Goal: Use online tool/utility: Utilize a website feature to perform a specific function

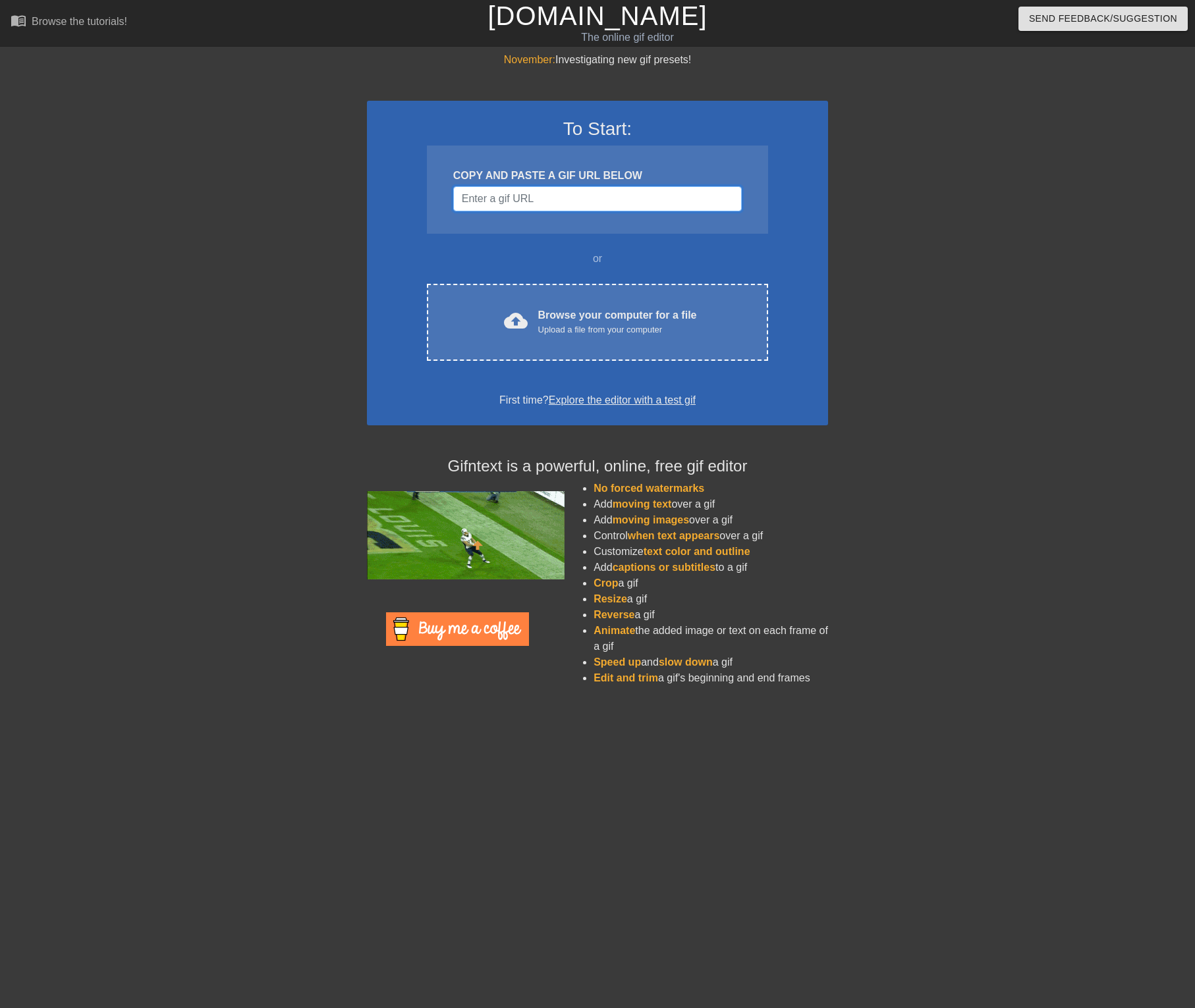
click at [542, 198] on input "Username" at bounding box center [598, 199] width 289 height 25
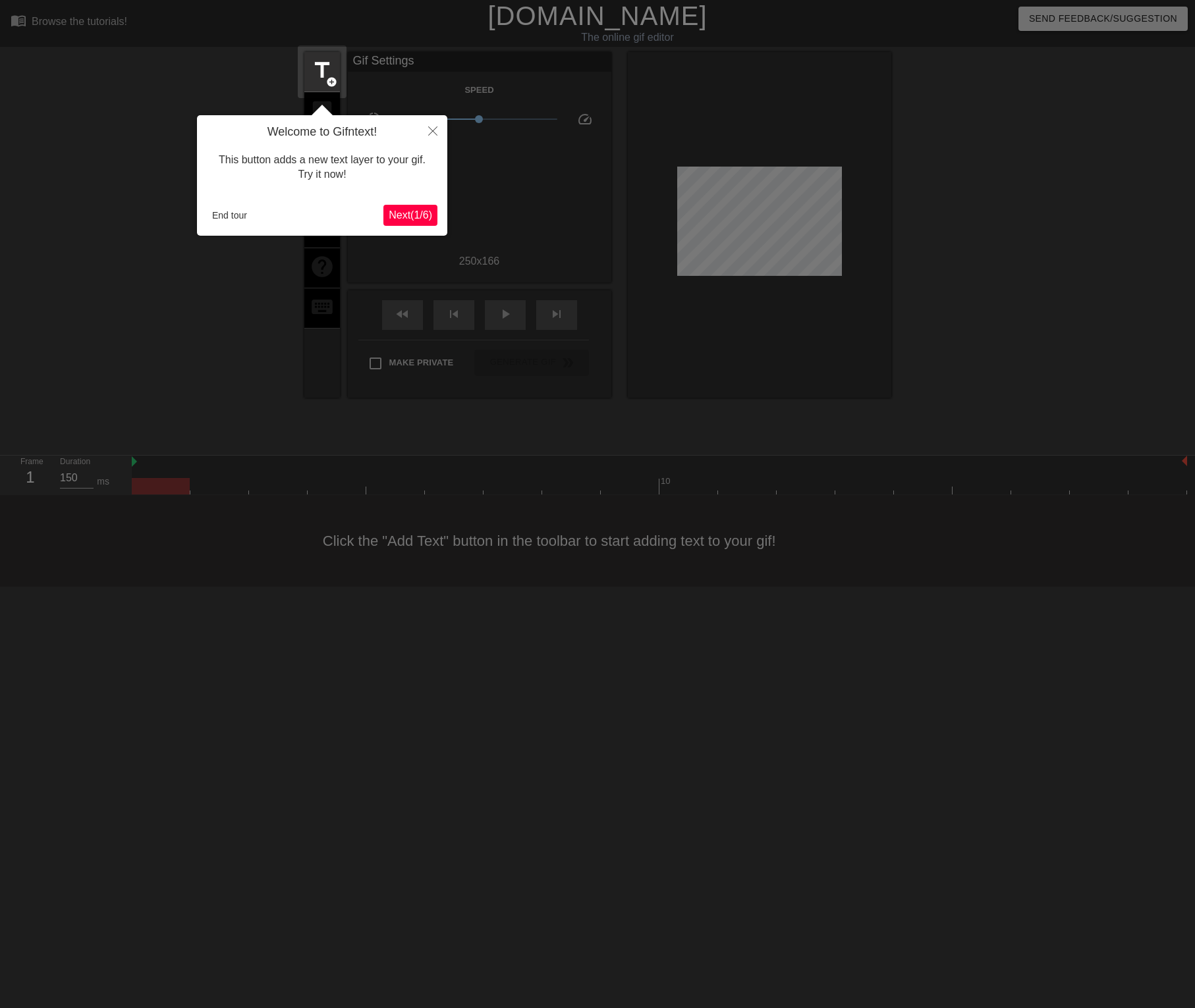
click at [404, 214] on span "Next ( 1 / 6 )" at bounding box center [410, 214] width 43 height 11
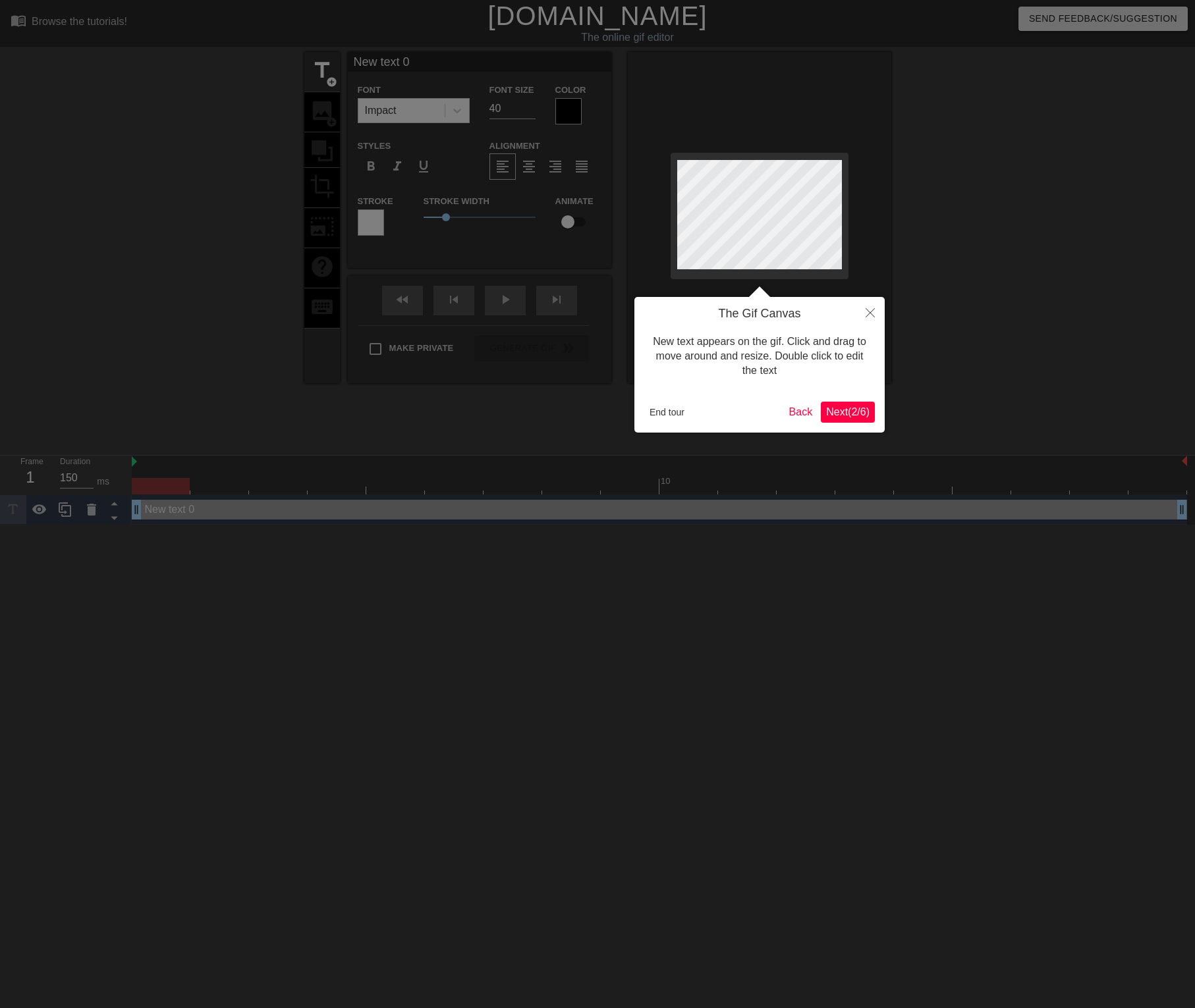
click at [850, 412] on span "Next ( 2 / 6 )" at bounding box center [848, 411] width 43 height 11
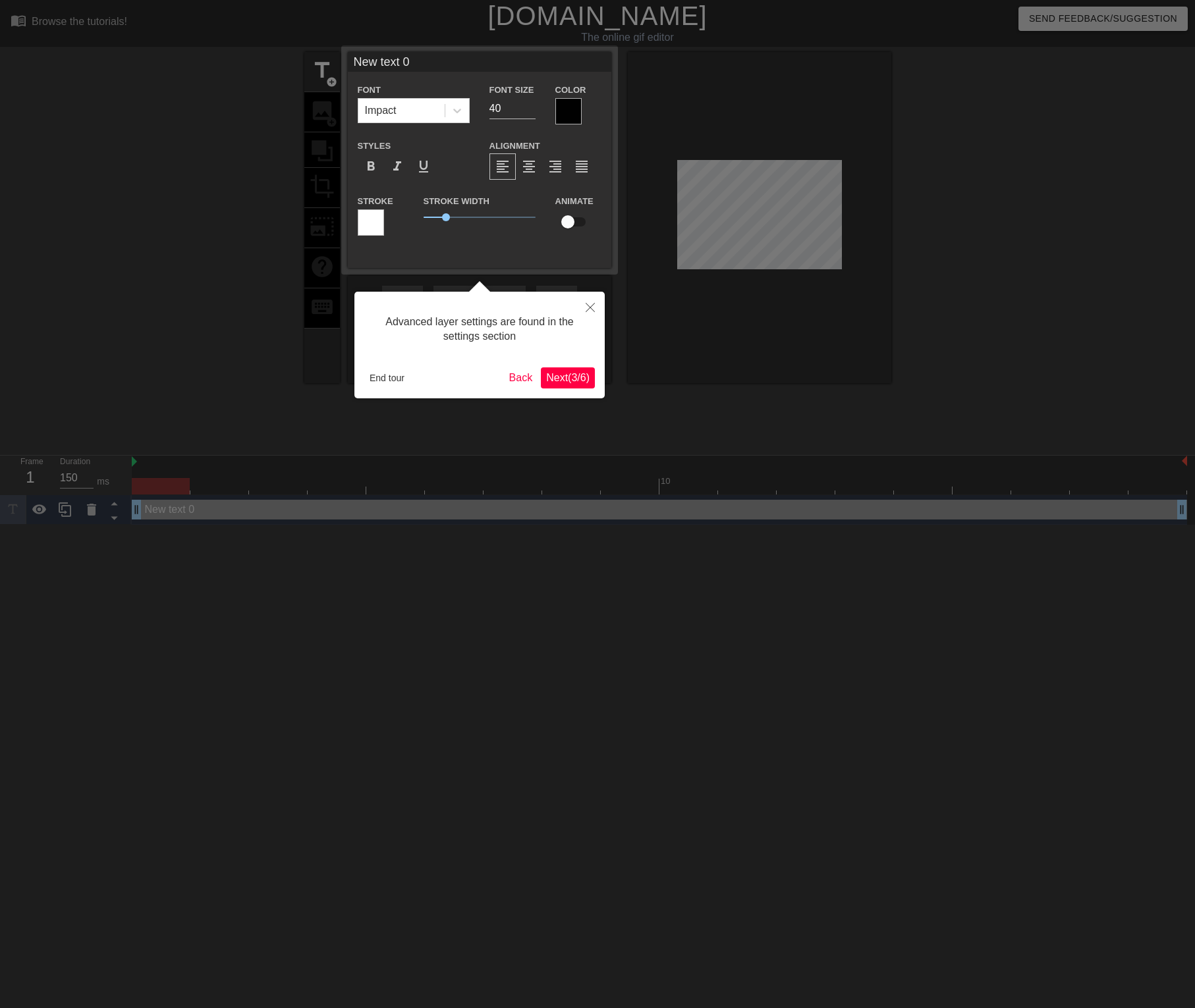
click at [588, 381] on span "Next ( 3 / 6 )" at bounding box center [568, 377] width 43 height 11
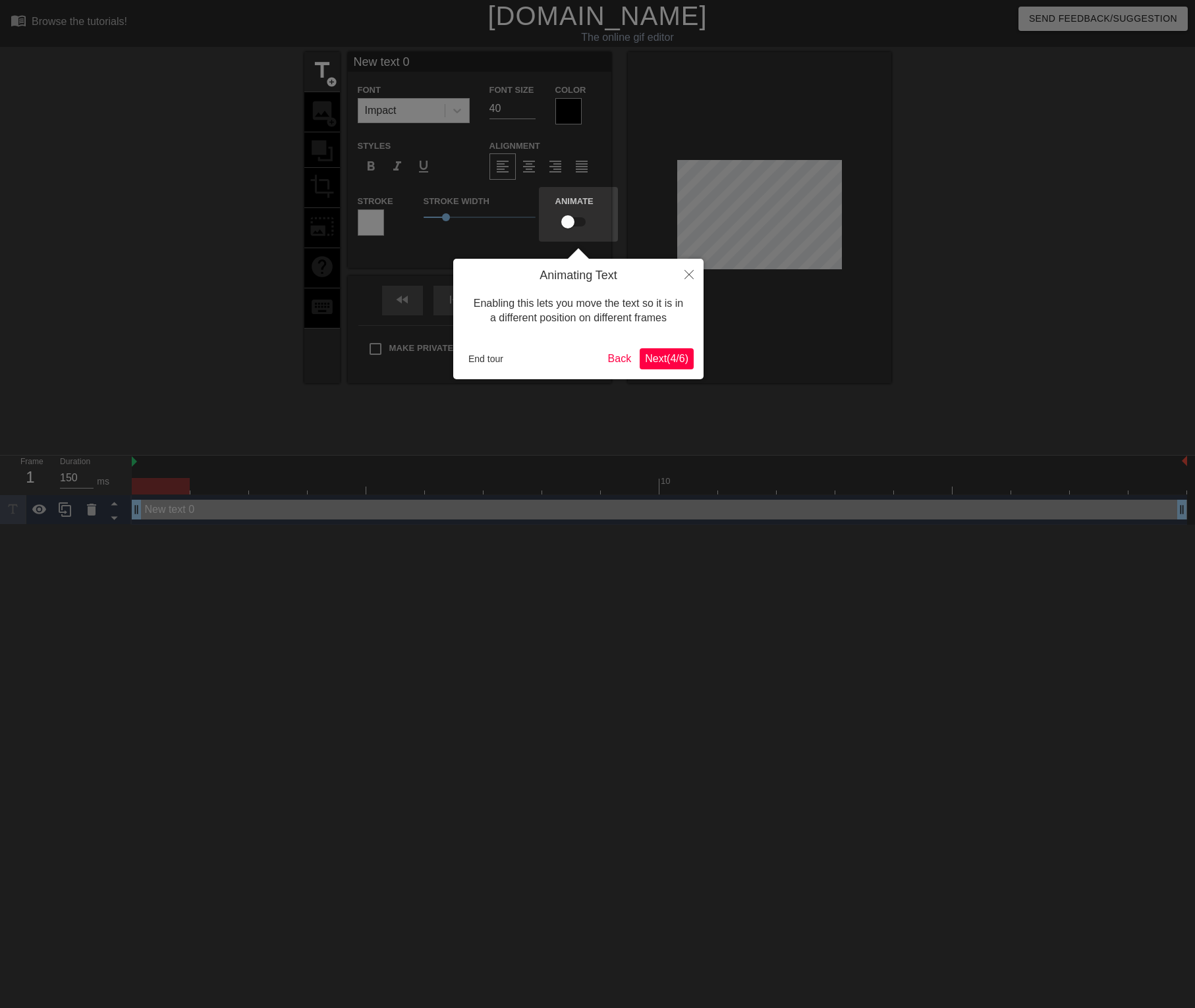
click at [651, 352] on button "Next ( 4 / 6 )" at bounding box center [666, 358] width 54 height 21
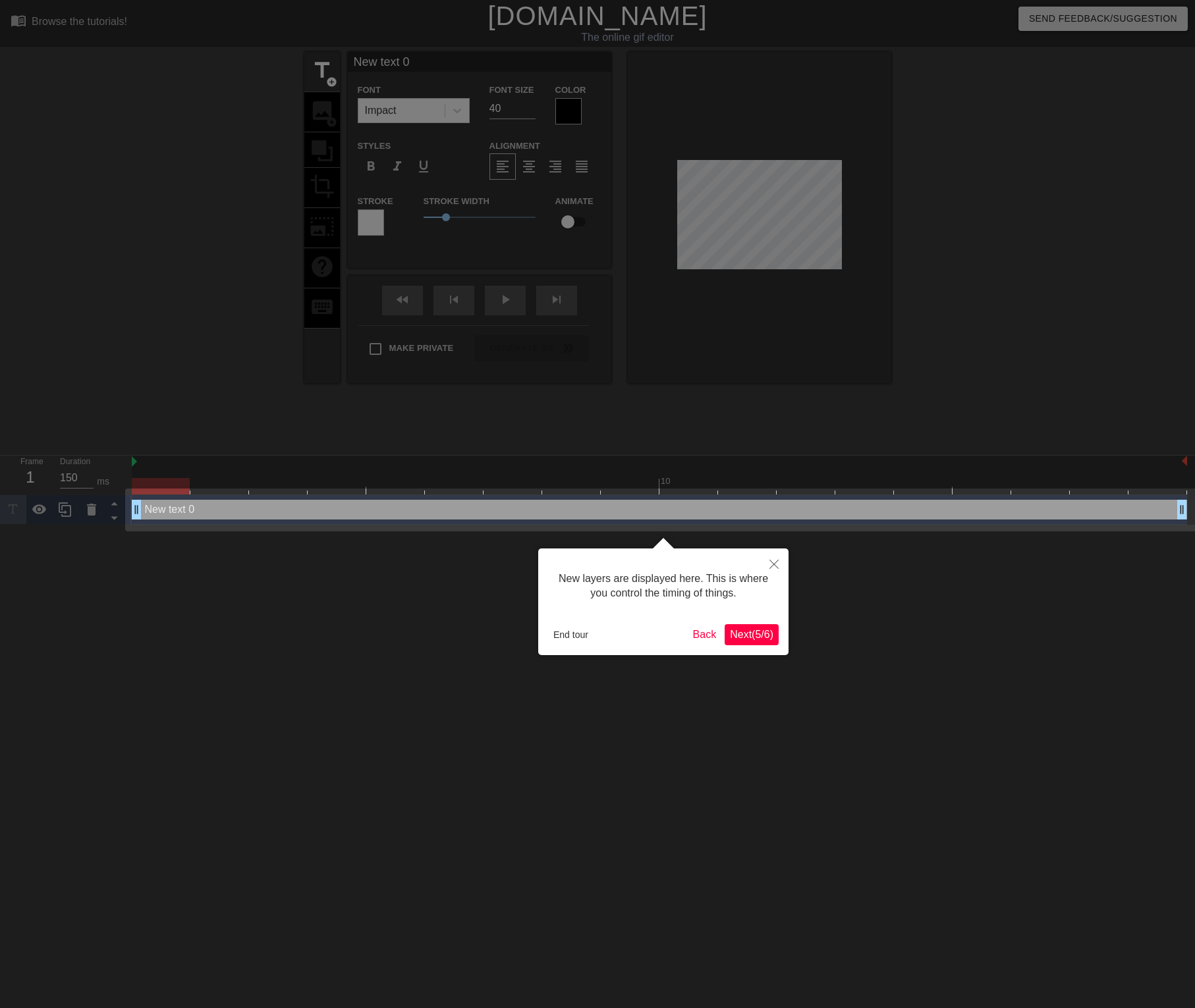
click at [761, 637] on span "Next ( 5 / 6 )" at bounding box center [752, 634] width 43 height 11
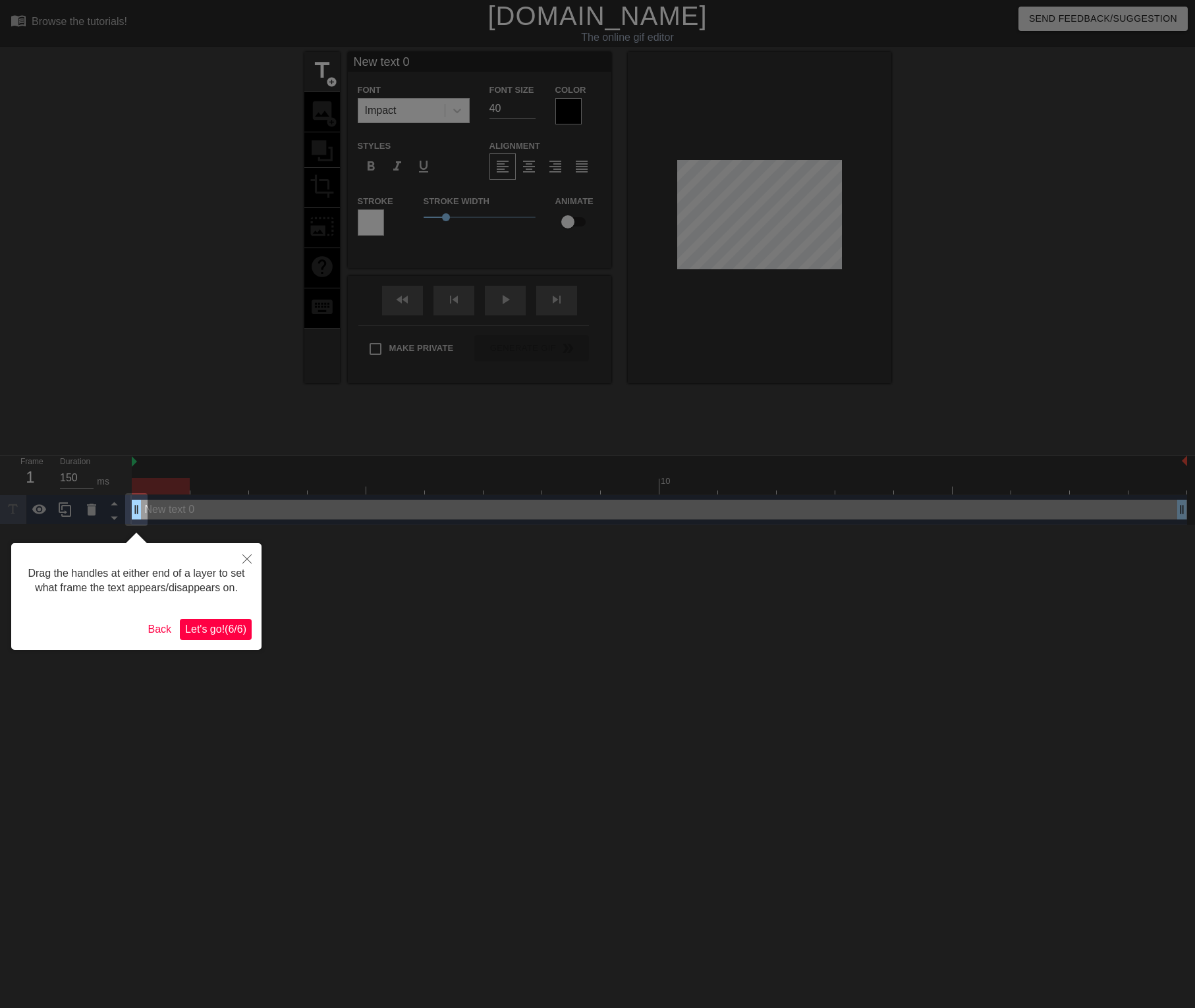
click at [211, 635] on span "Let's go! ( 6 / 6 )" at bounding box center [215, 629] width 61 height 11
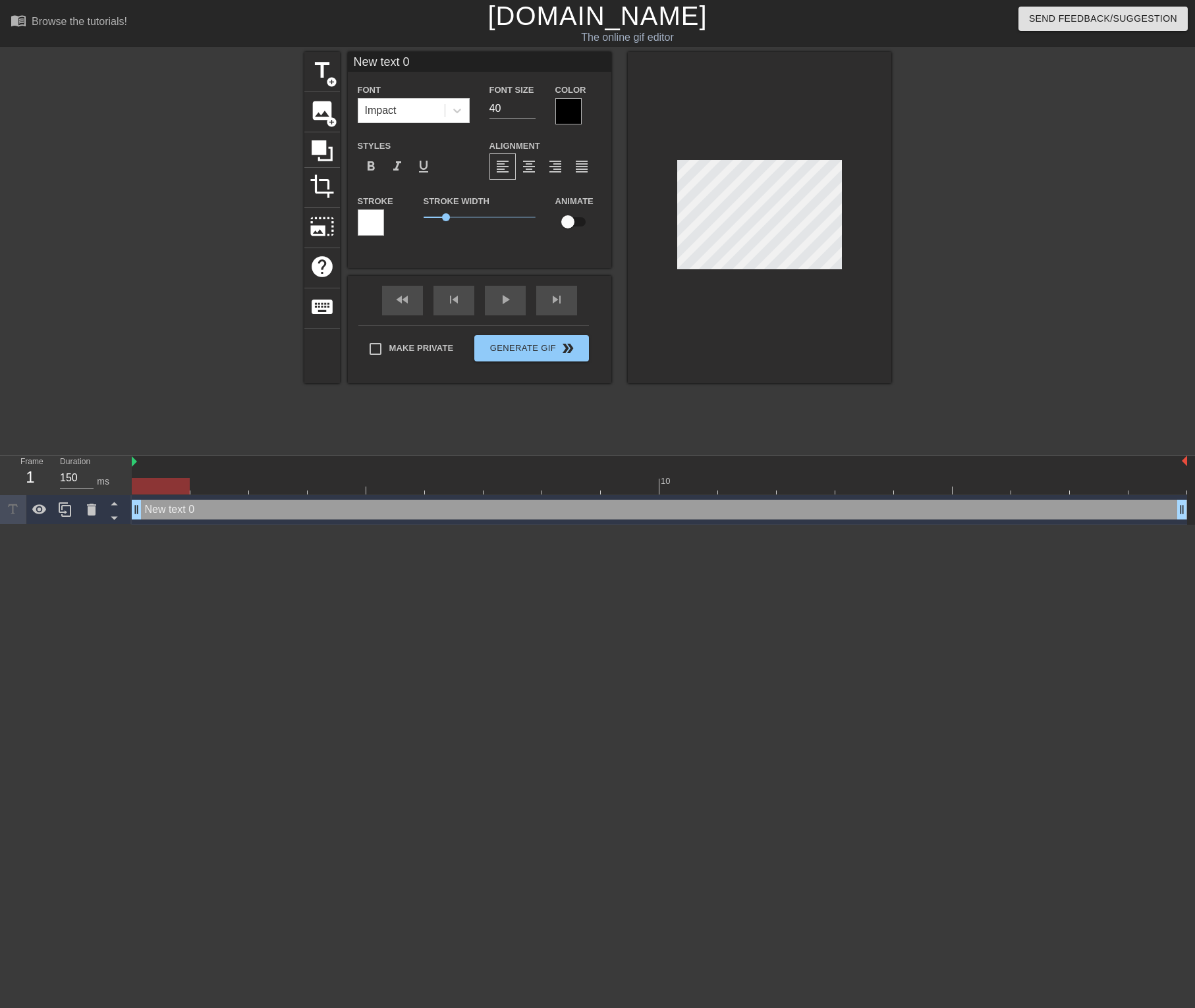
click at [579, 105] on div at bounding box center [569, 111] width 26 height 26
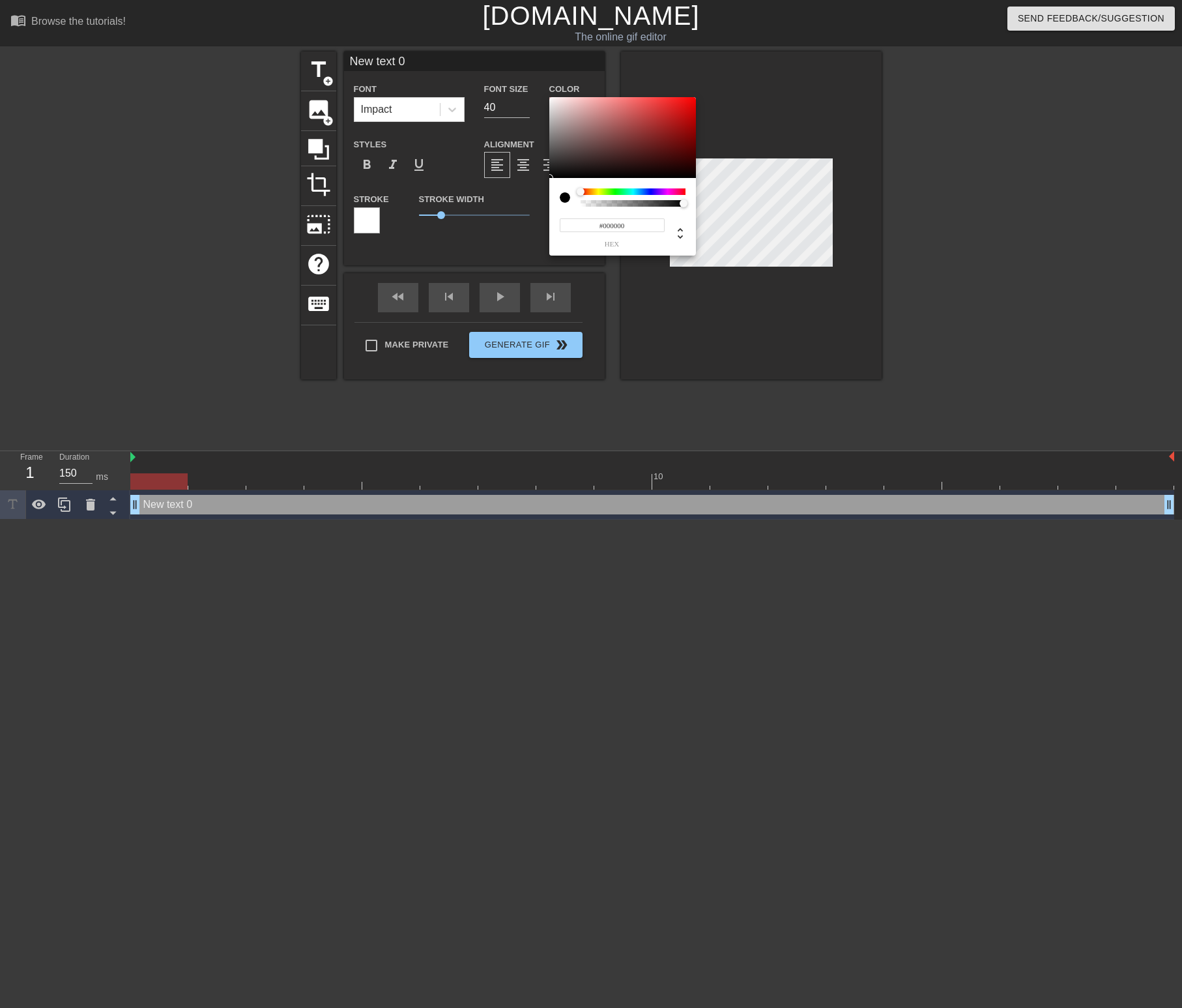
type input "0"
type input "1"
drag, startPoint x: 603, startPoint y: 203, endPoint x: 743, endPoint y: 213, distance: 140.4
click at [743, 213] on div "0 r 0 g 0 b 1 a" at bounding box center [591, 504] width 1182 height 1008
type input "53"
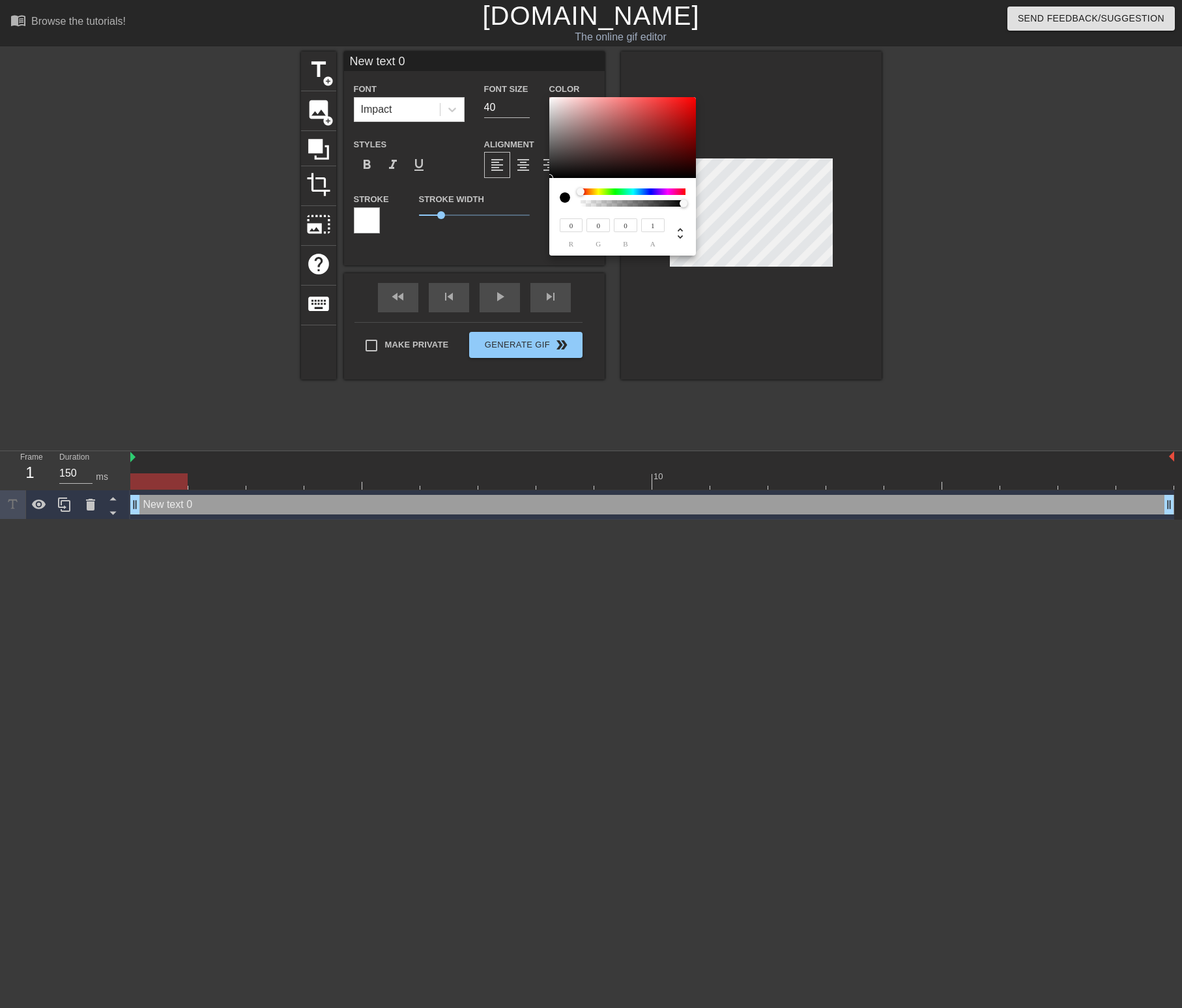
type input "30"
type input "162"
type input "132"
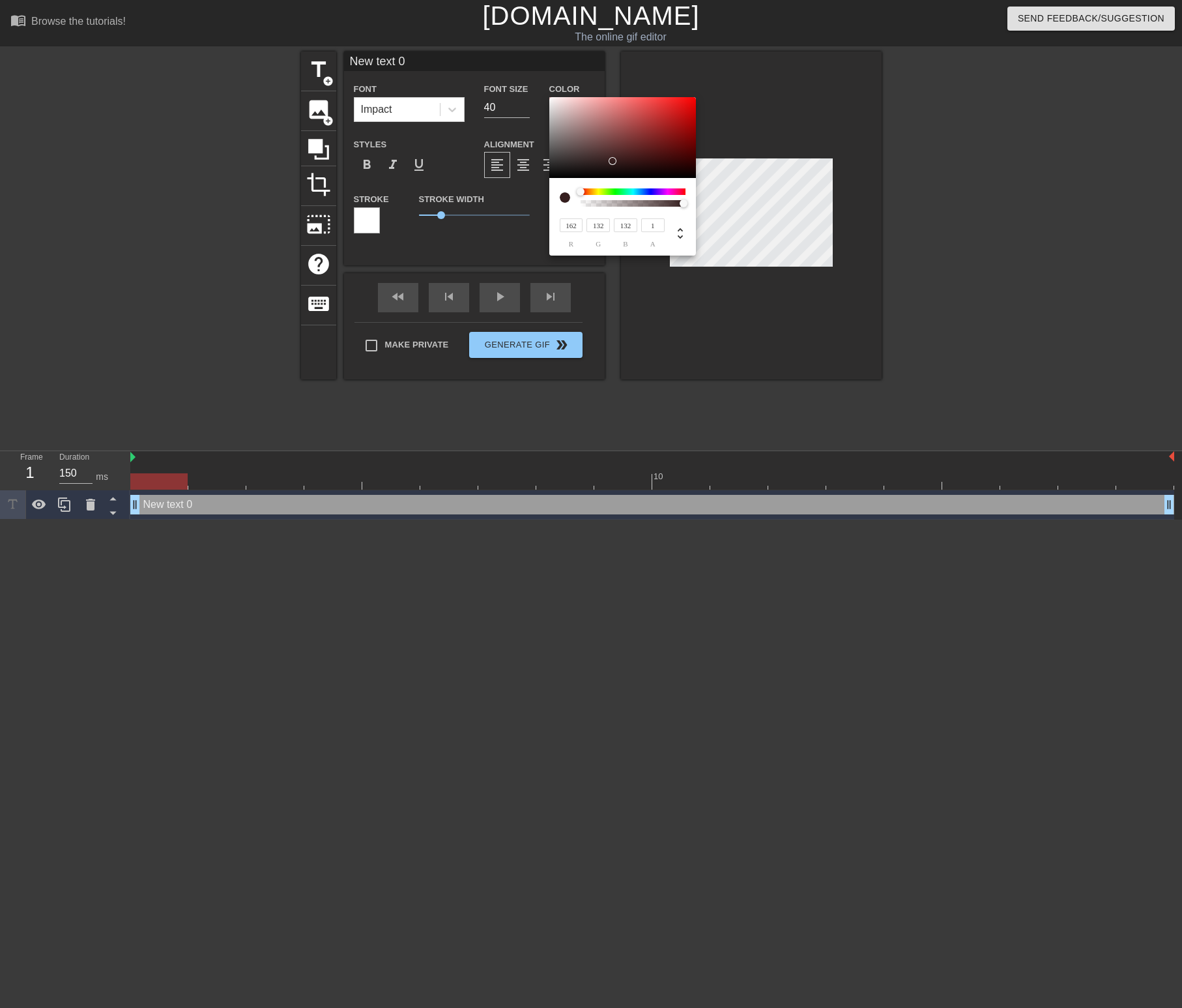
type input "255"
drag, startPoint x: 607, startPoint y: 153, endPoint x: 472, endPoint y: 71, distance: 158.0
click at [473, 71] on div "255 r 255 g 255 b 1 a" at bounding box center [591, 504] width 1182 height 1008
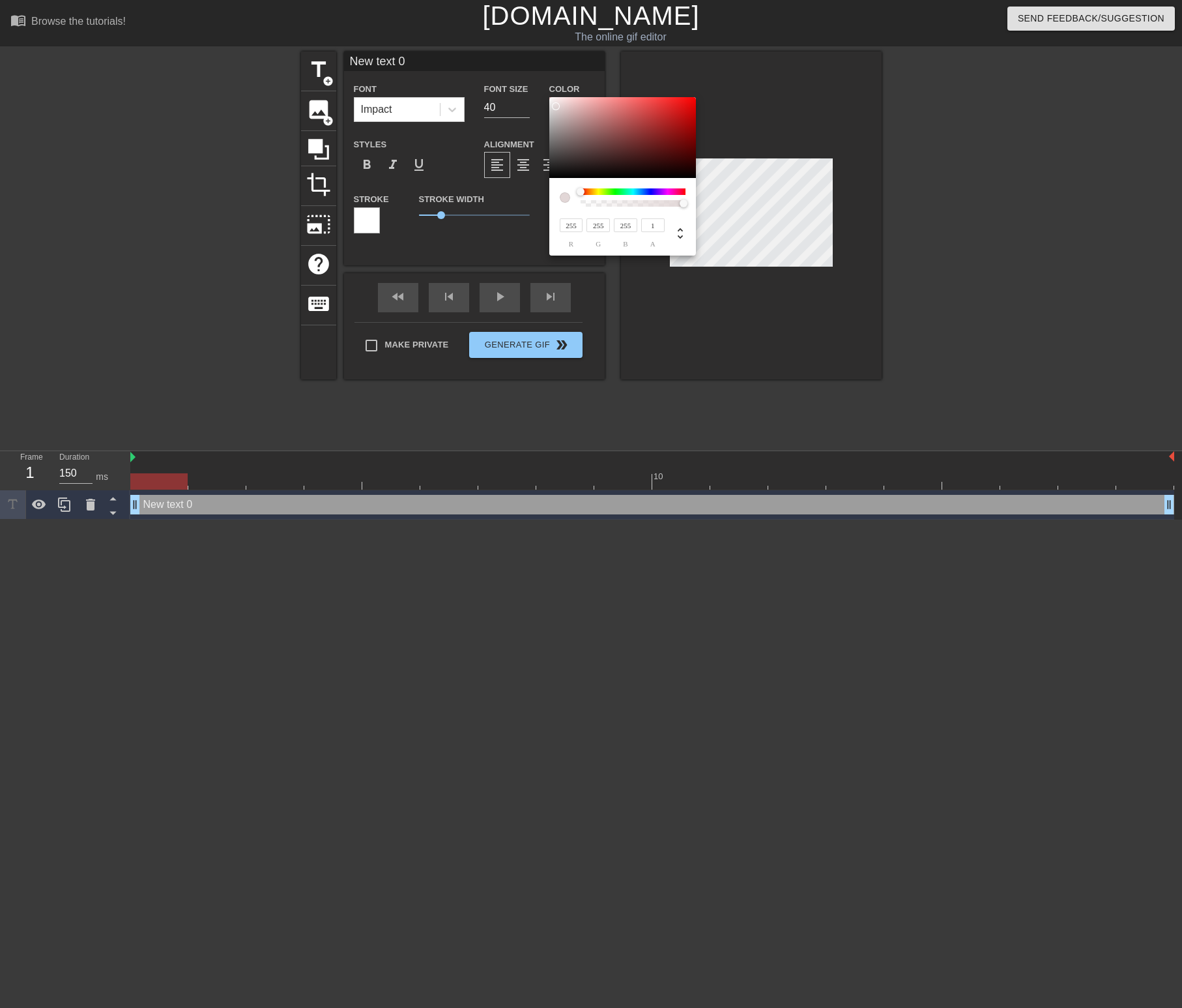
type input "226"
type input "215"
type input "220"
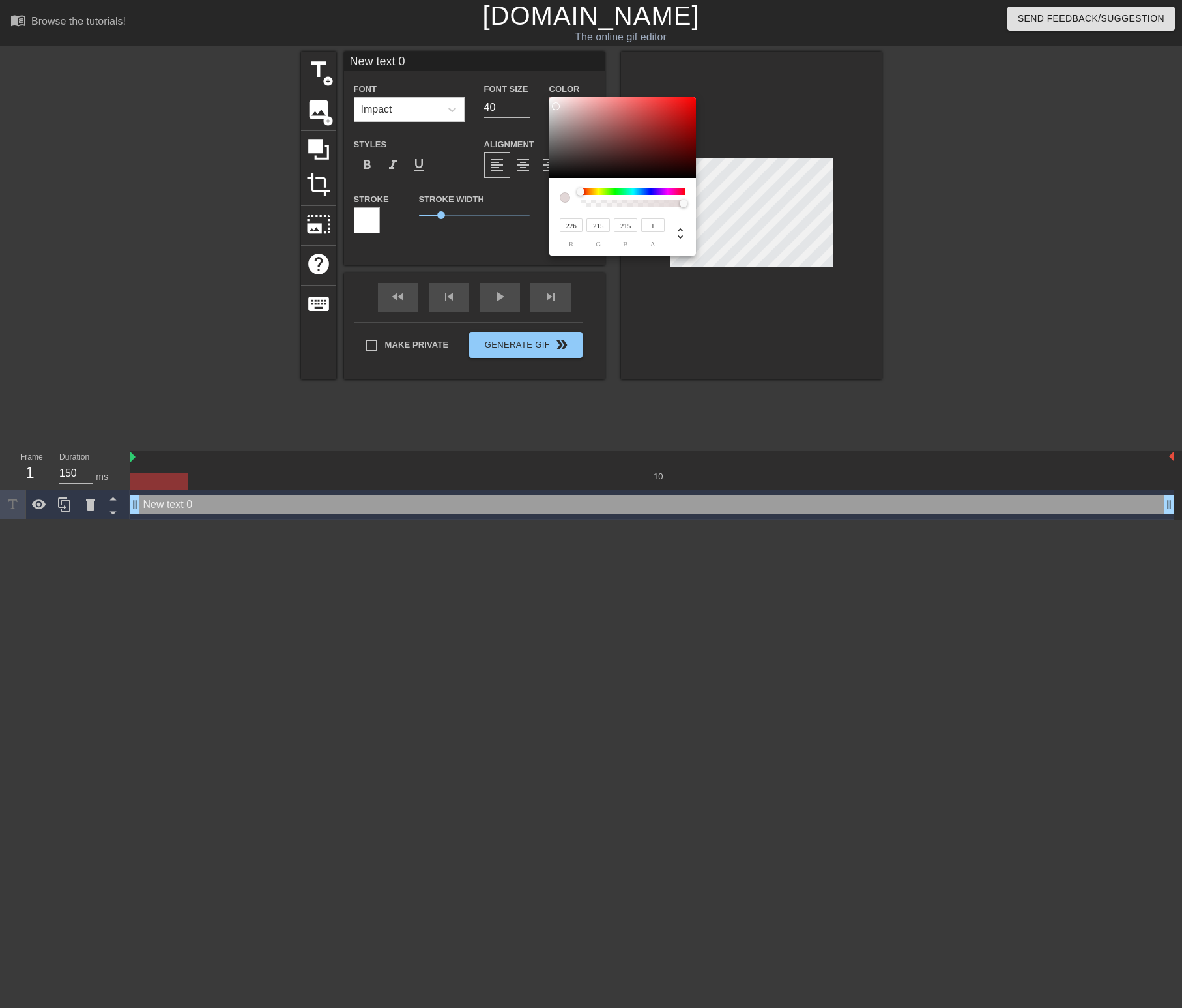
type input "220"
type input "218"
type input "210"
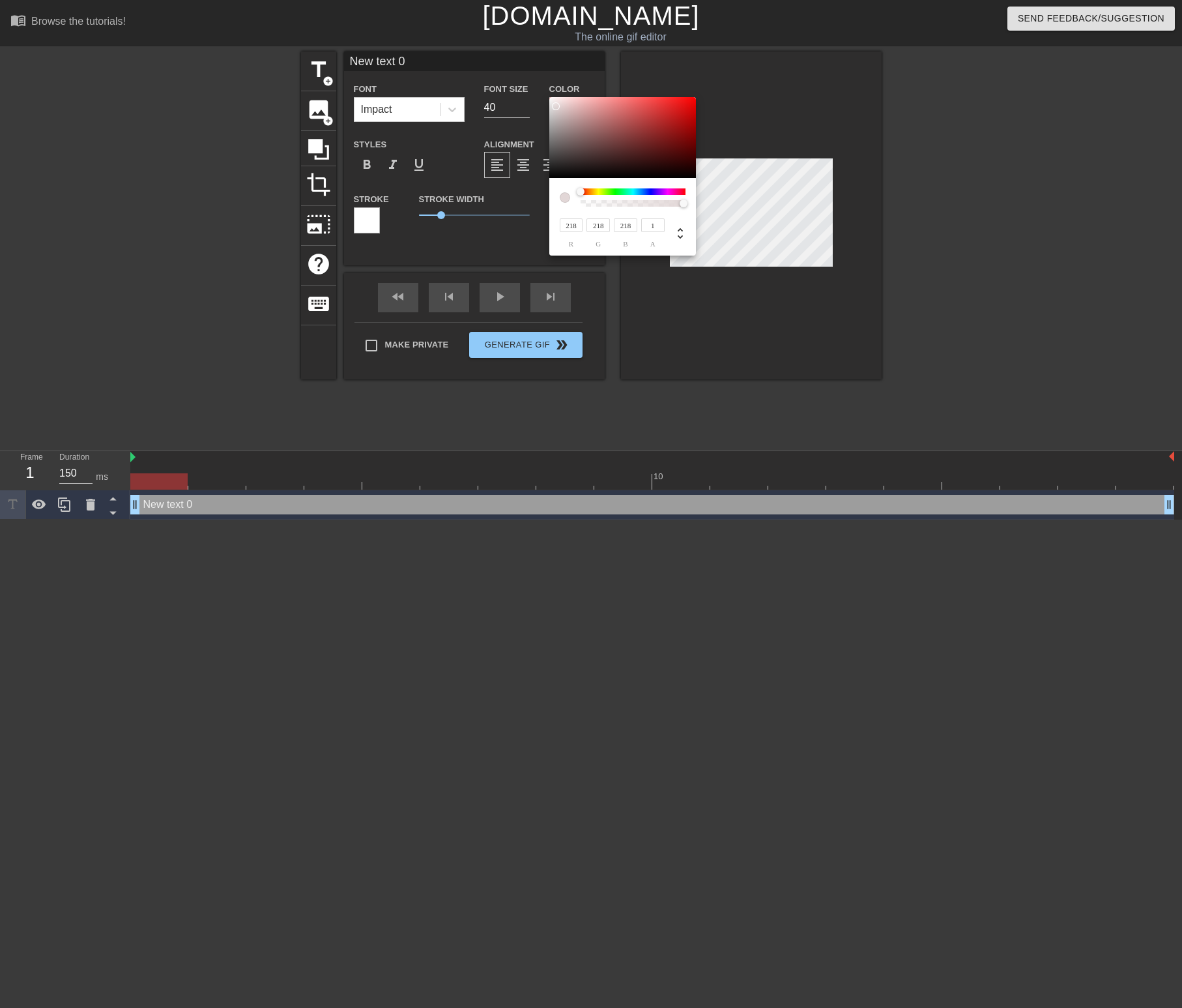
type input "210"
type input "206"
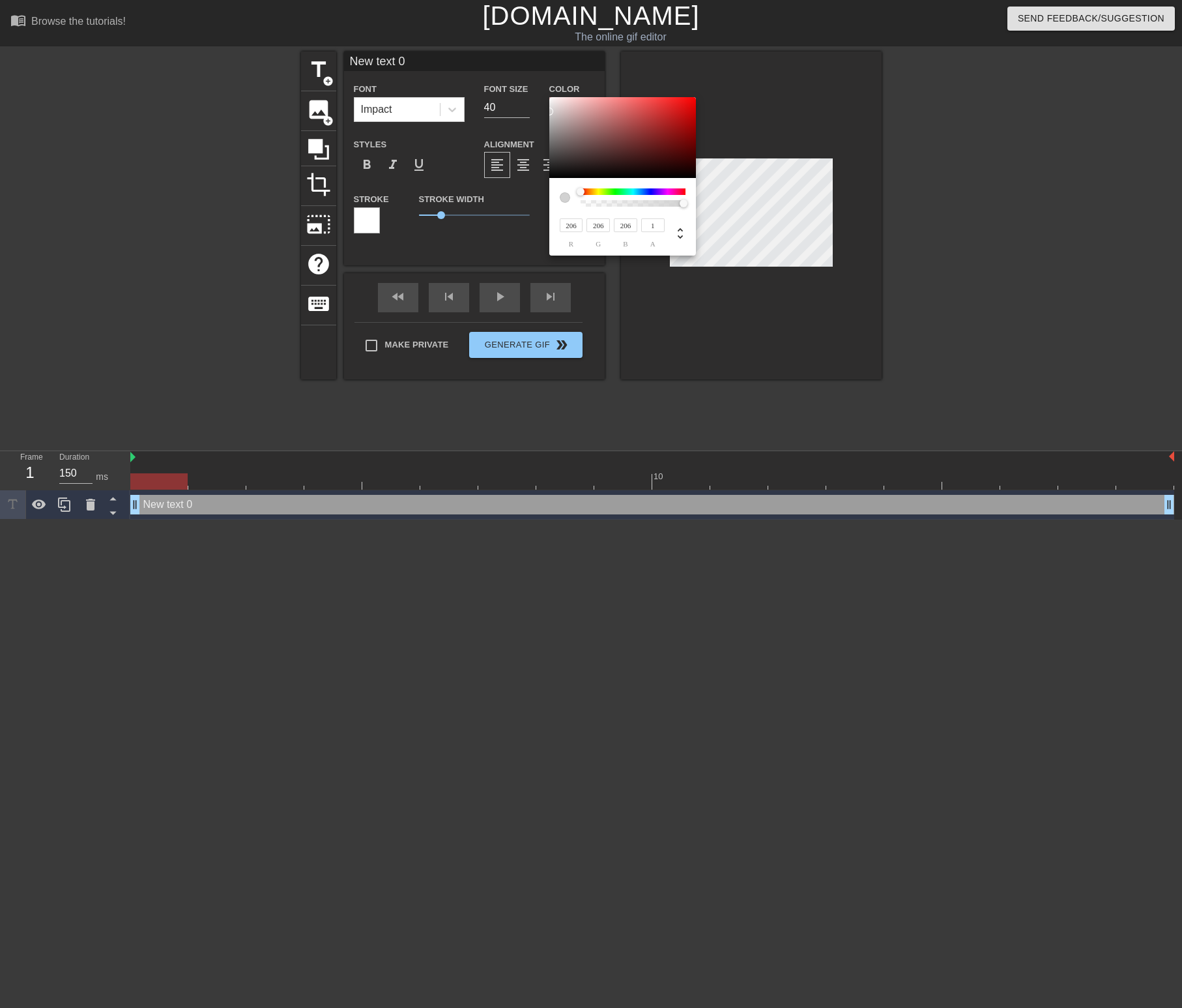
type input "203"
type input "193"
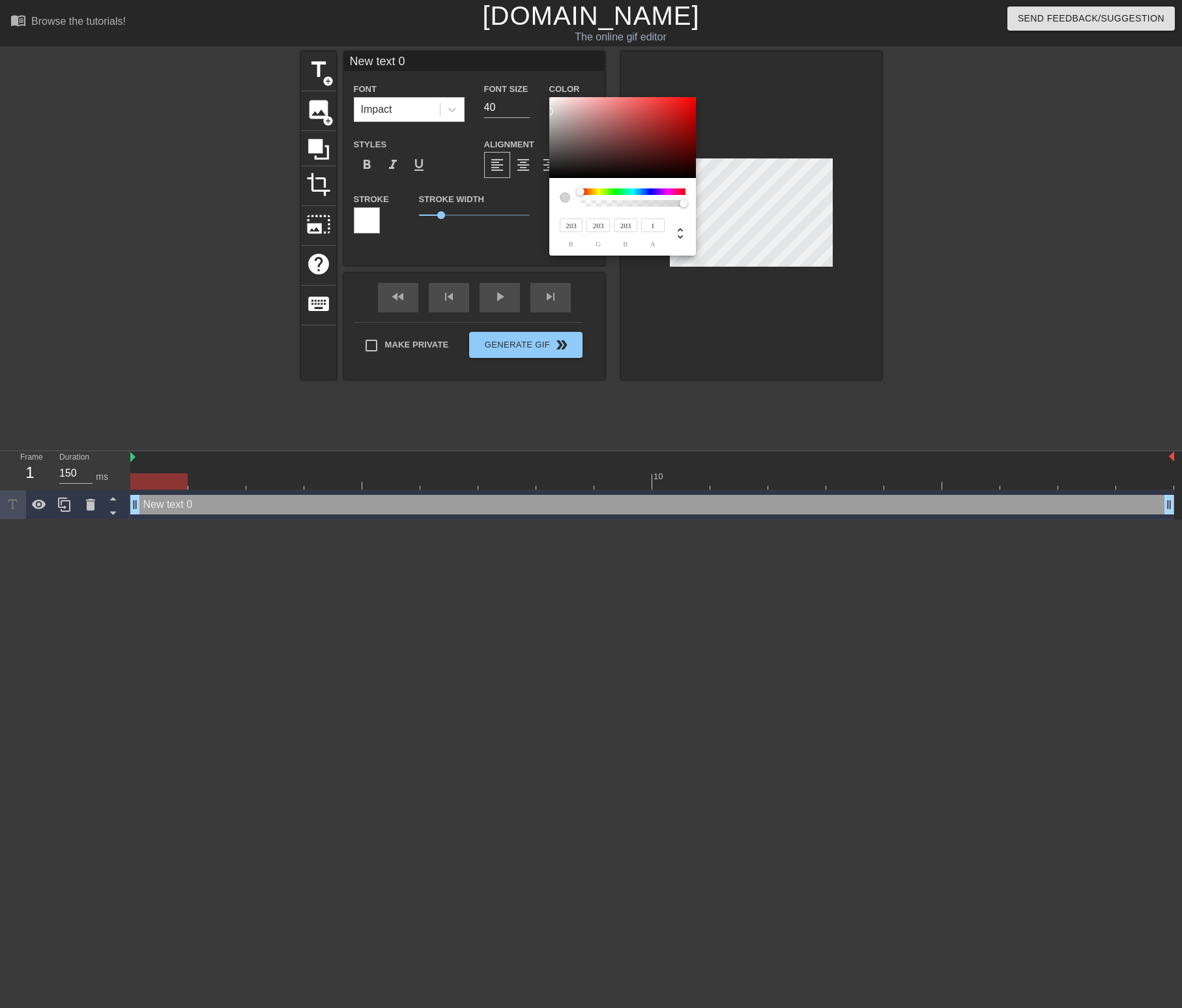
type input "193"
type input "189"
type input "185"
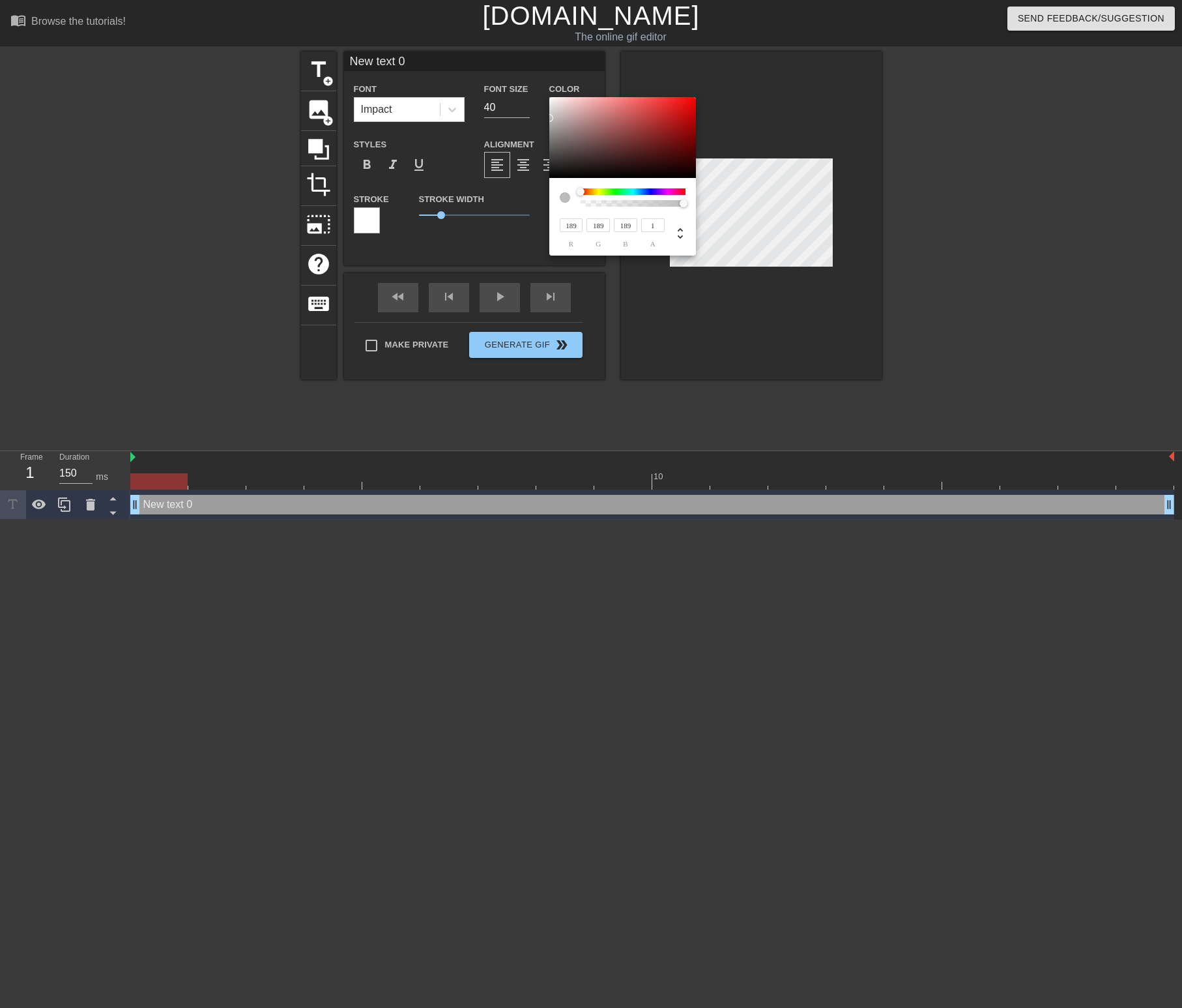
type input "185"
type input "187"
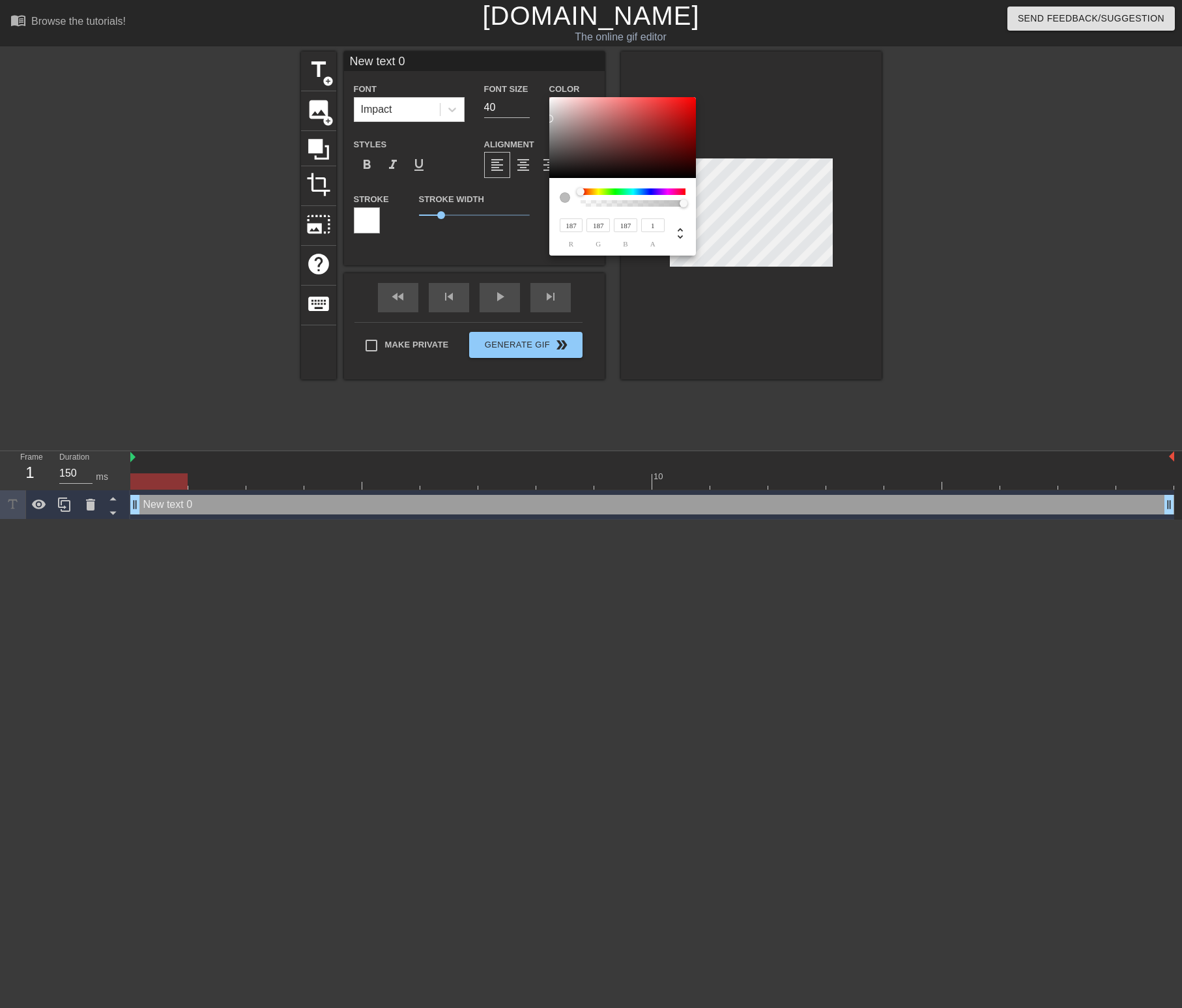
type input "189"
type input "187"
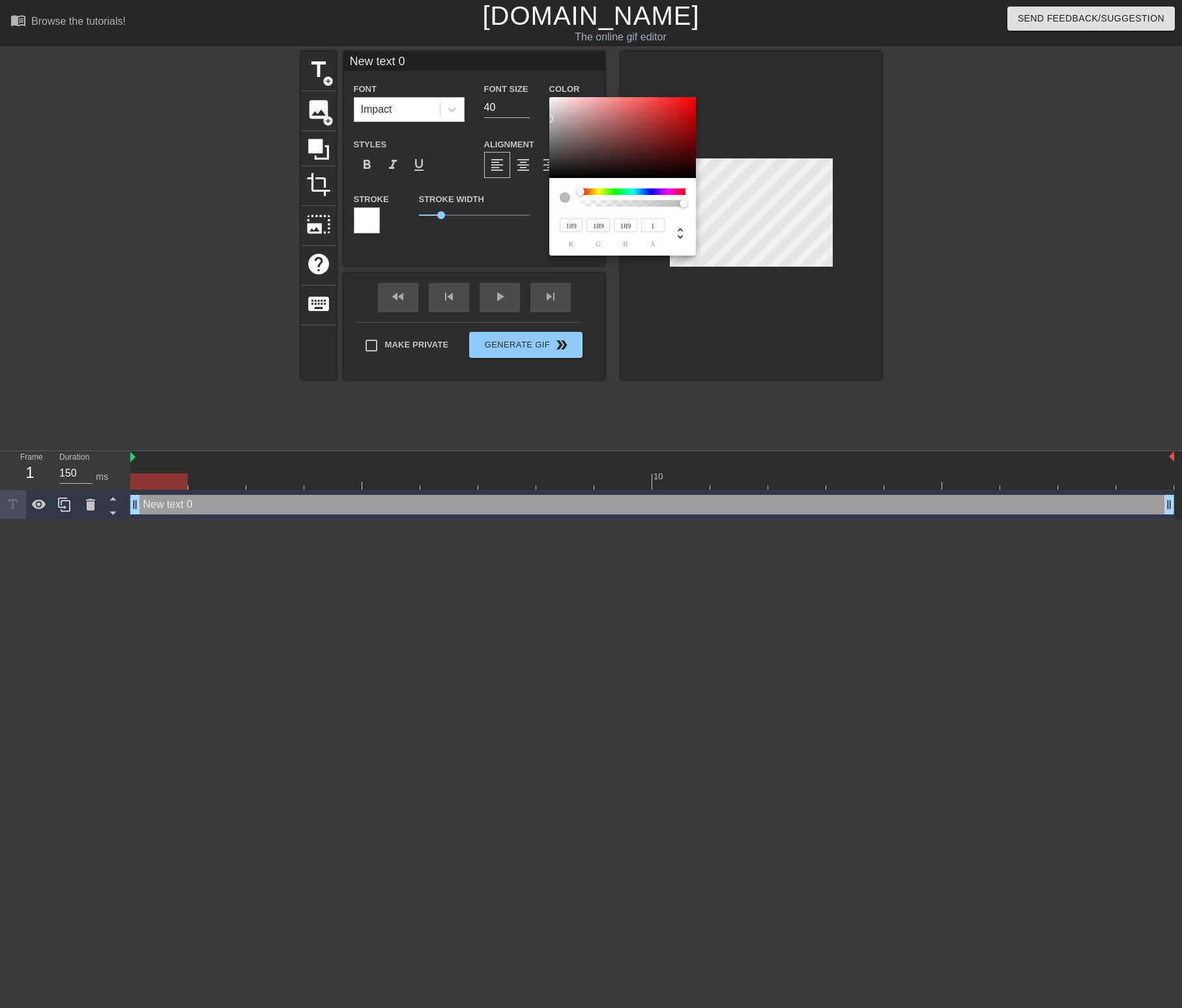
type input "187"
type input "179"
type input "140"
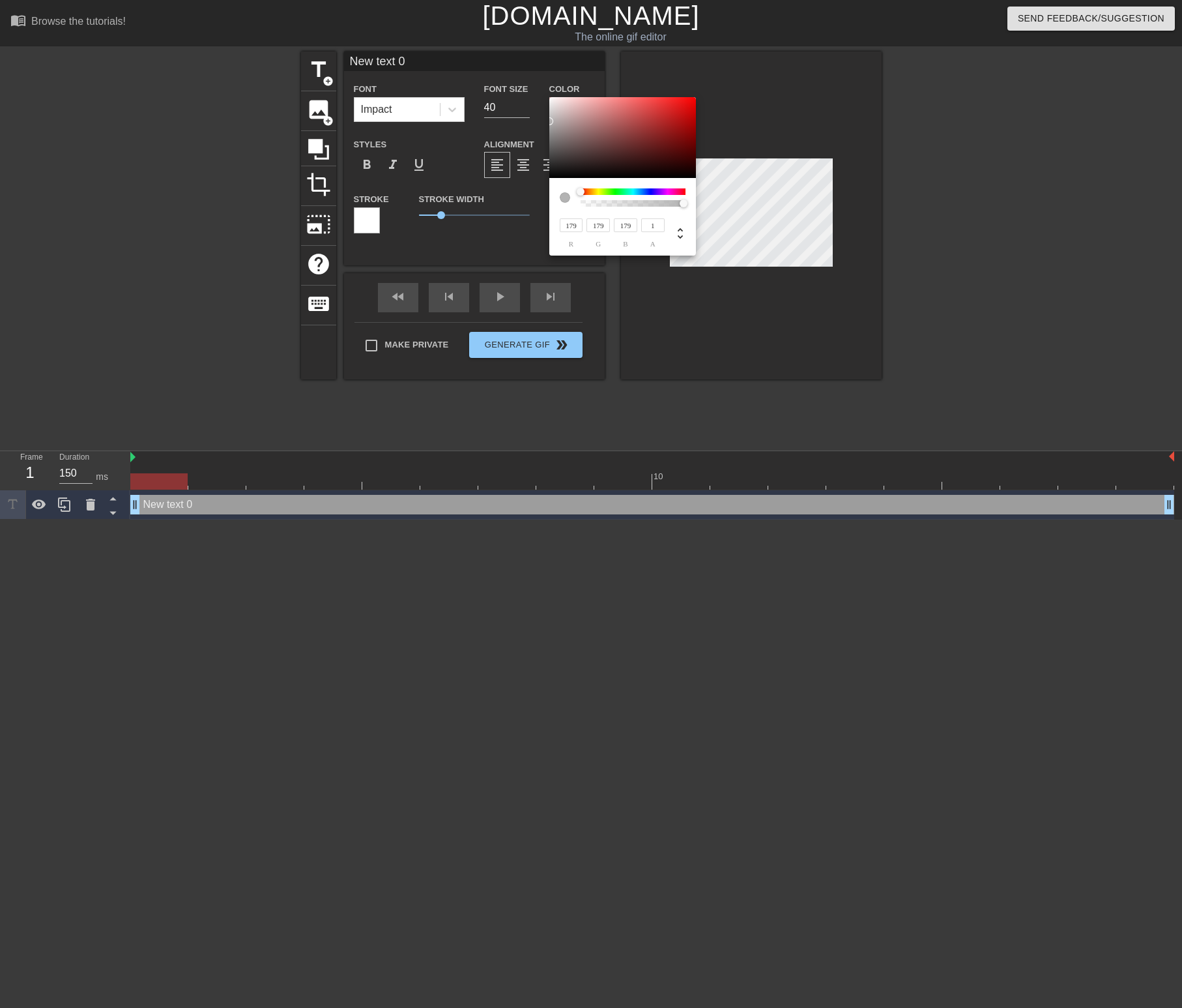
type input "140"
type input "117"
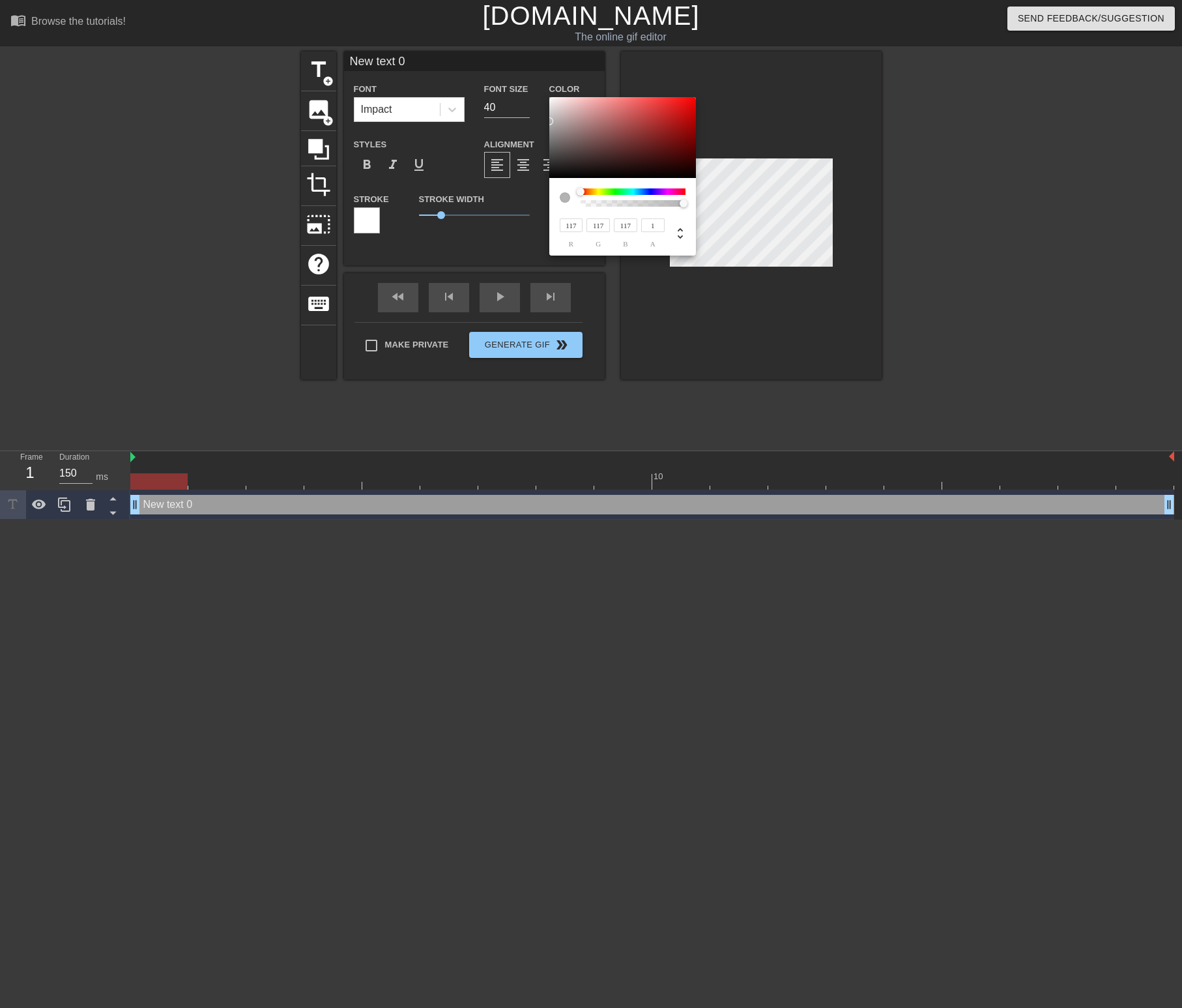
type input "98"
type input "80"
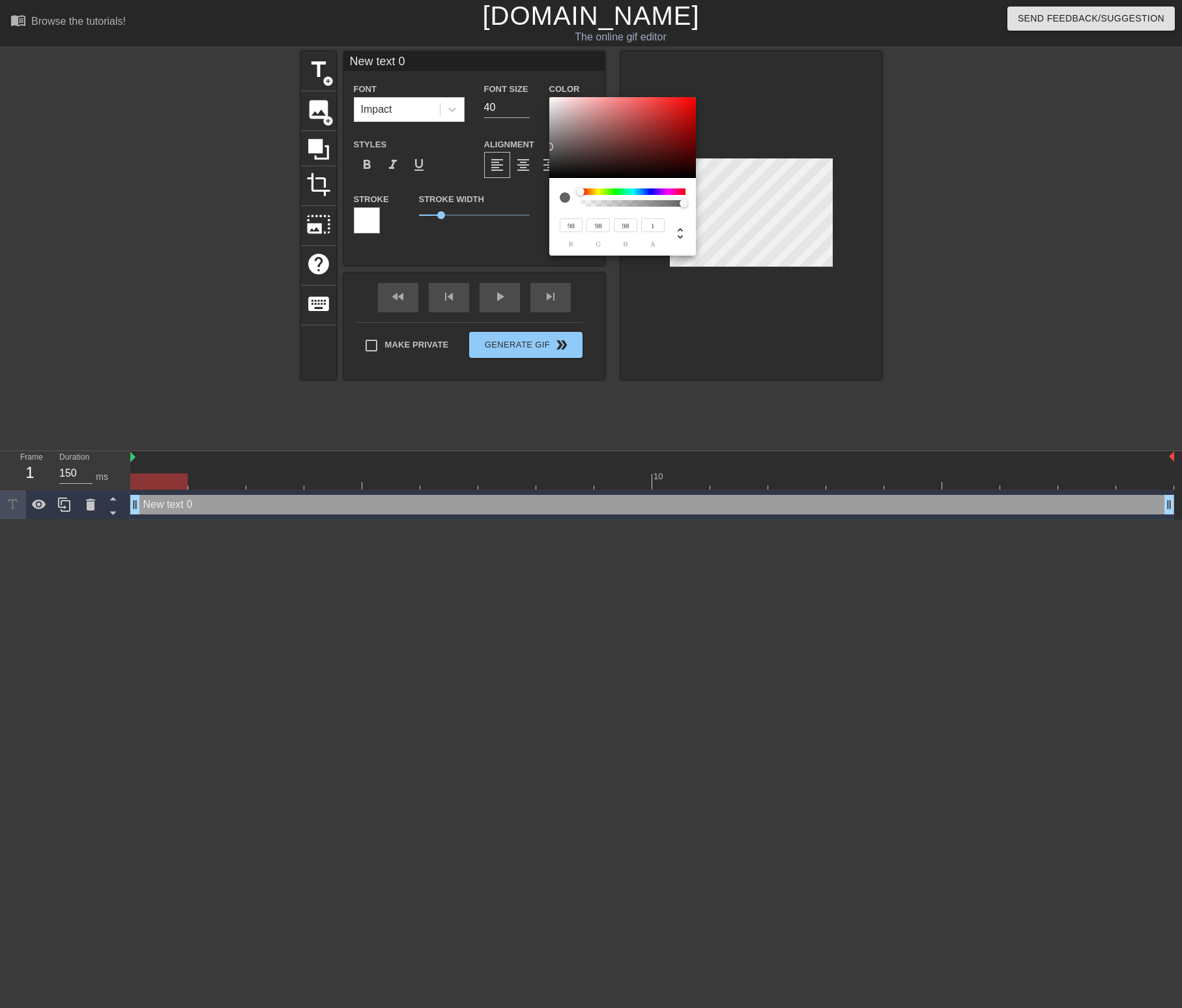
type input "80"
type input "12"
type input "0"
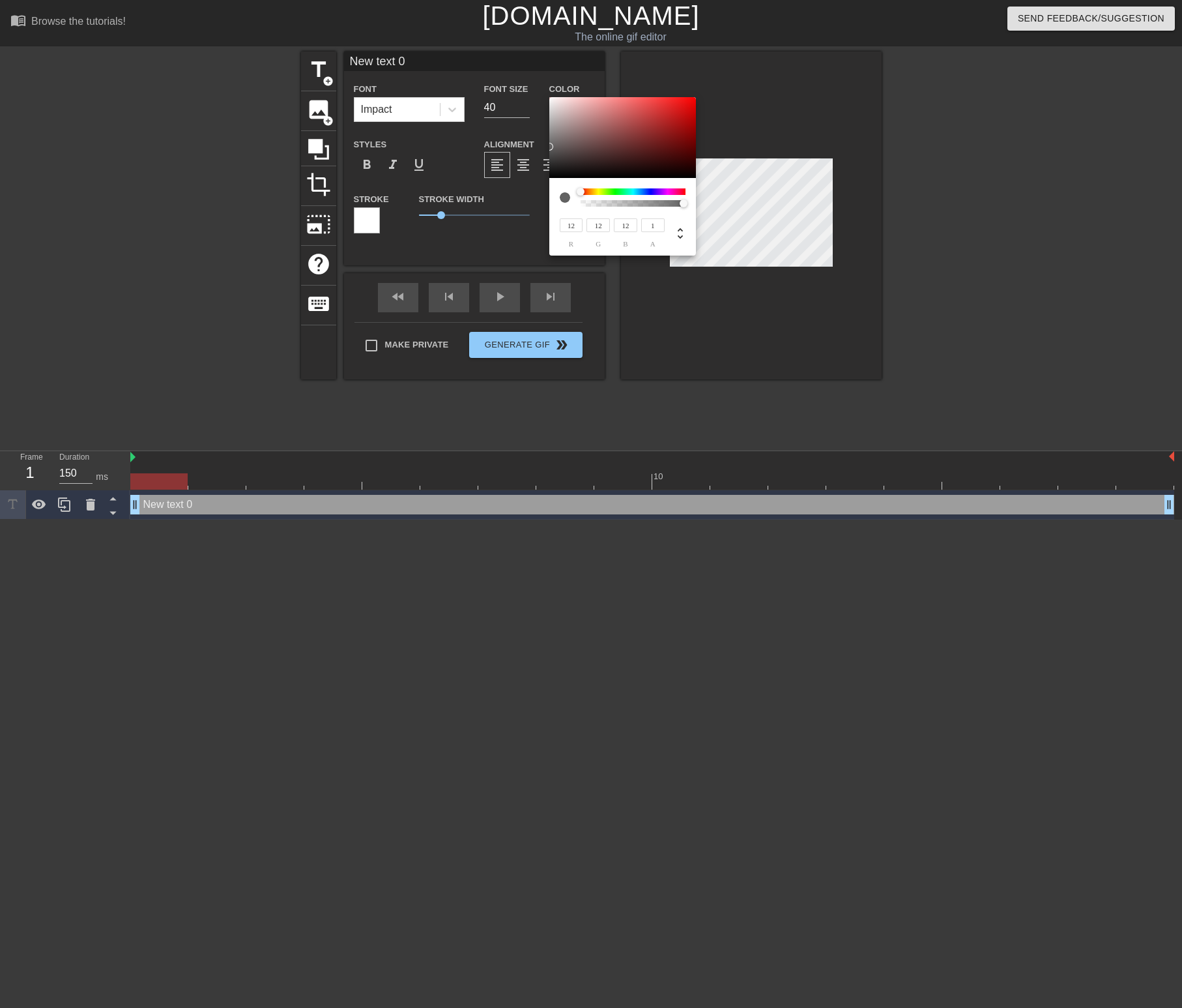
type input "0"
type input "24"
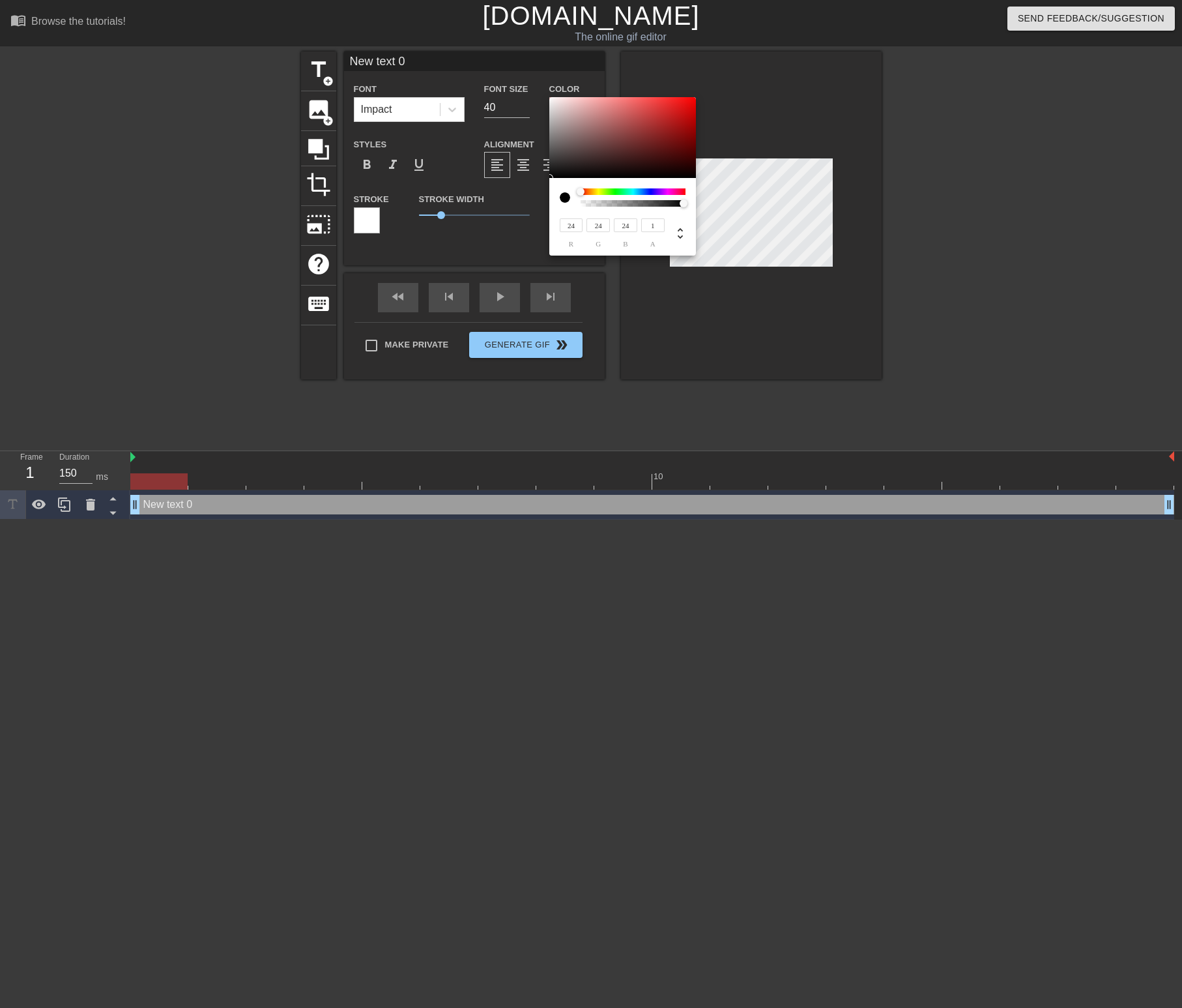
type input "78"
type input "164"
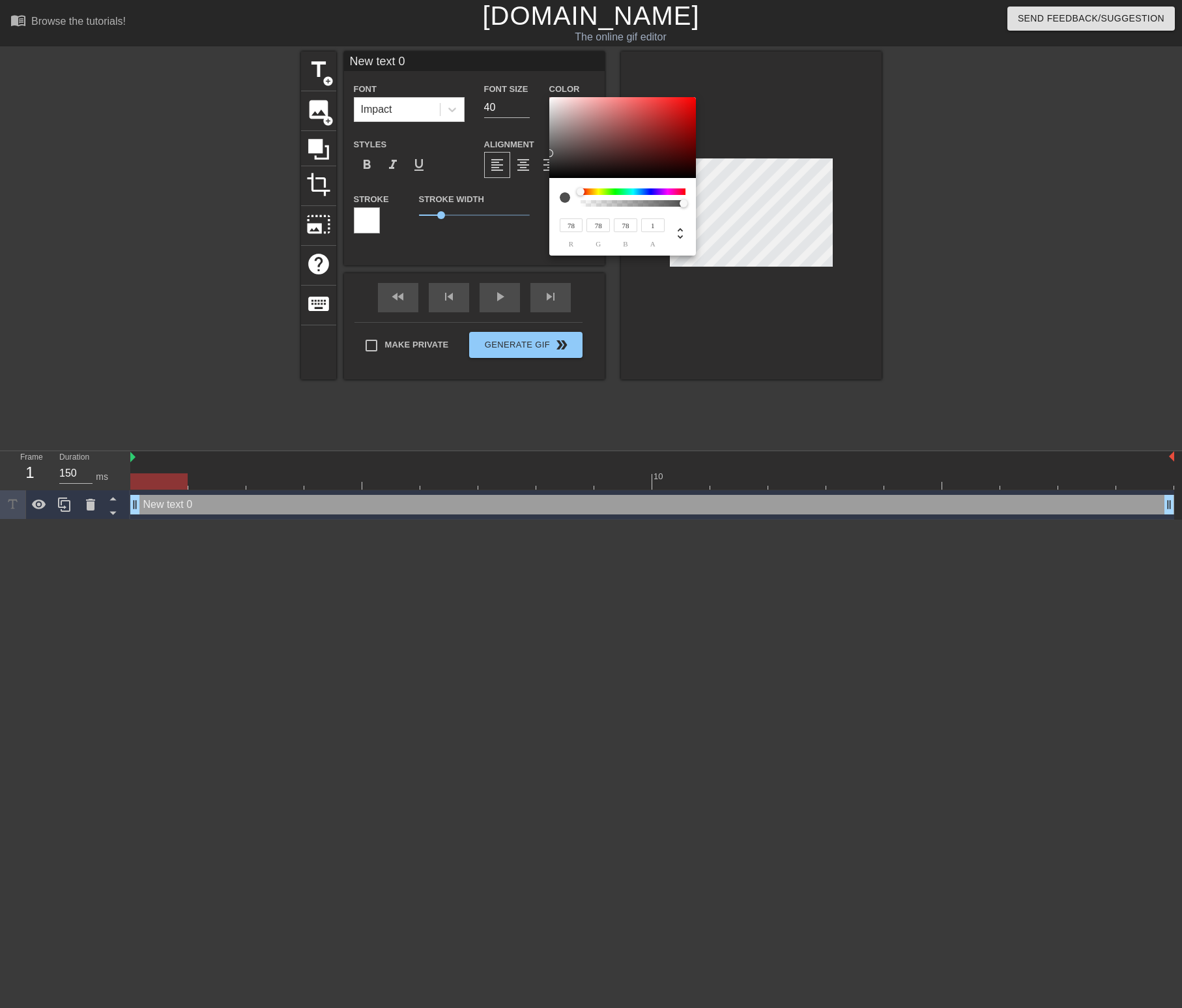
type input "164"
type input "226"
type input "255"
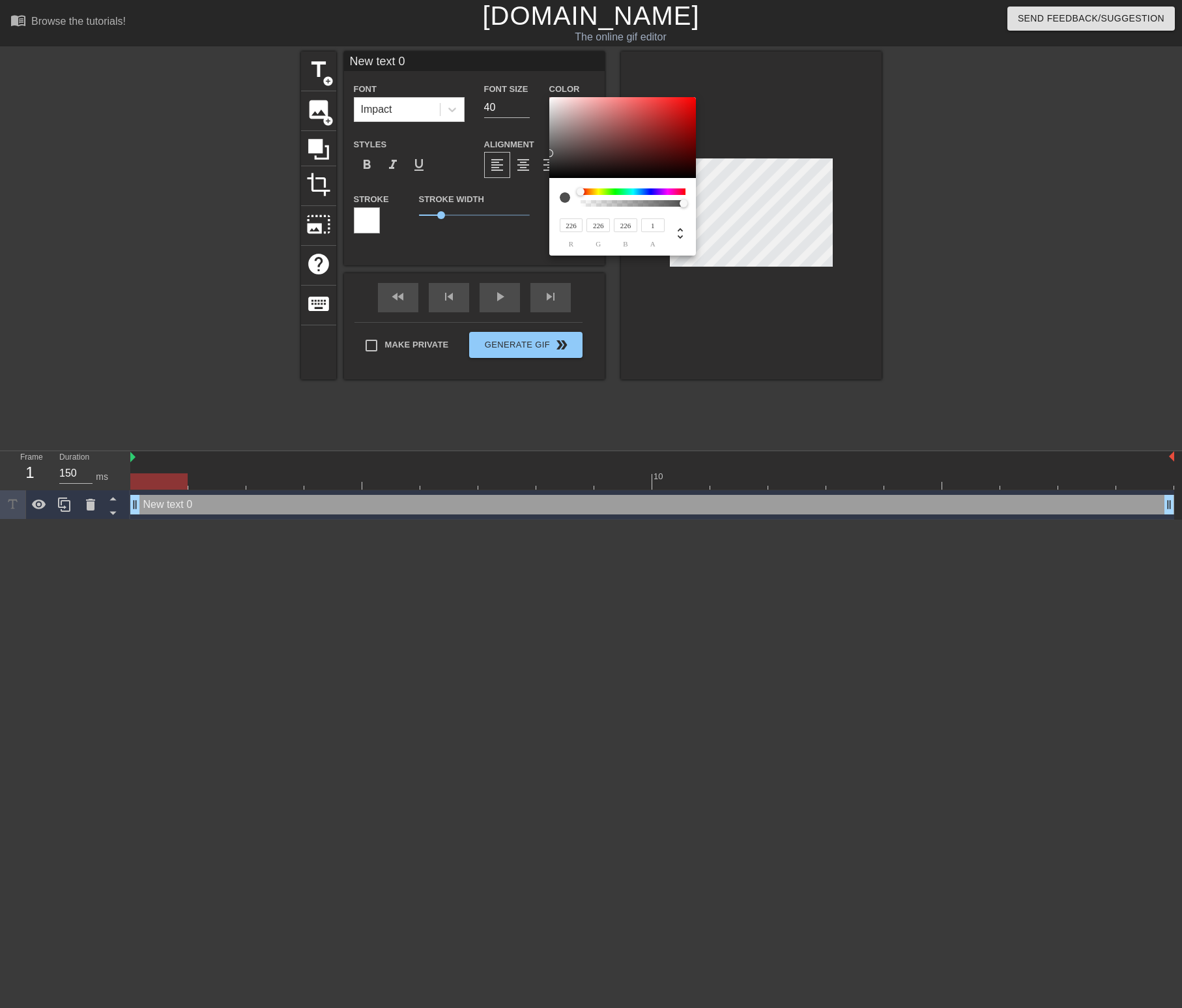
type input "255"
type input "249"
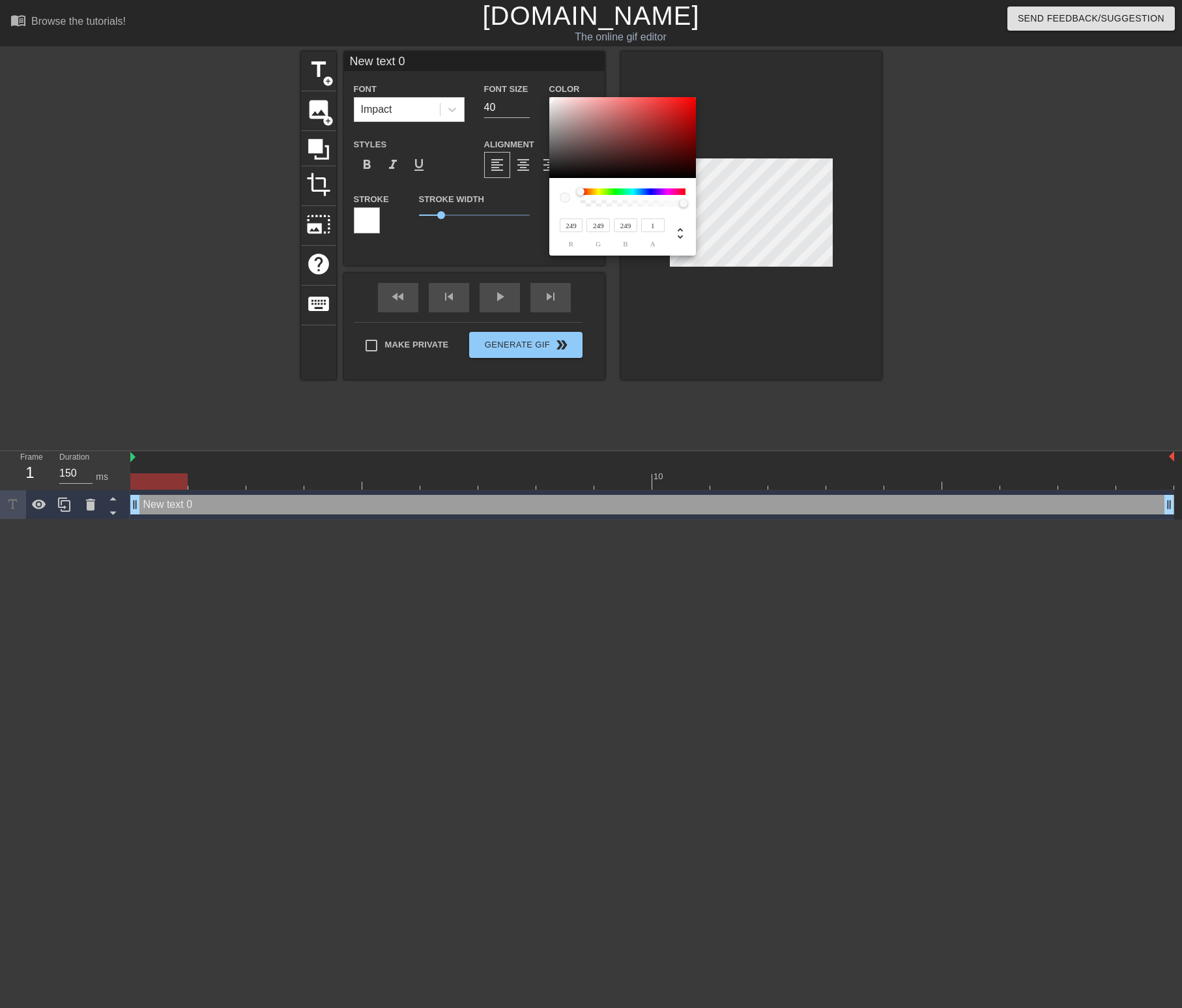
type input "232"
type input "228"
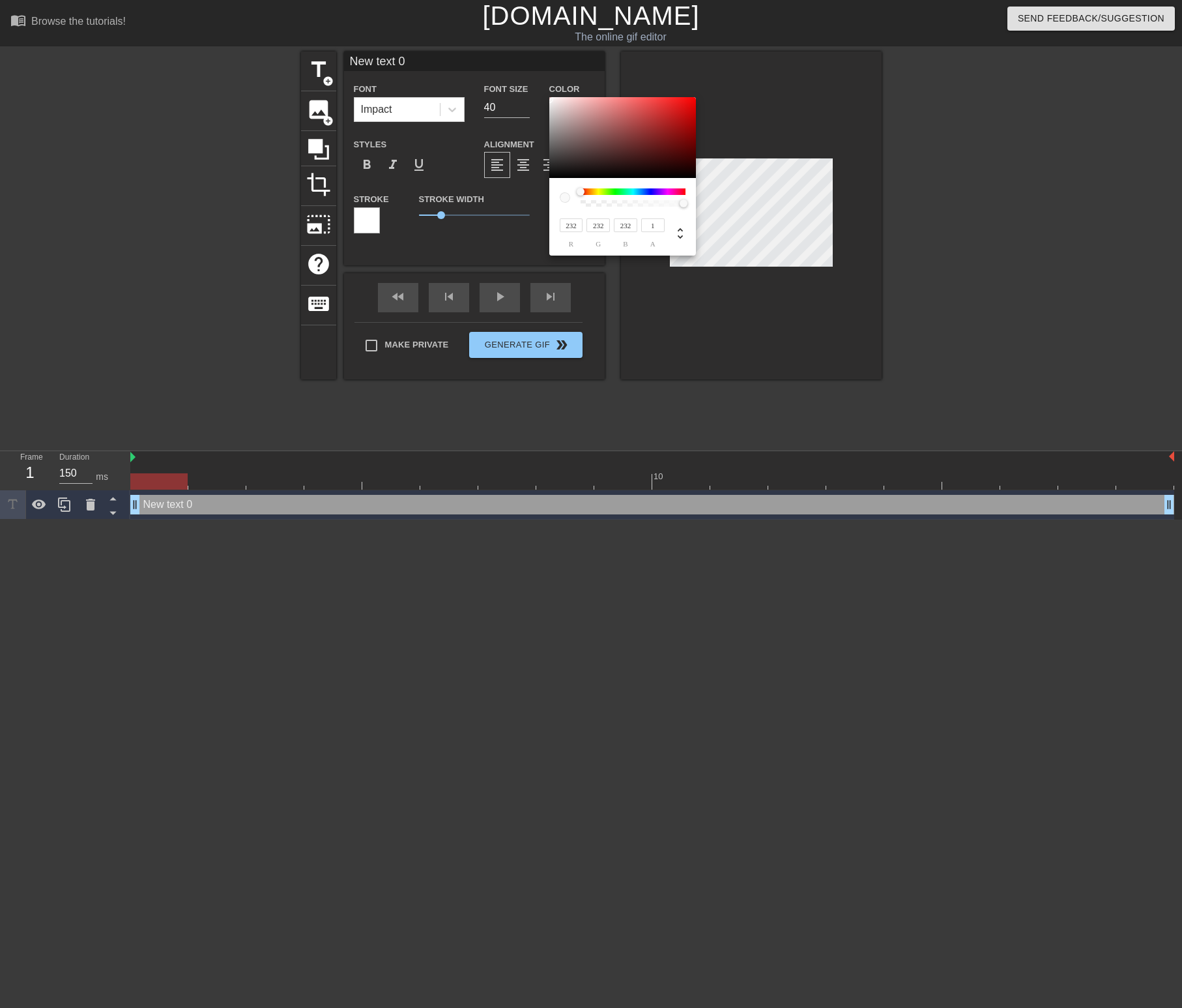
type input "228"
type input "220"
type input "214"
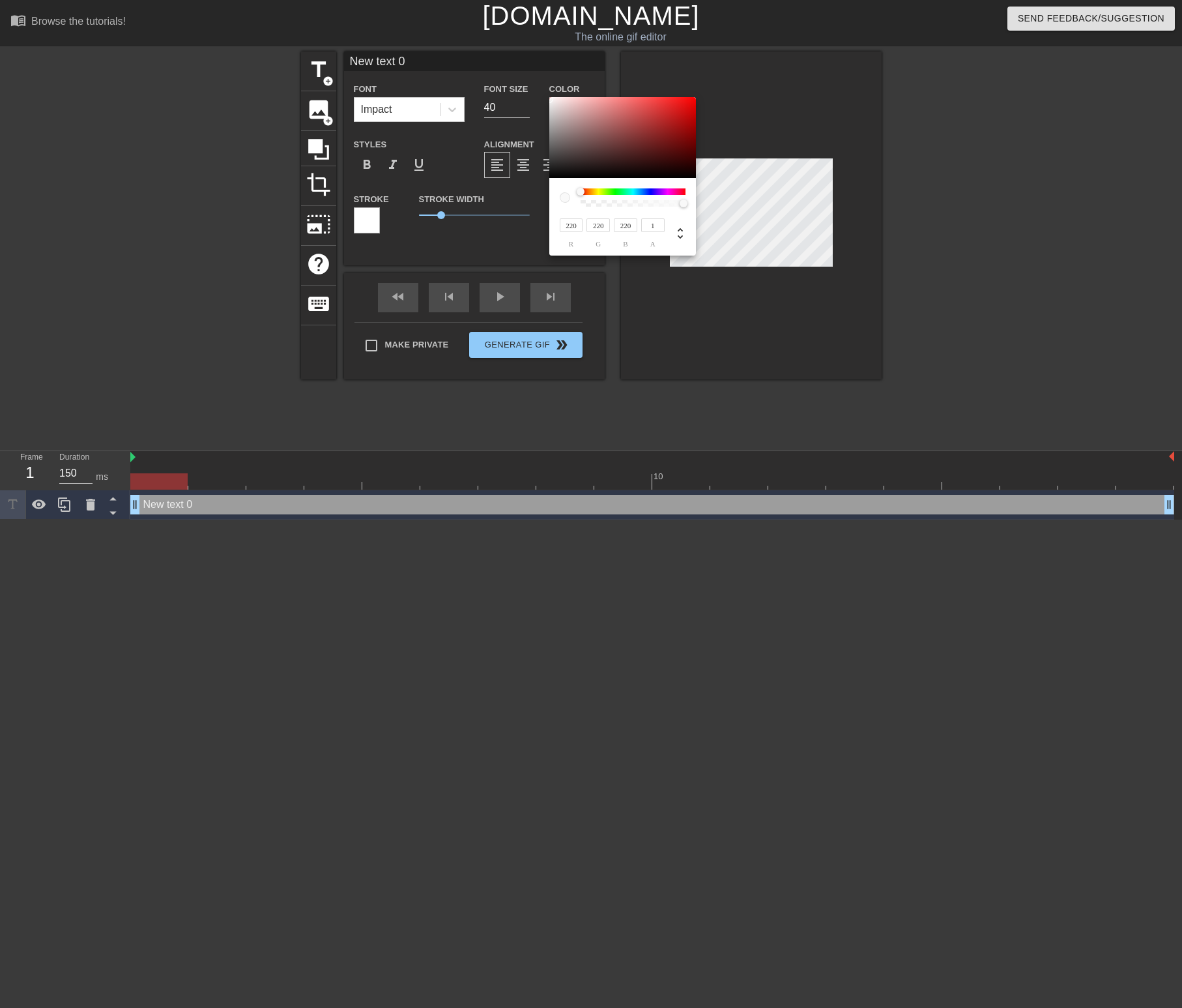
type input "214"
type input "206"
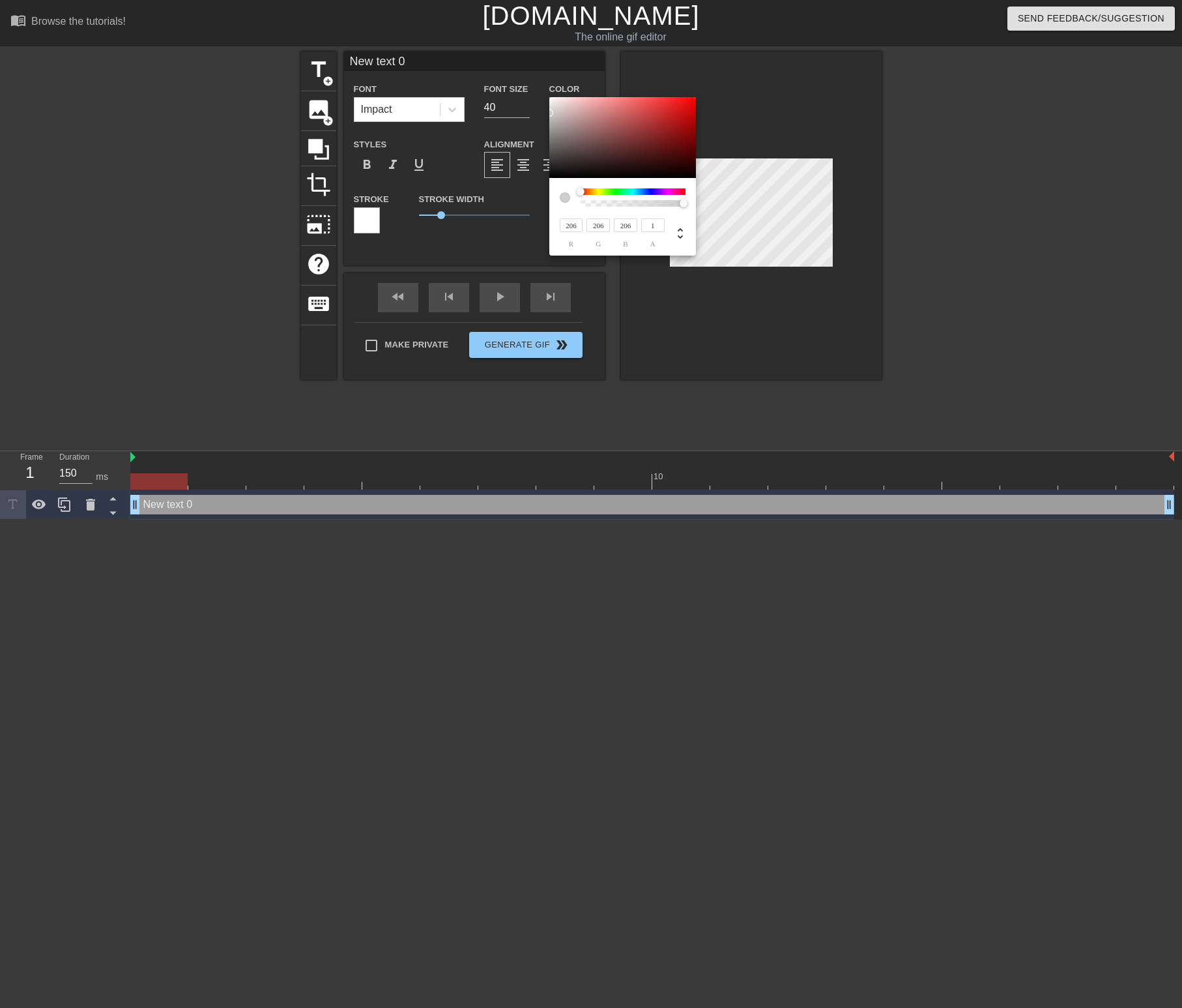
type input "203"
type input "195"
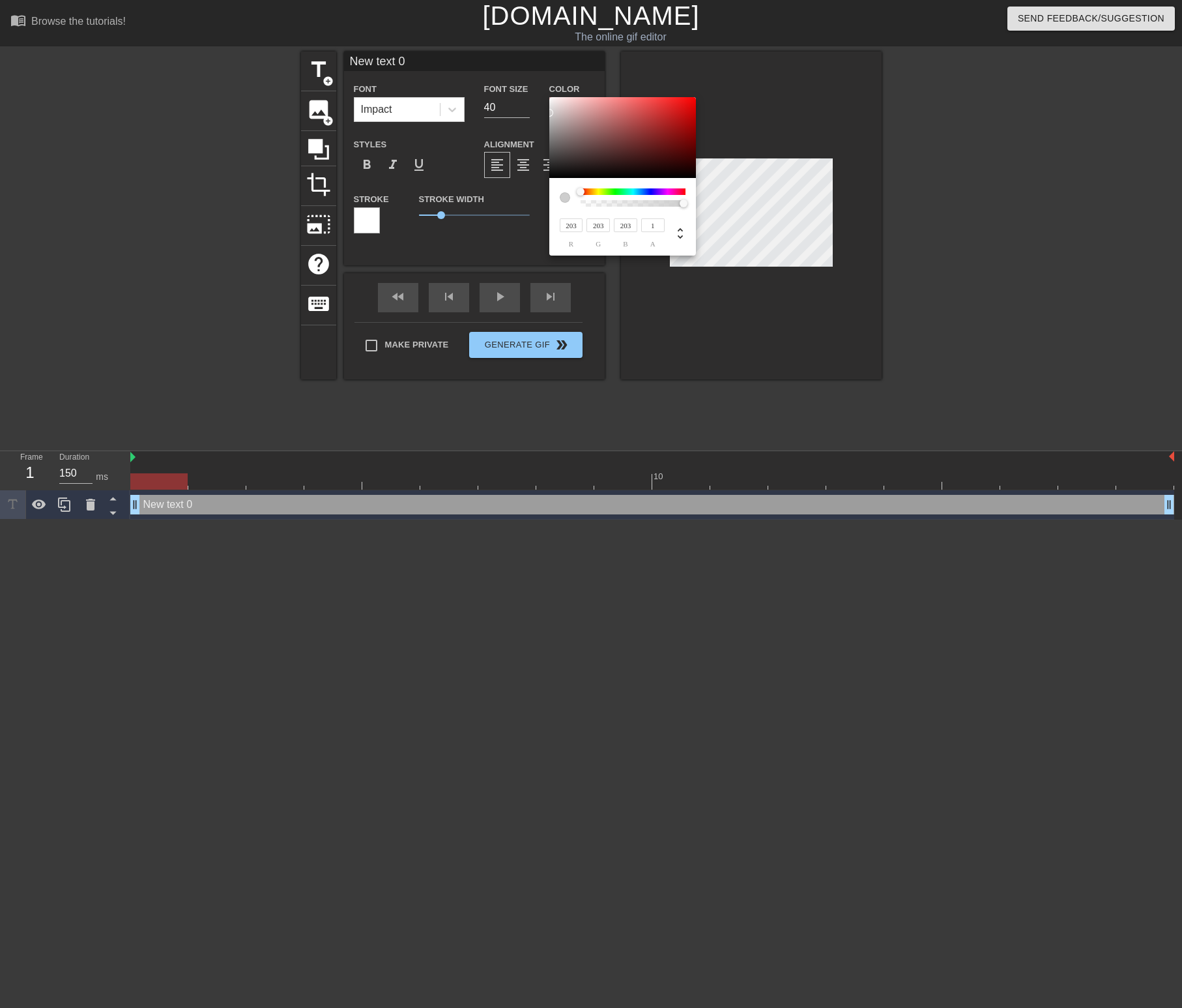
type input "195"
type input "189"
type input "185"
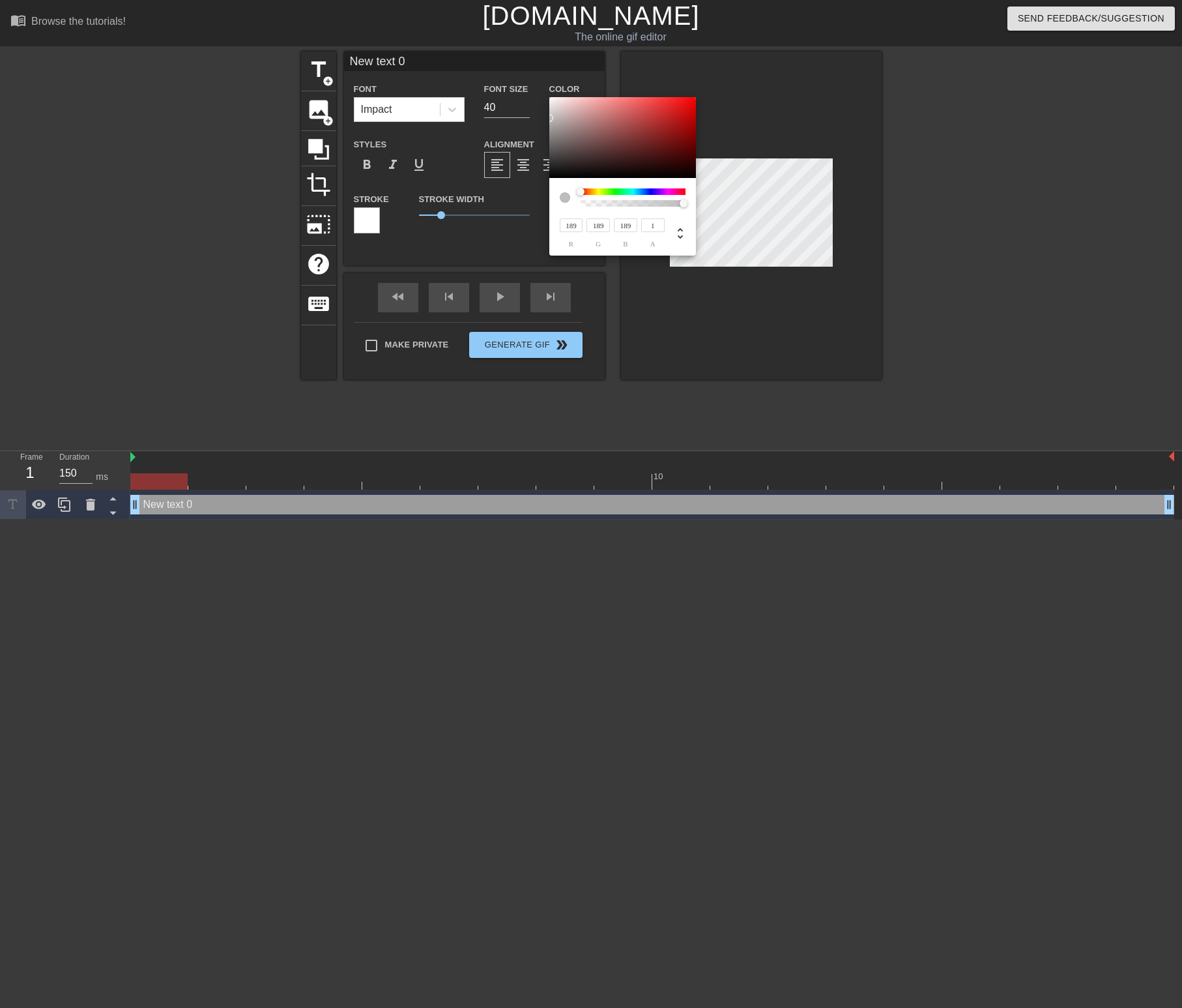
type input "185"
type input "168"
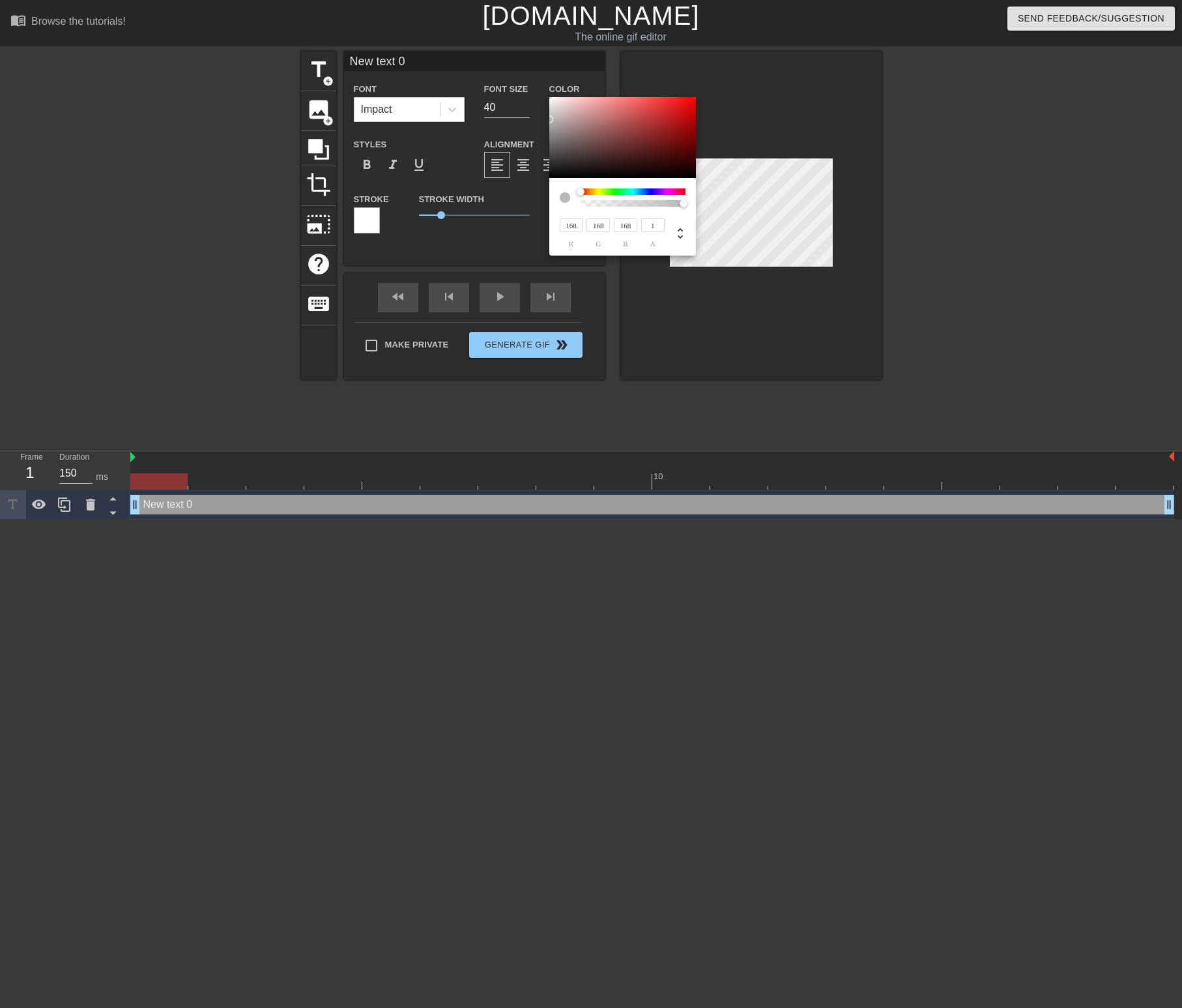
type input "152"
type input "154"
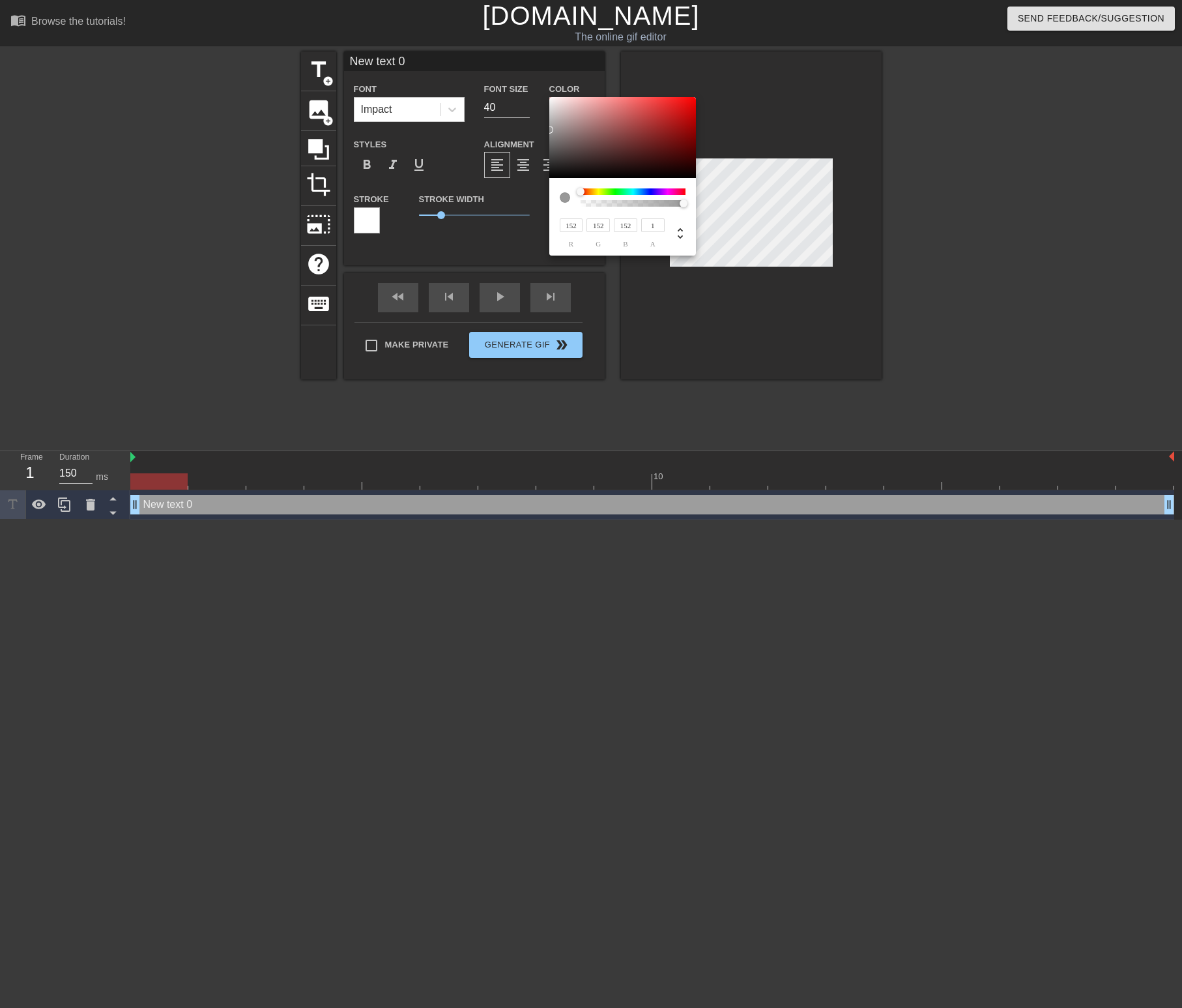
type input "154"
type input "249"
type input "255"
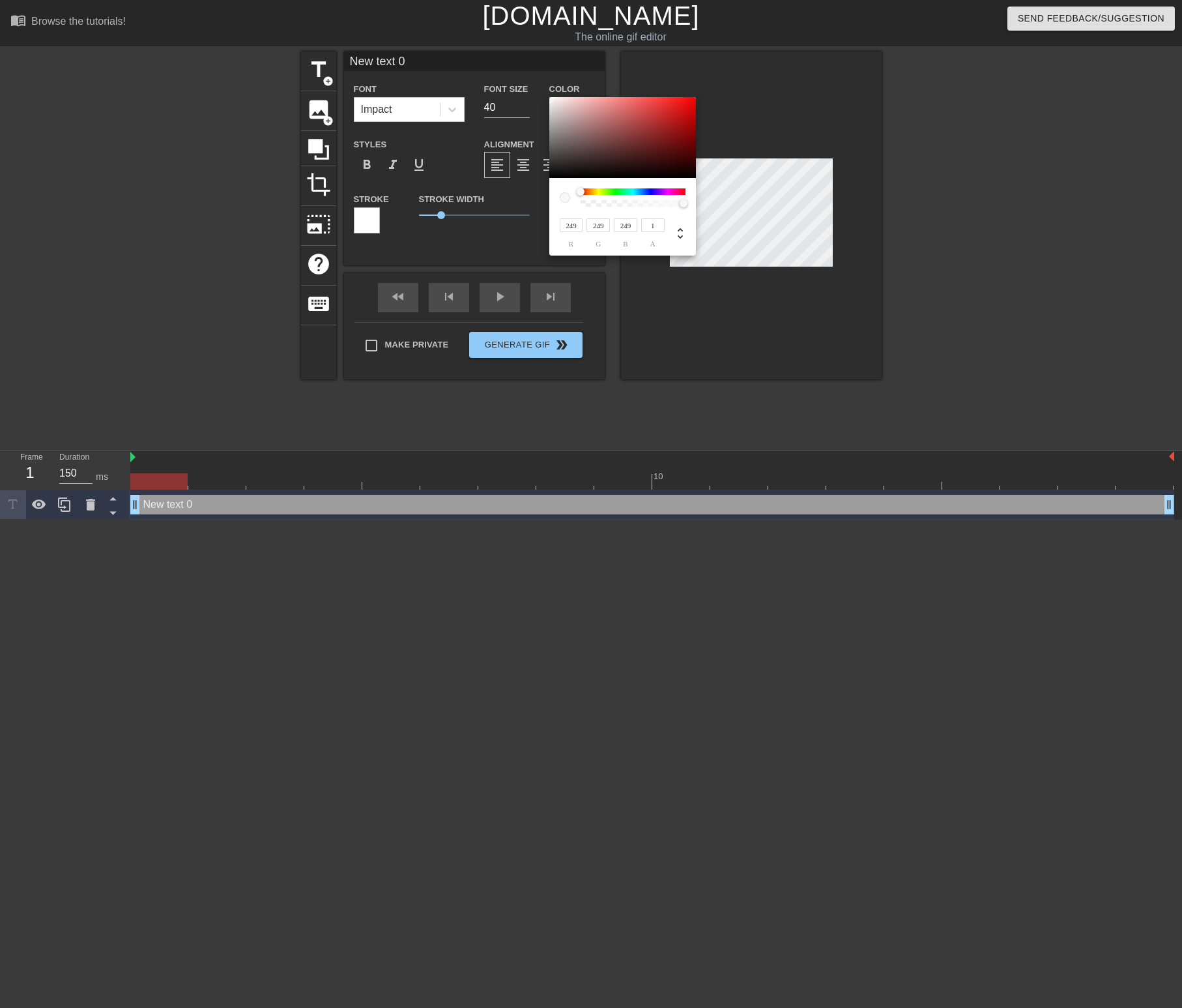
type input "255"
drag, startPoint x: 556, startPoint y: 106, endPoint x: 461, endPoint y: 33, distance: 119.8
click at [461, 33] on div "255 r 255 g 255 b 1 a" at bounding box center [591, 504] width 1182 height 1008
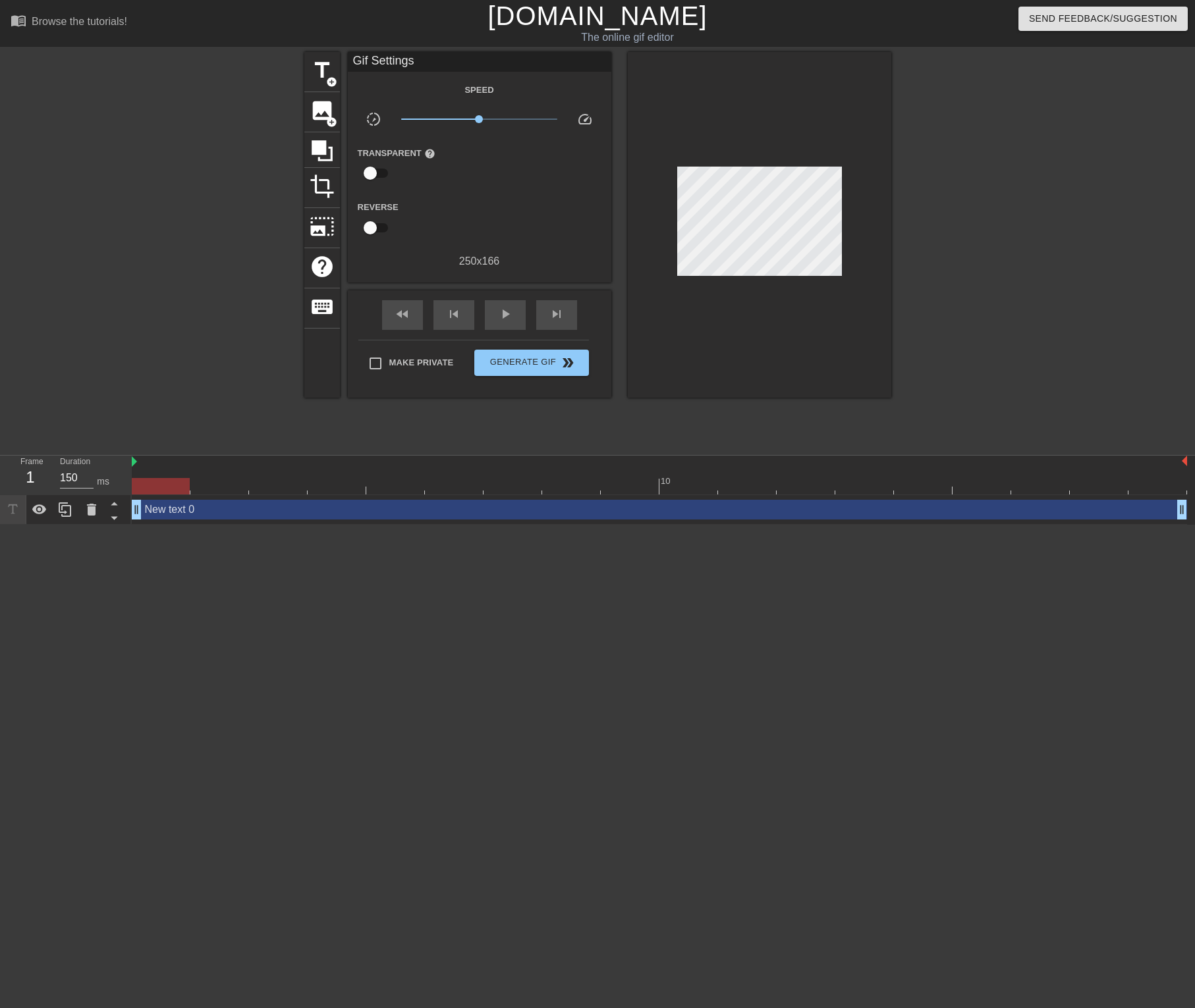
click at [340, 79] on div "title add_circle image add_circle crop photo_size_select_large help keyboard Gi…" at bounding box center [597, 225] width 587 height 346
click at [324, 71] on span "title" at bounding box center [321, 70] width 25 height 25
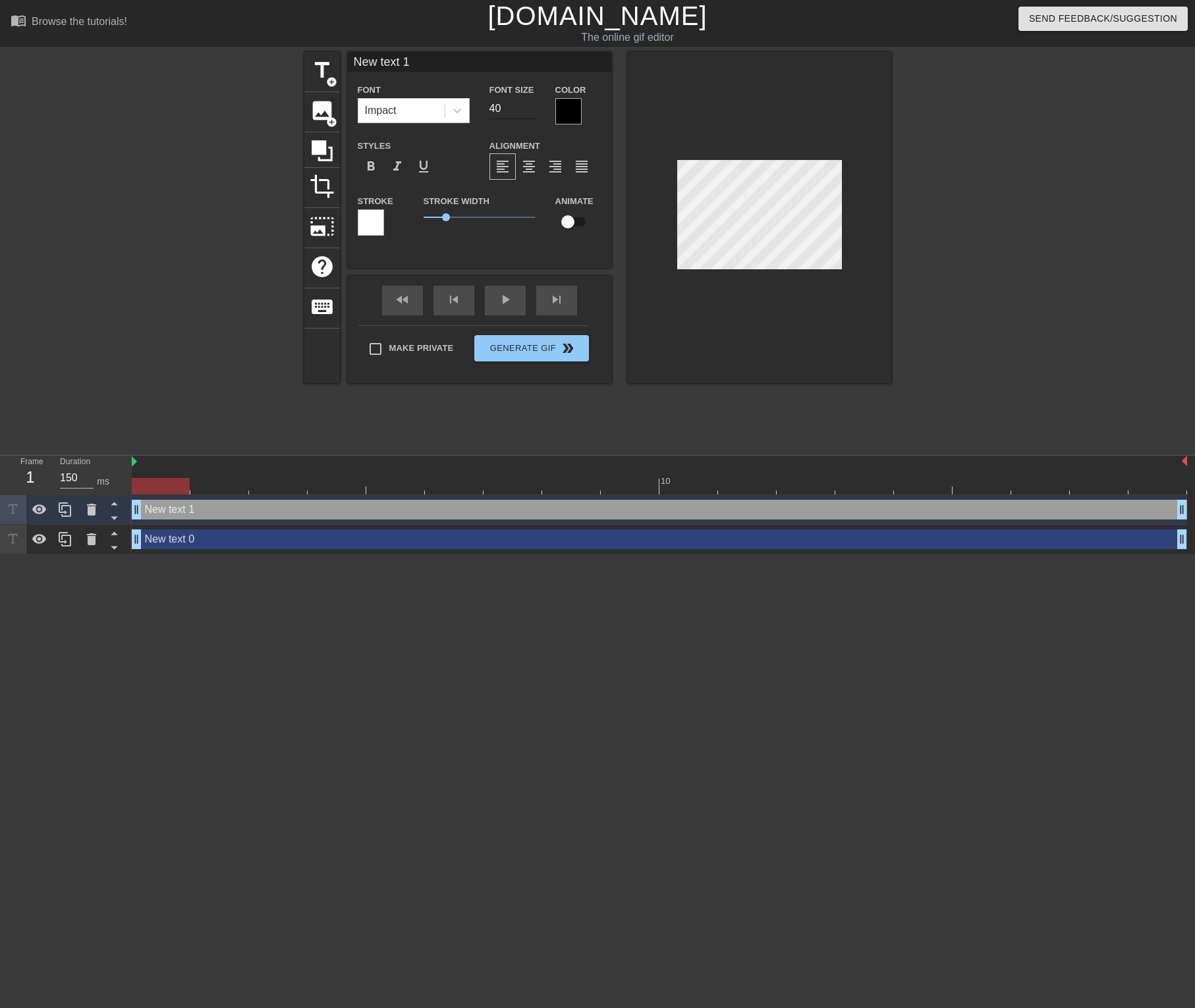
click at [524, 104] on input "40" at bounding box center [512, 109] width 46 height 21
click at [537, 111] on div "Font Size 40" at bounding box center [512, 104] width 66 height 43
click at [534, 111] on input "39" at bounding box center [512, 109] width 46 height 21
click at [534, 111] on input "38" at bounding box center [512, 109] width 46 height 21
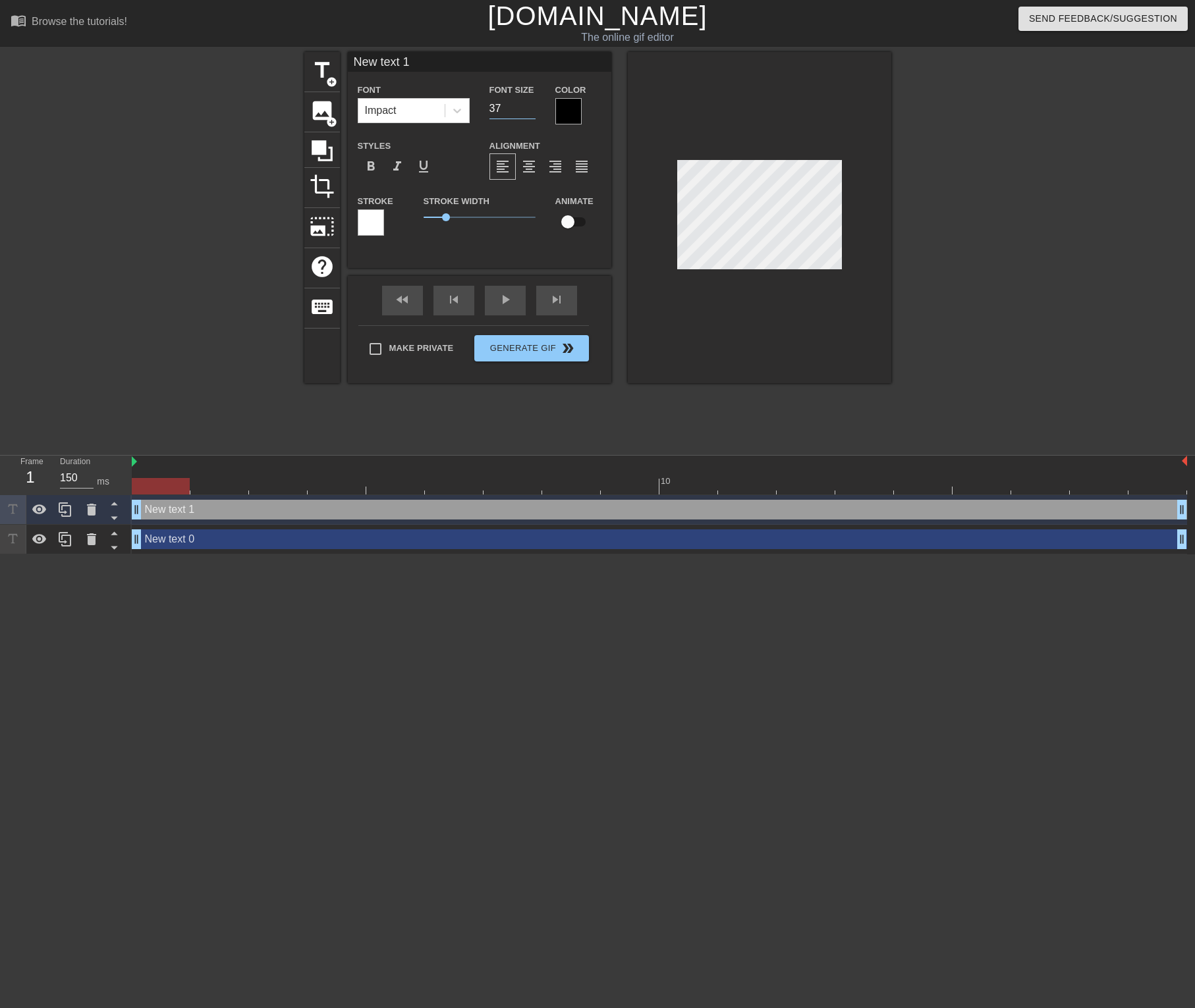
click at [534, 111] on input "37" at bounding box center [512, 109] width 46 height 21
click at [534, 111] on input "36" at bounding box center [512, 109] width 46 height 21
click at [534, 111] on input "35" at bounding box center [512, 109] width 46 height 21
click at [534, 111] on input "34" at bounding box center [512, 109] width 46 height 21
click at [534, 111] on input "33" at bounding box center [512, 109] width 46 height 21
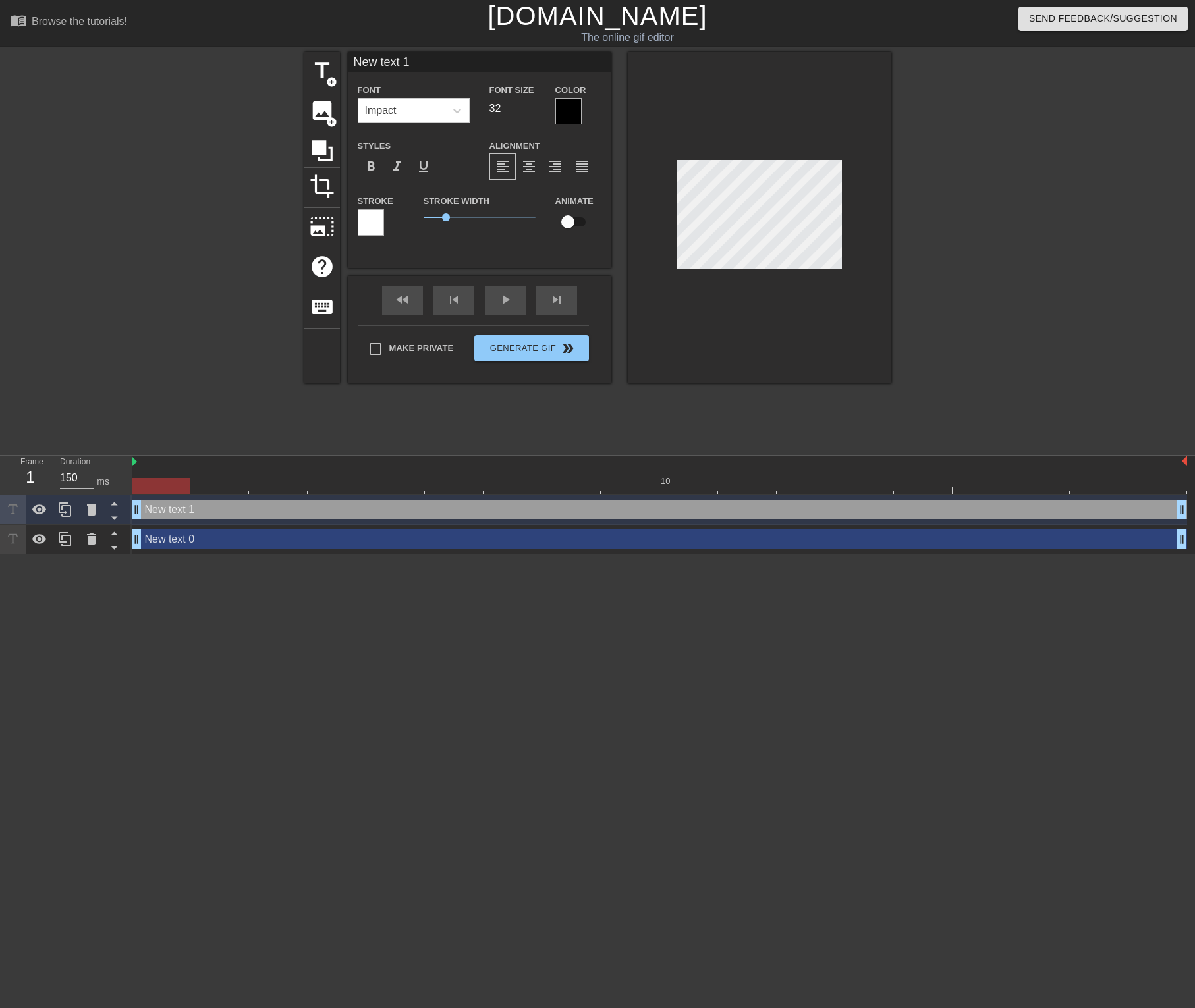
click at [534, 111] on input "32" at bounding box center [512, 109] width 46 height 21
click at [534, 111] on input "31" at bounding box center [512, 109] width 46 height 21
click at [534, 111] on input "30" at bounding box center [512, 109] width 46 height 21
click at [534, 111] on input "29" at bounding box center [512, 109] width 46 height 21
click at [533, 111] on input "28" at bounding box center [512, 109] width 46 height 21
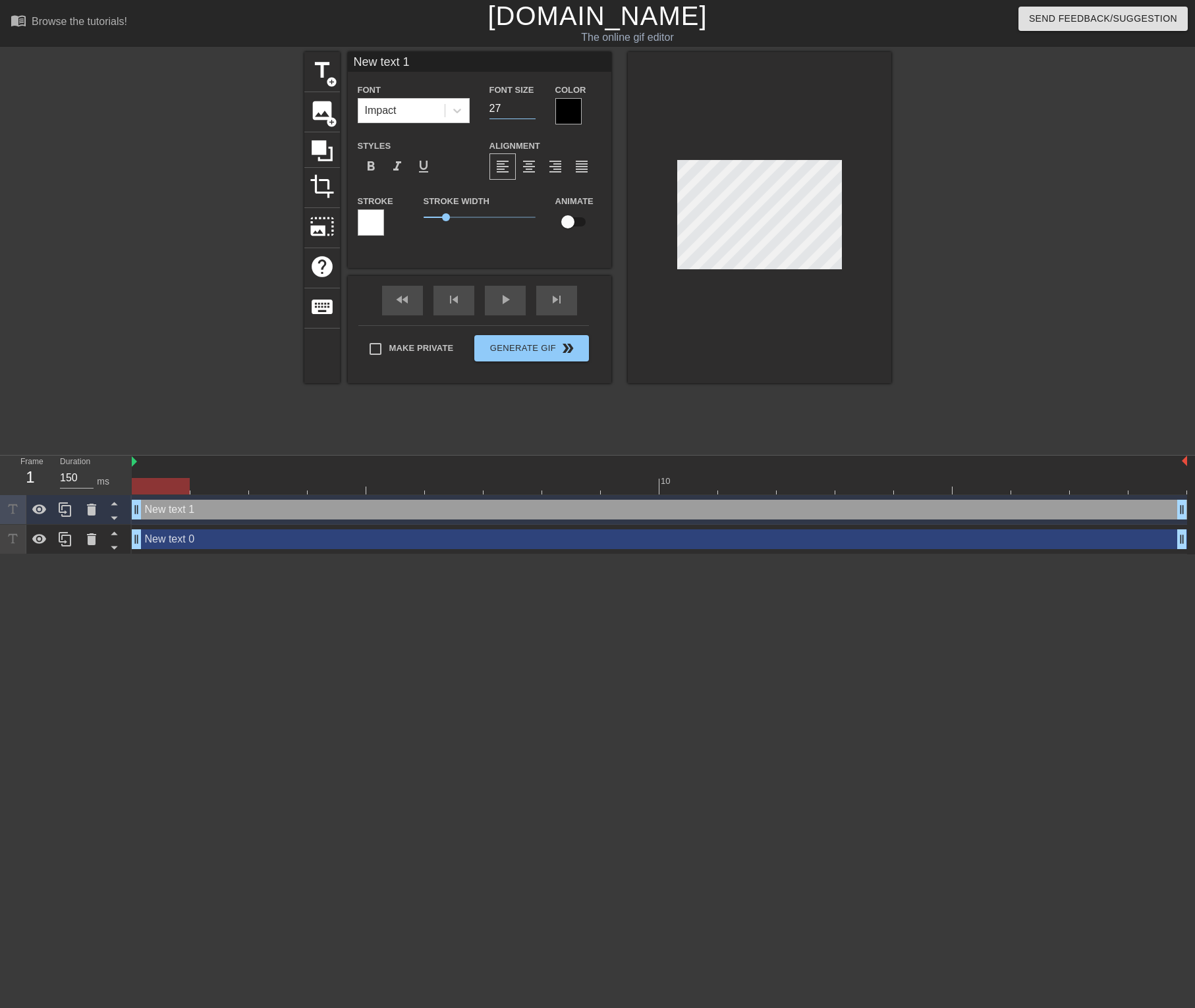
click at [533, 111] on input "27" at bounding box center [512, 109] width 46 height 21
click at [532, 111] on input "26" at bounding box center [512, 109] width 46 height 21
type input "25"
click at [531, 110] on input "25" at bounding box center [512, 109] width 46 height 21
type input "New text 0"
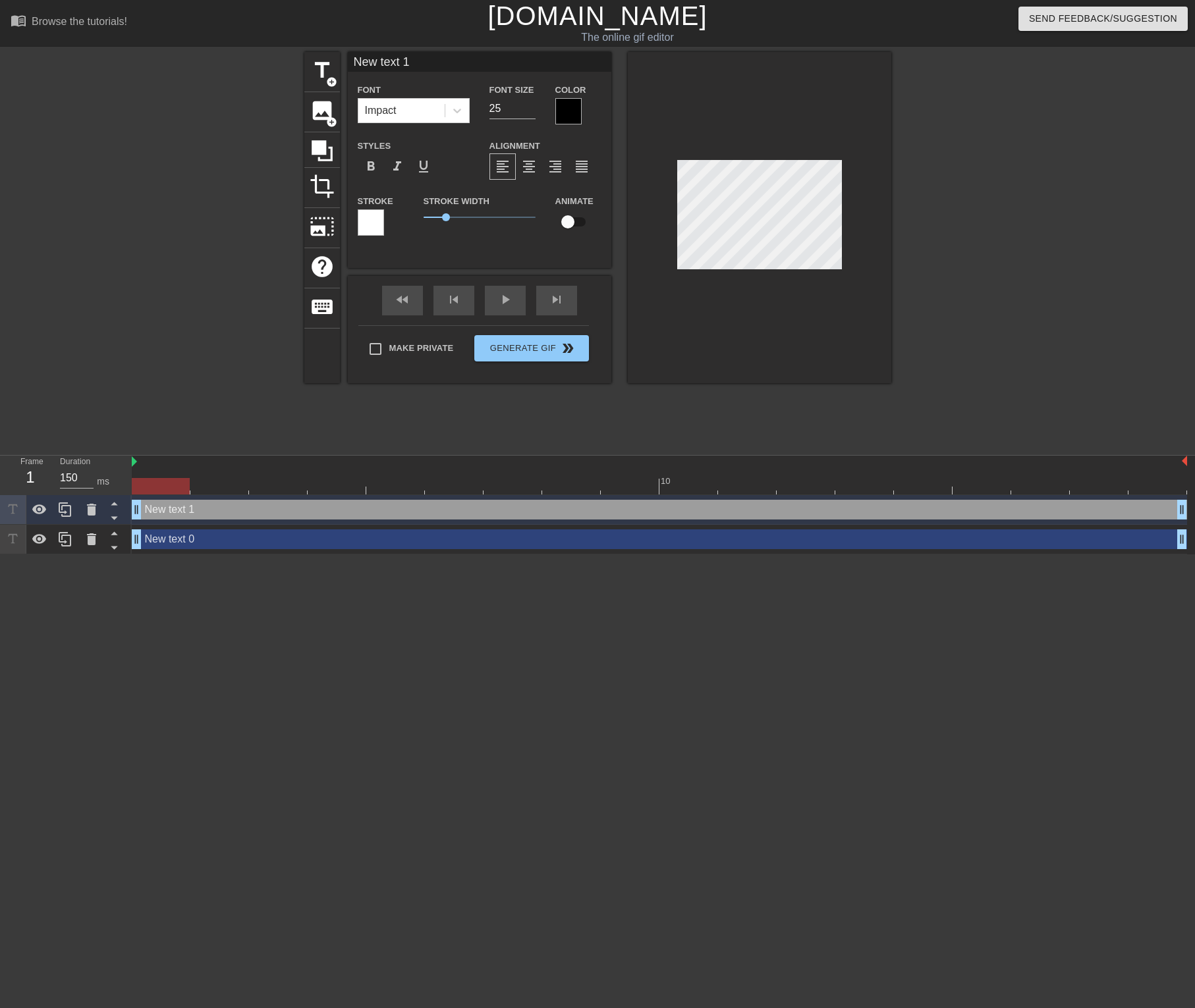
type input "40"
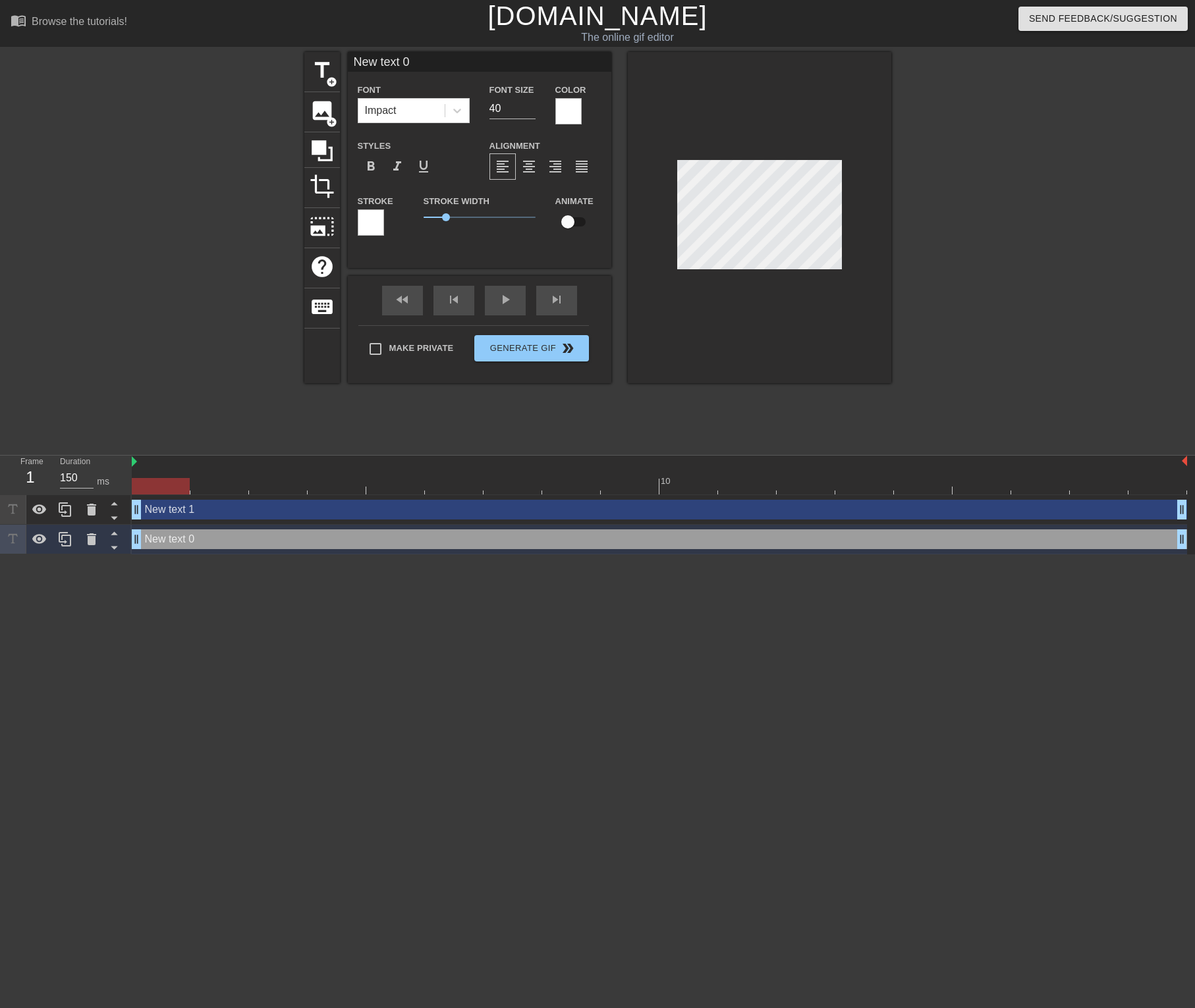
type input "New text 1"
type input "25"
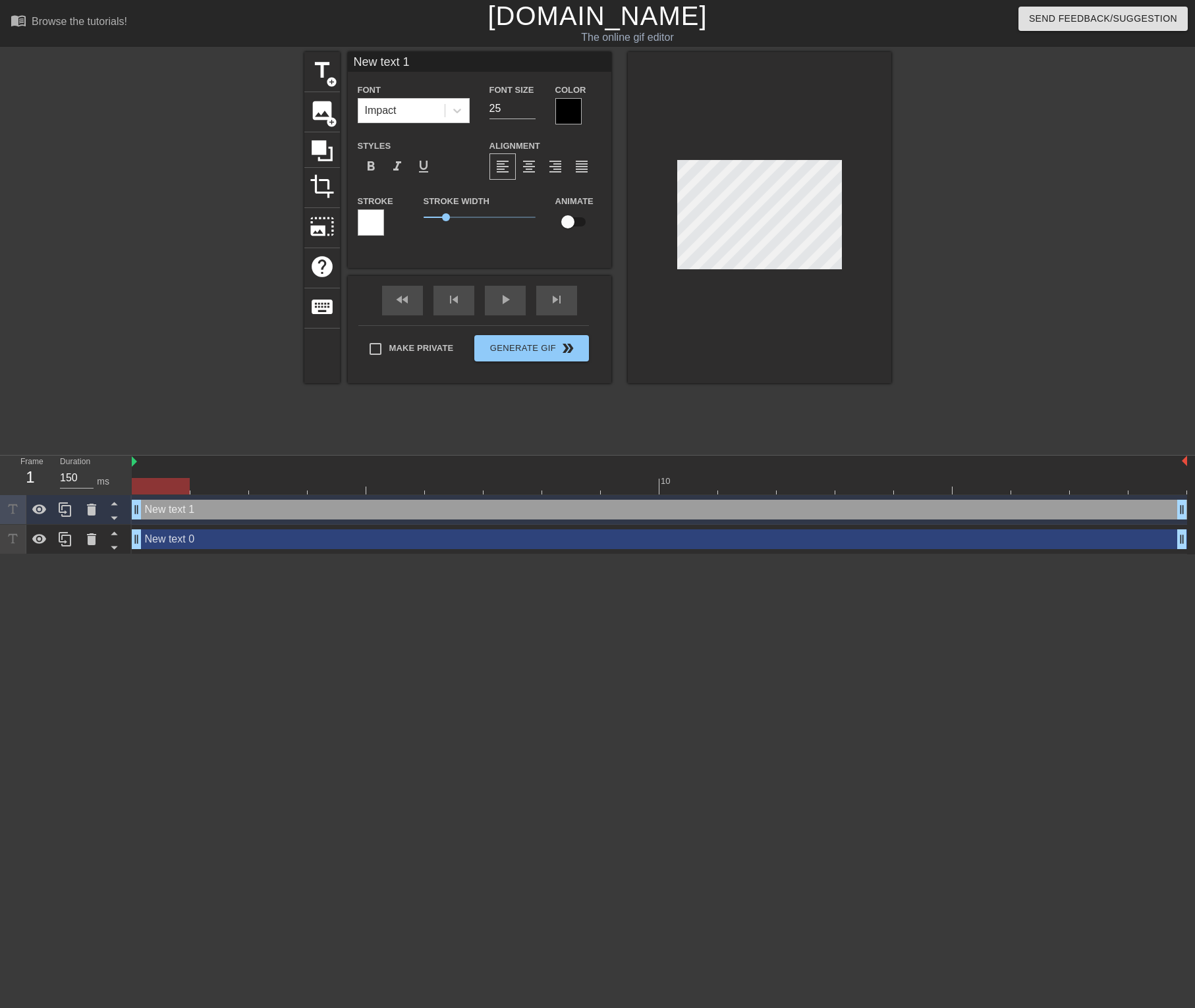
type input "New text 0"
type input "40"
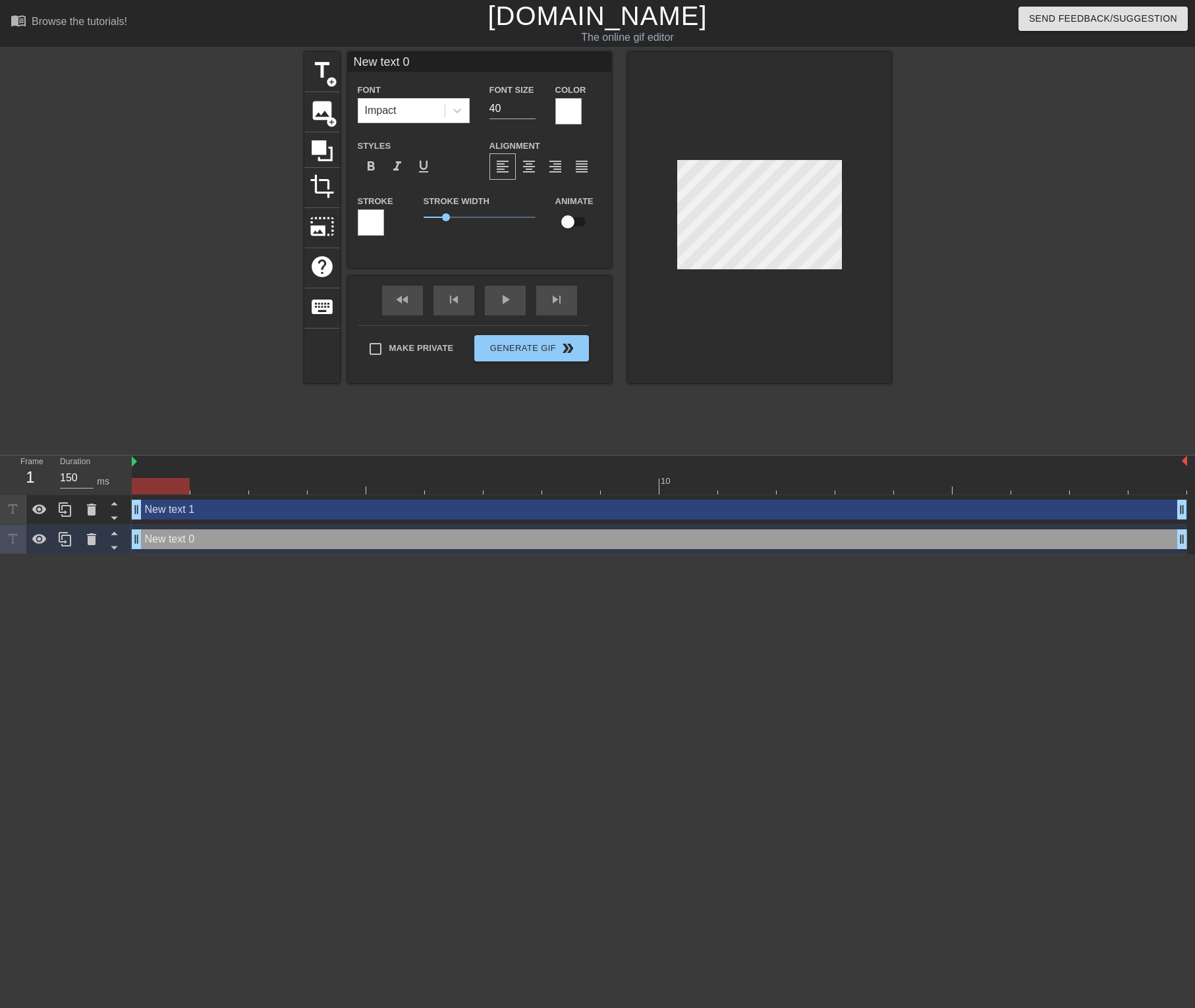
type input "New text 1"
type input "25"
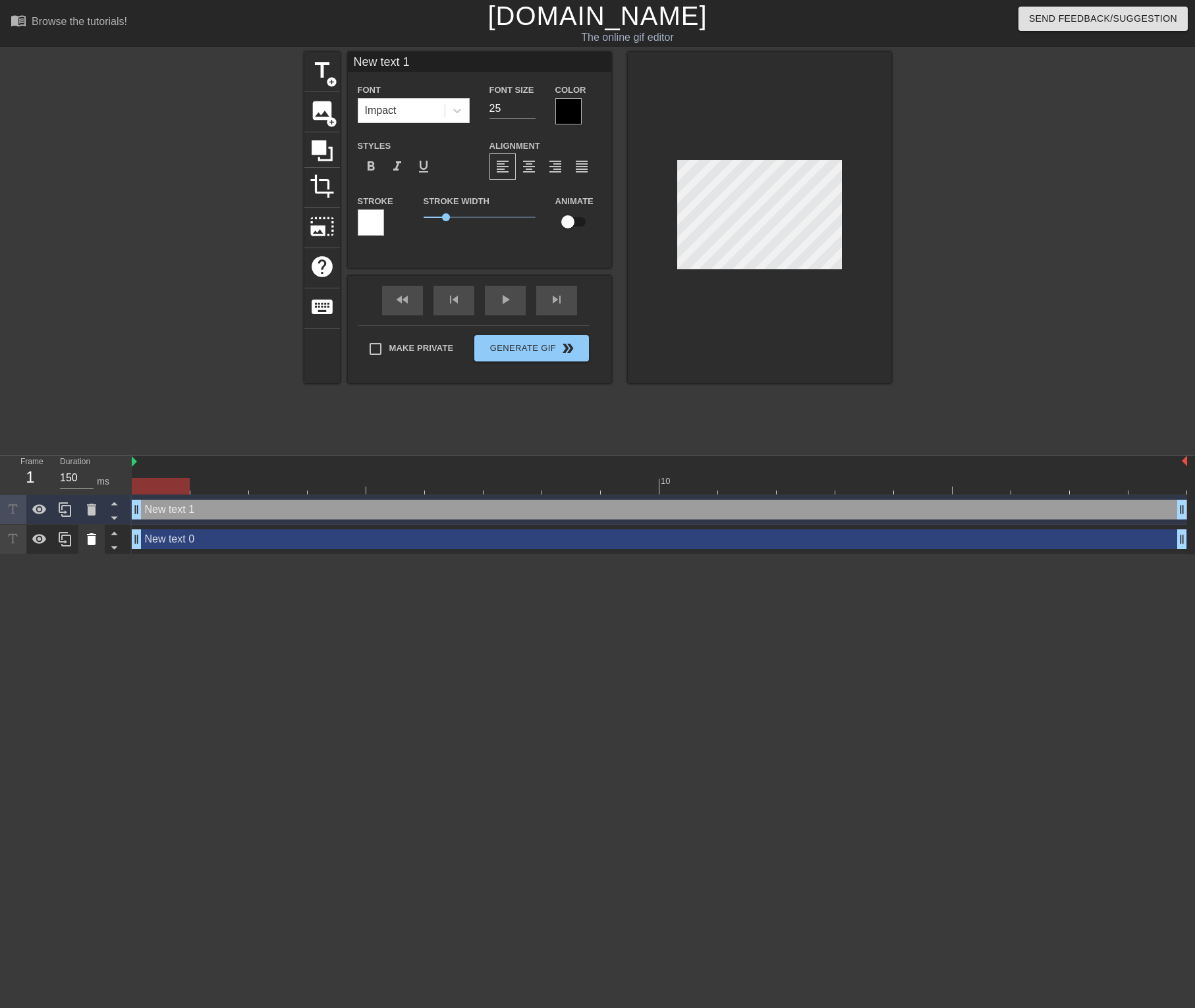
click at [95, 542] on icon at bounding box center [92, 540] width 10 height 12
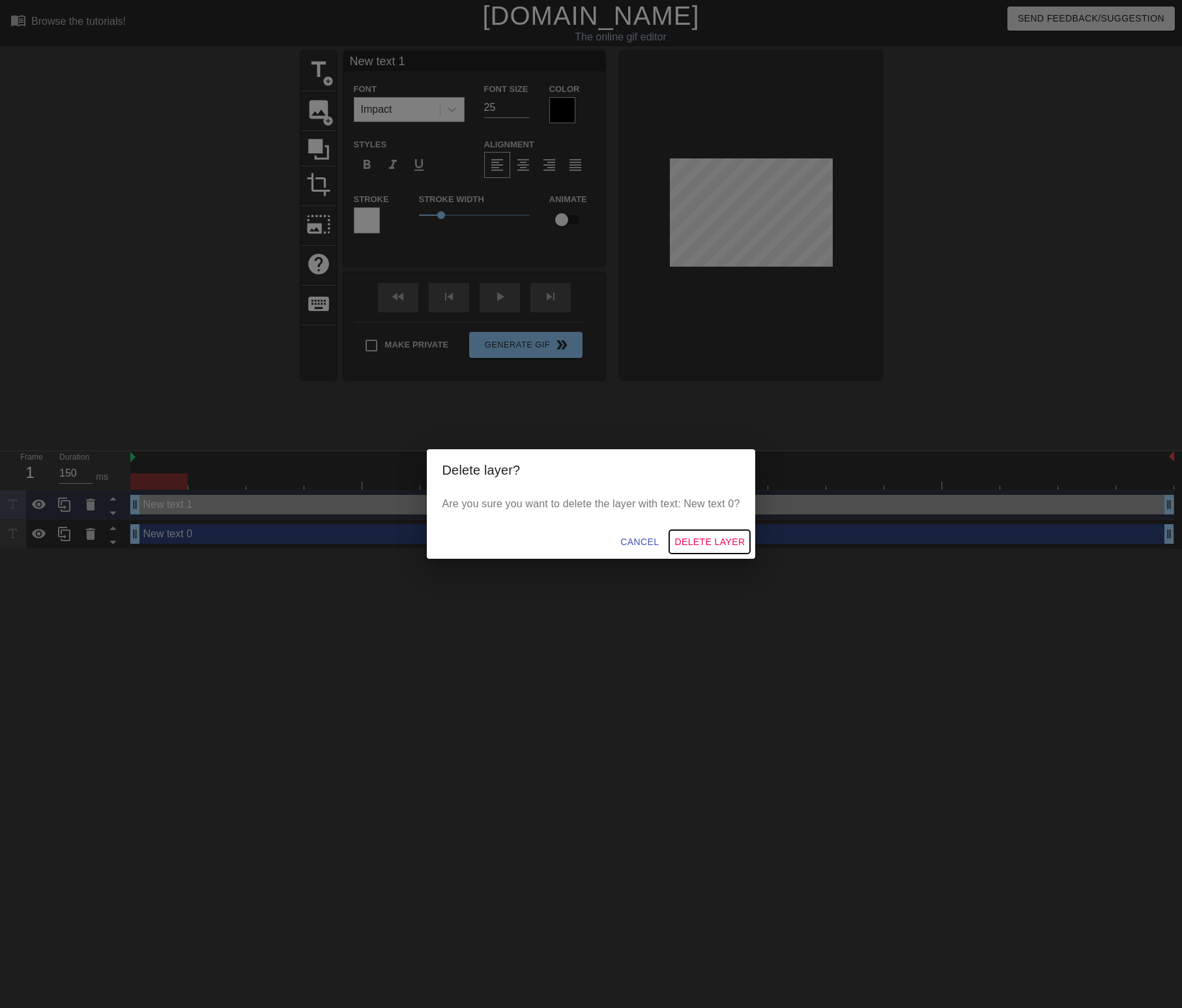
click at [699, 539] on span "Delete Layer" at bounding box center [709, 541] width 70 height 16
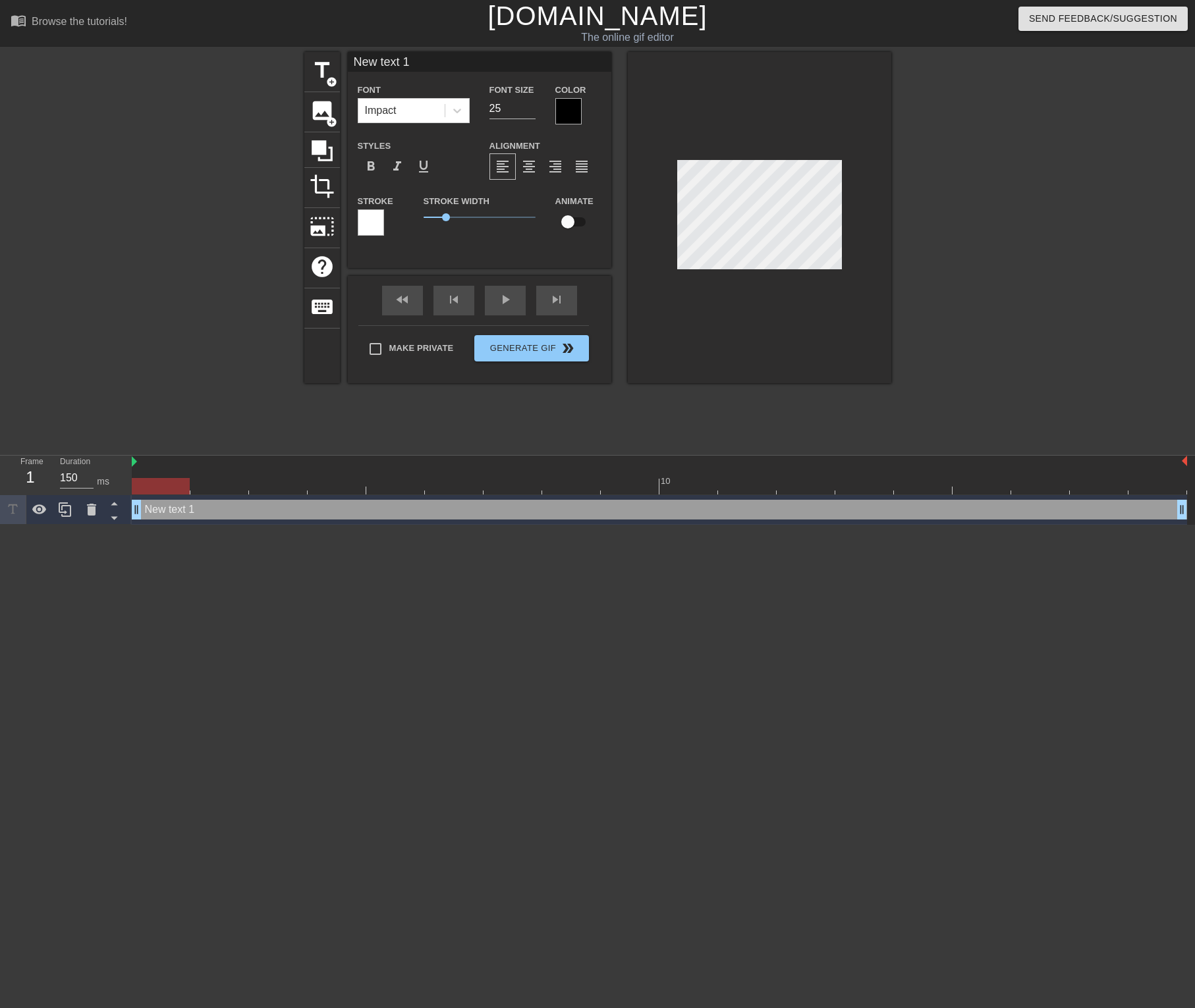
click at [567, 108] on div at bounding box center [569, 111] width 26 height 26
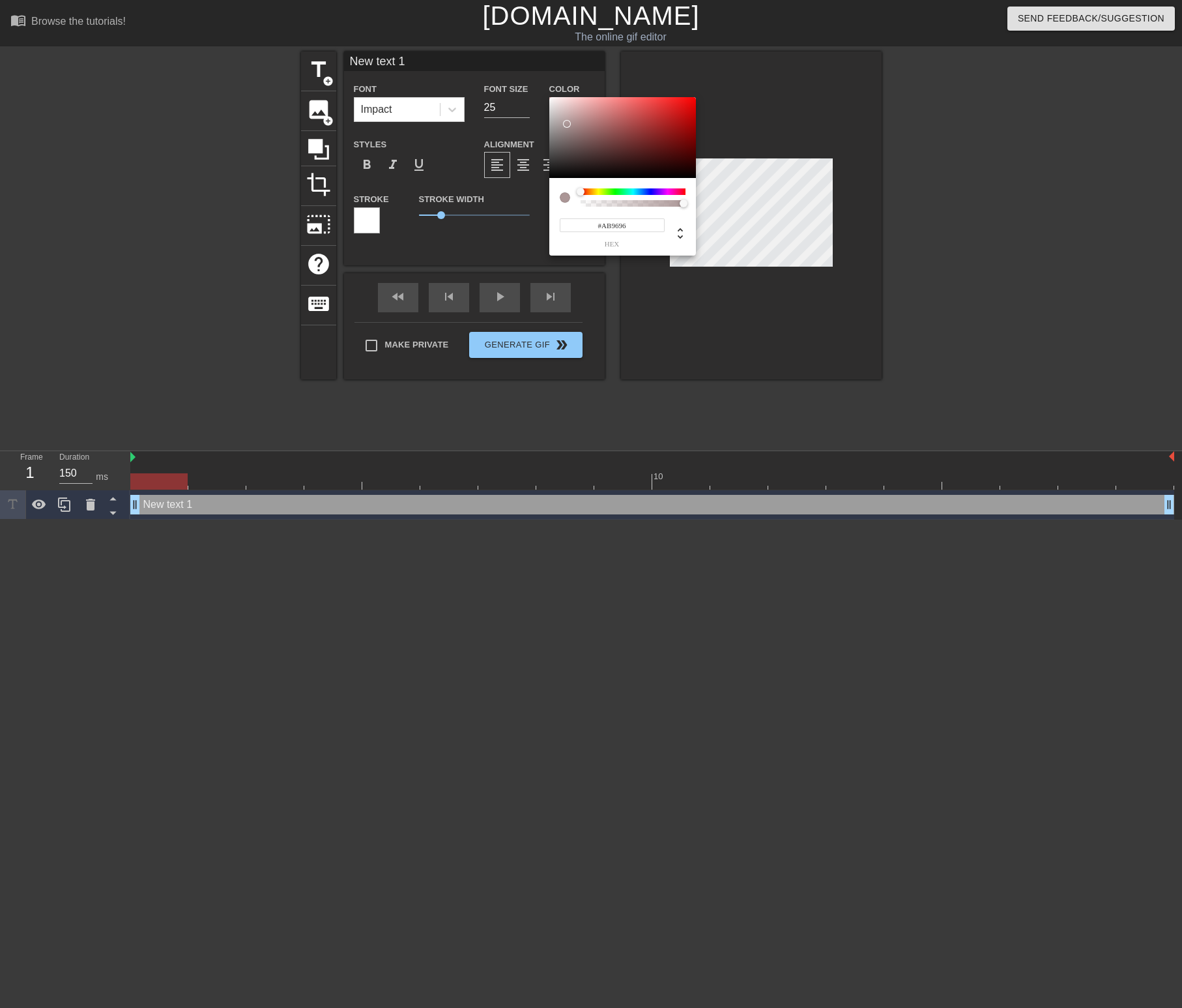
type input "#FFFFFF"
drag, startPoint x: 545, startPoint y: 106, endPoint x: 522, endPoint y: 84, distance: 31.8
click at [522, 84] on div "#FFFFFF hex" at bounding box center [591, 504] width 1182 height 1008
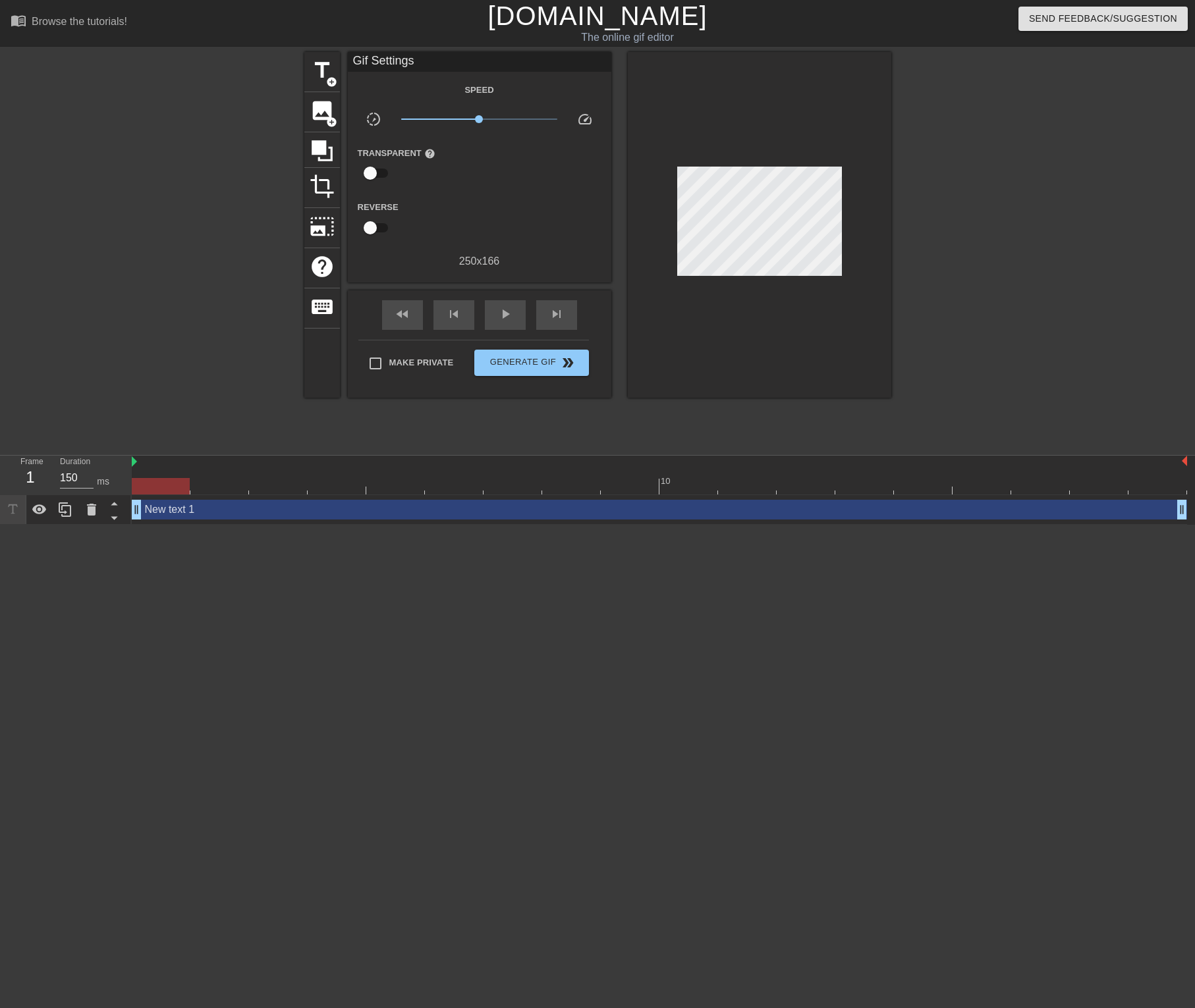
click at [223, 514] on div "New text 1 drag_handle drag_handle" at bounding box center [658, 510] width 1055 height 20
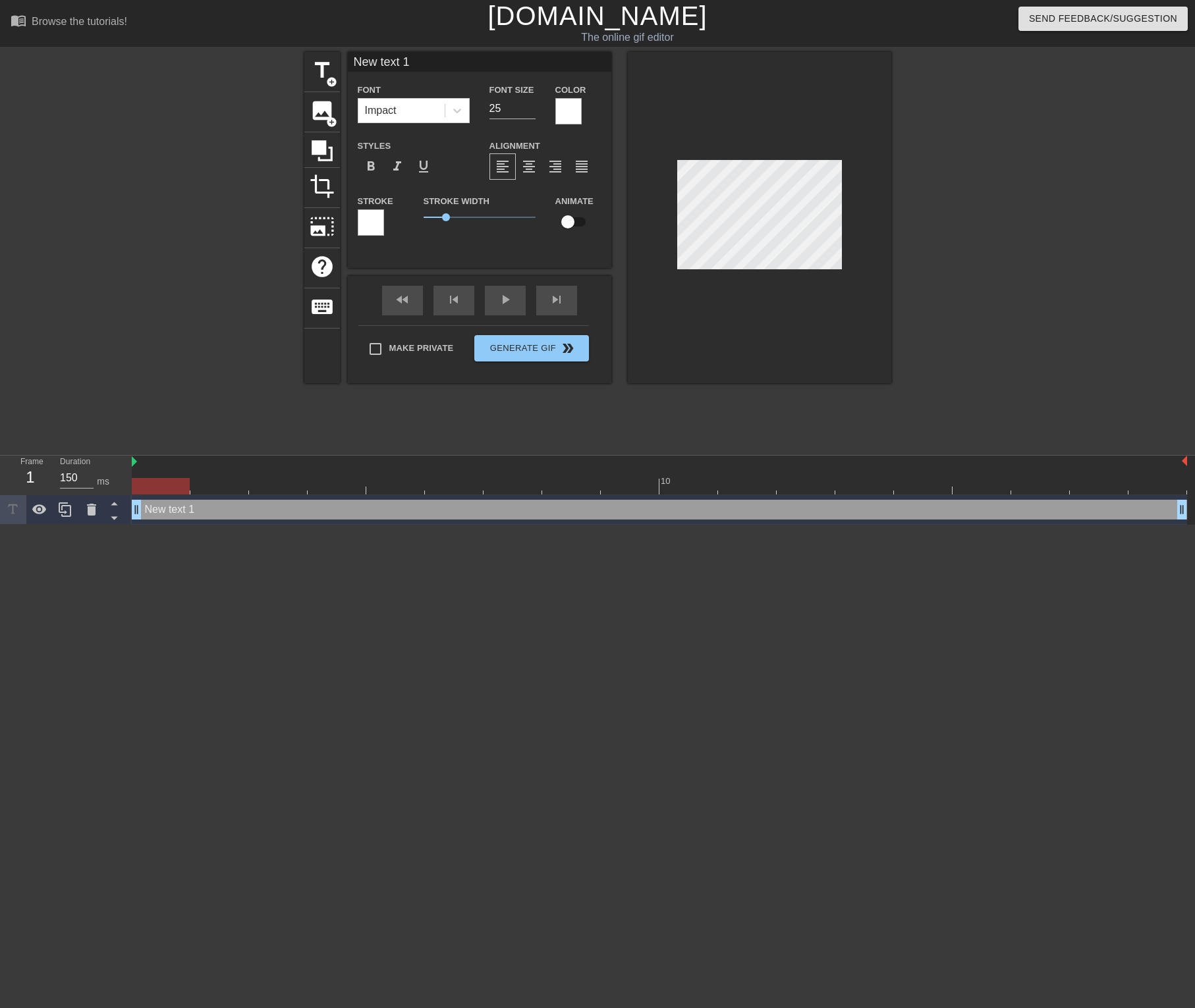
click at [378, 228] on div at bounding box center [371, 222] width 26 height 26
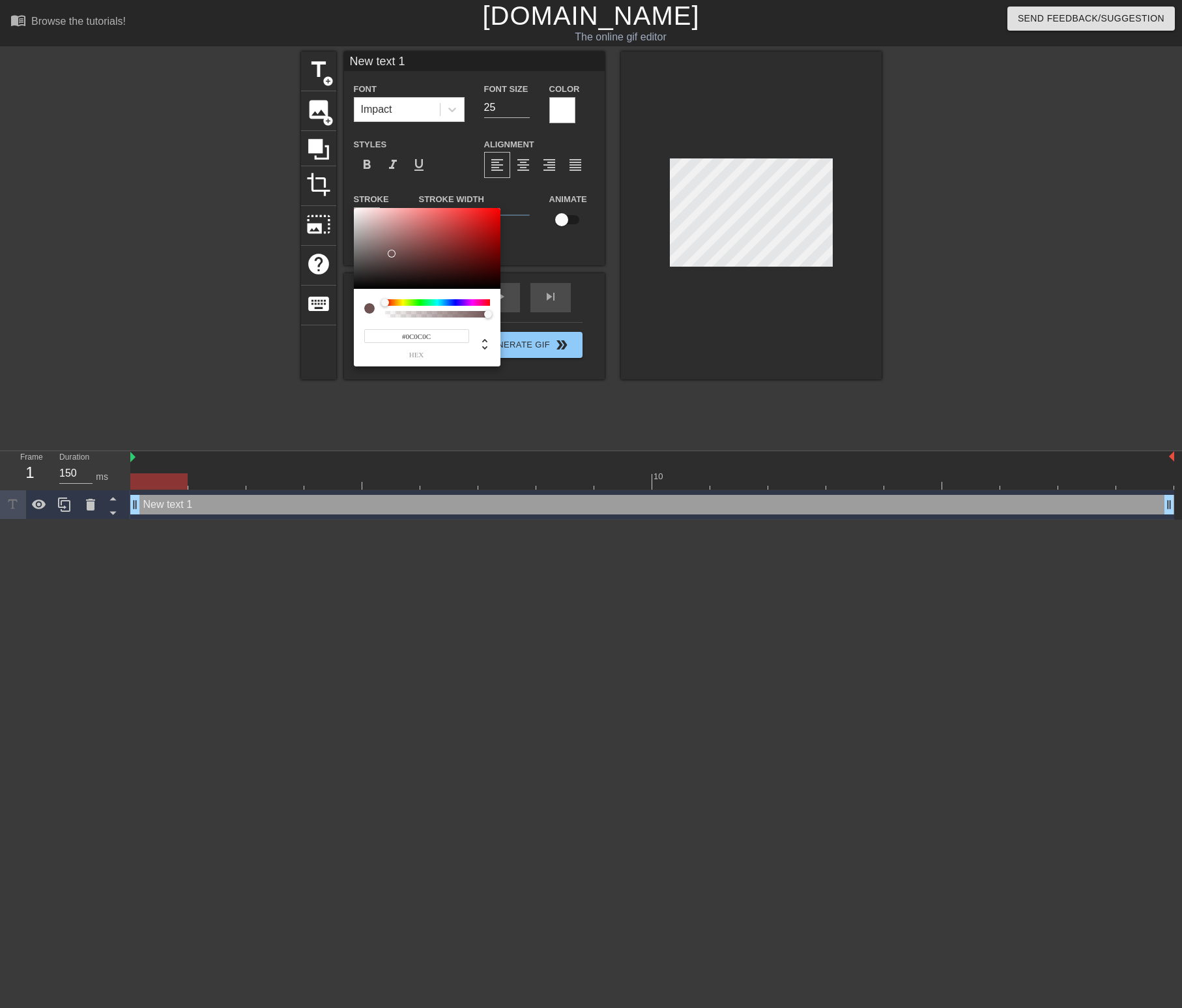
type input "#000000"
drag, startPoint x: 385, startPoint y: 254, endPoint x: 292, endPoint y: 313, distance: 110.1
click at [292, 313] on div "#000000 hex" at bounding box center [591, 504] width 1182 height 1008
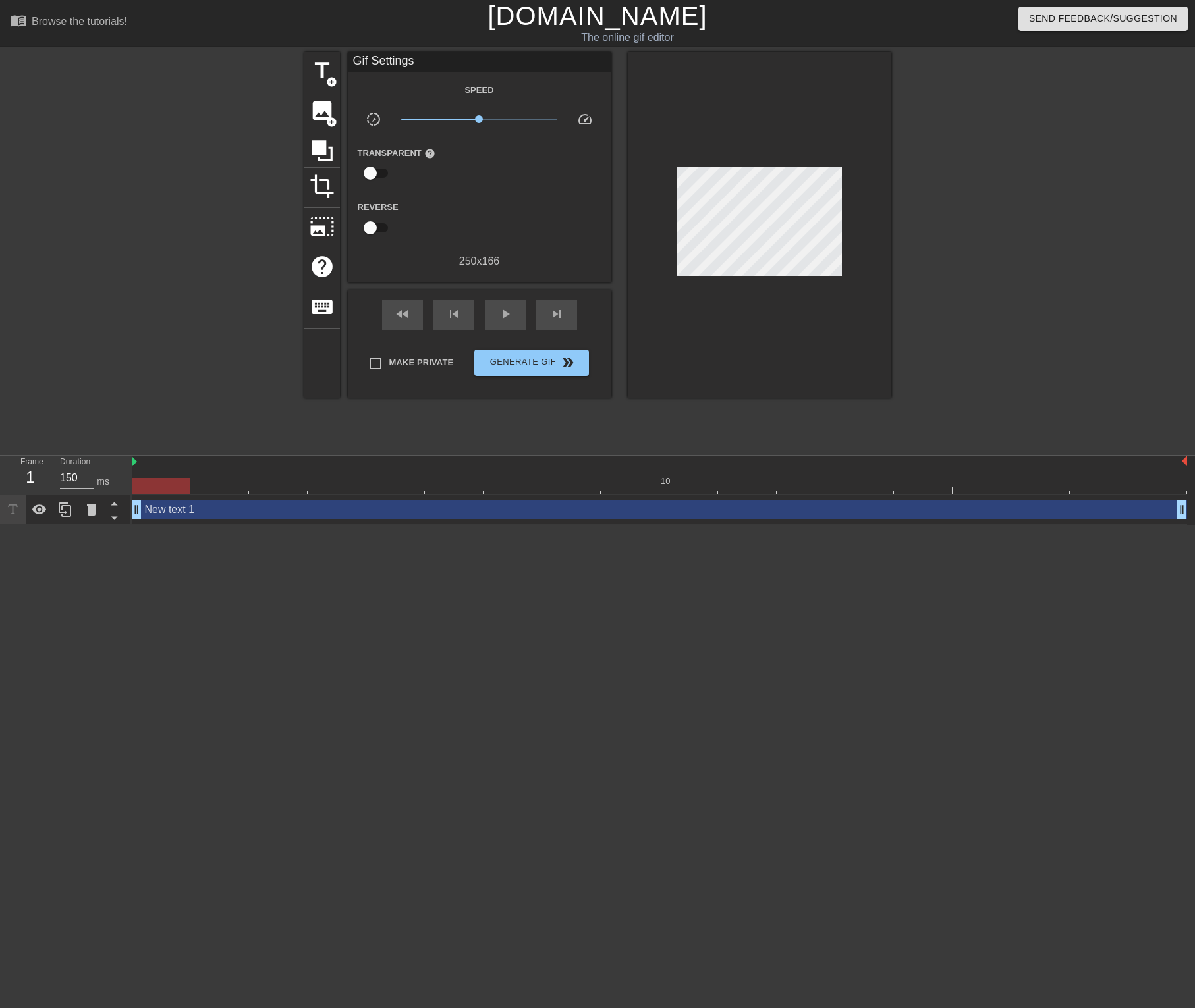
click at [257, 511] on div "New text 1 drag_handle drag_handle" at bounding box center [658, 510] width 1055 height 20
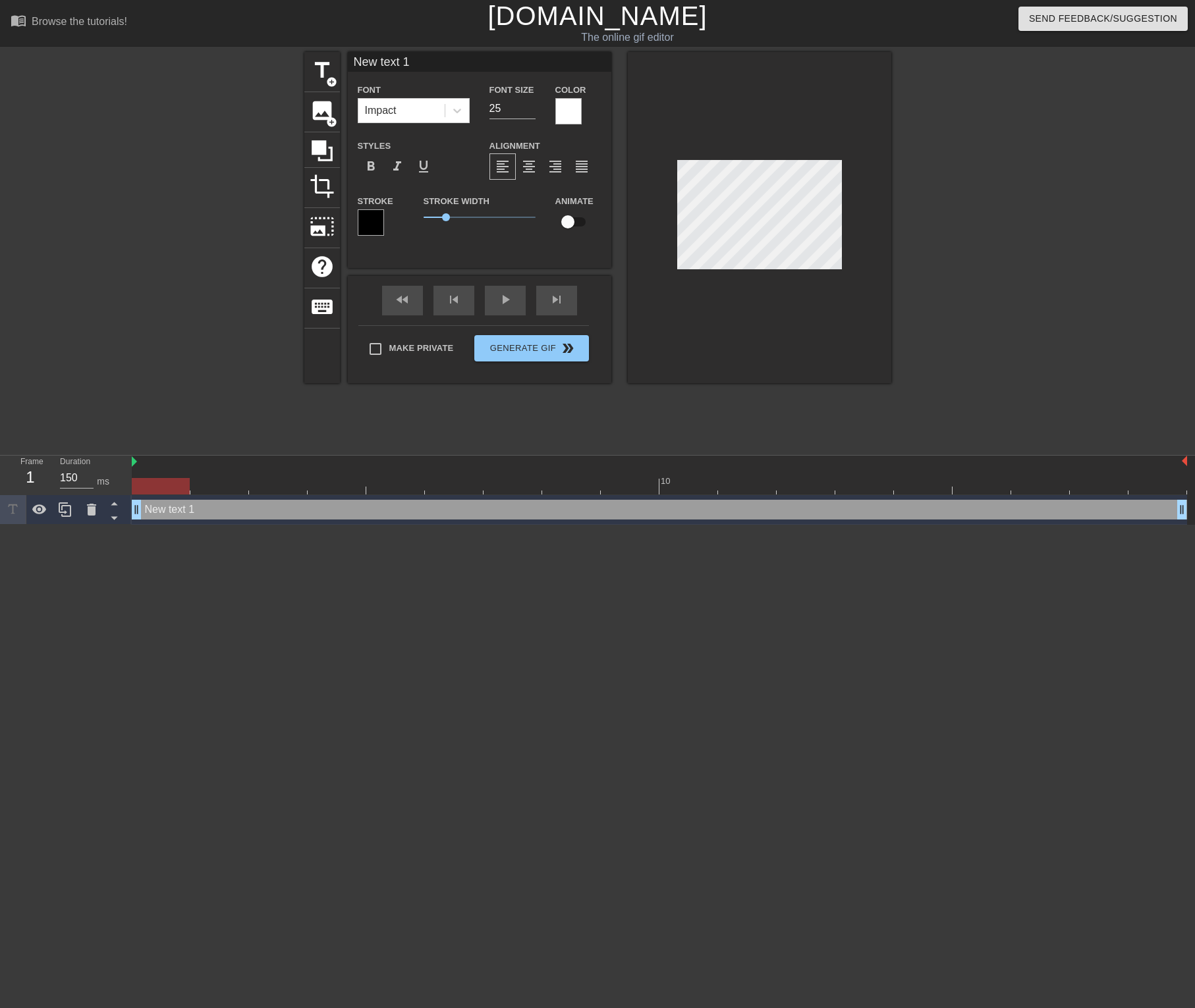
click at [169, 510] on div "New text 1 drag_handle drag_handle" at bounding box center [658, 510] width 1055 height 20
type input "C"
type textarea "C"
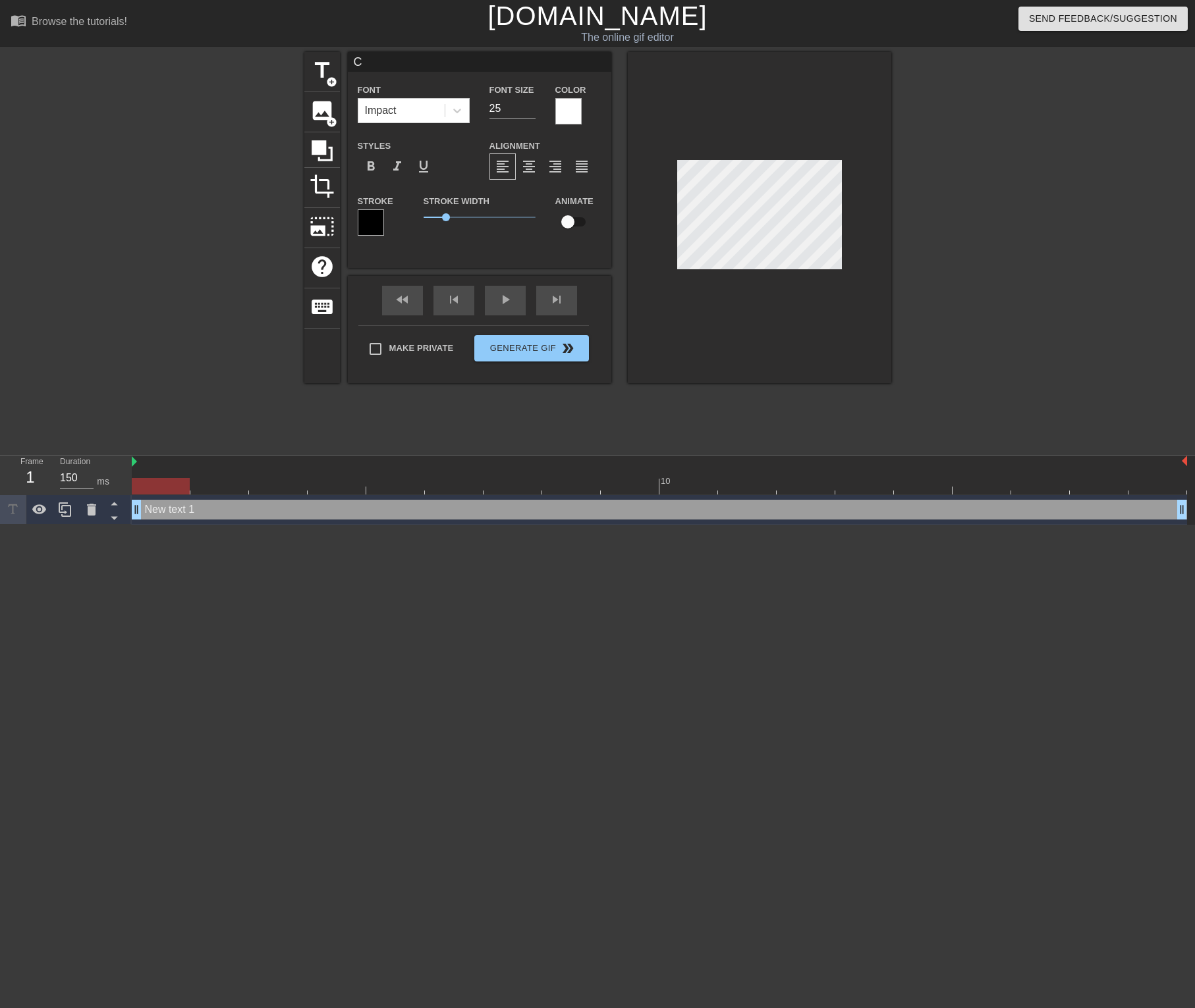
type input "Co"
type textarea "Co"
type input "Cod"
type textarea "Cod"
type input "Code"
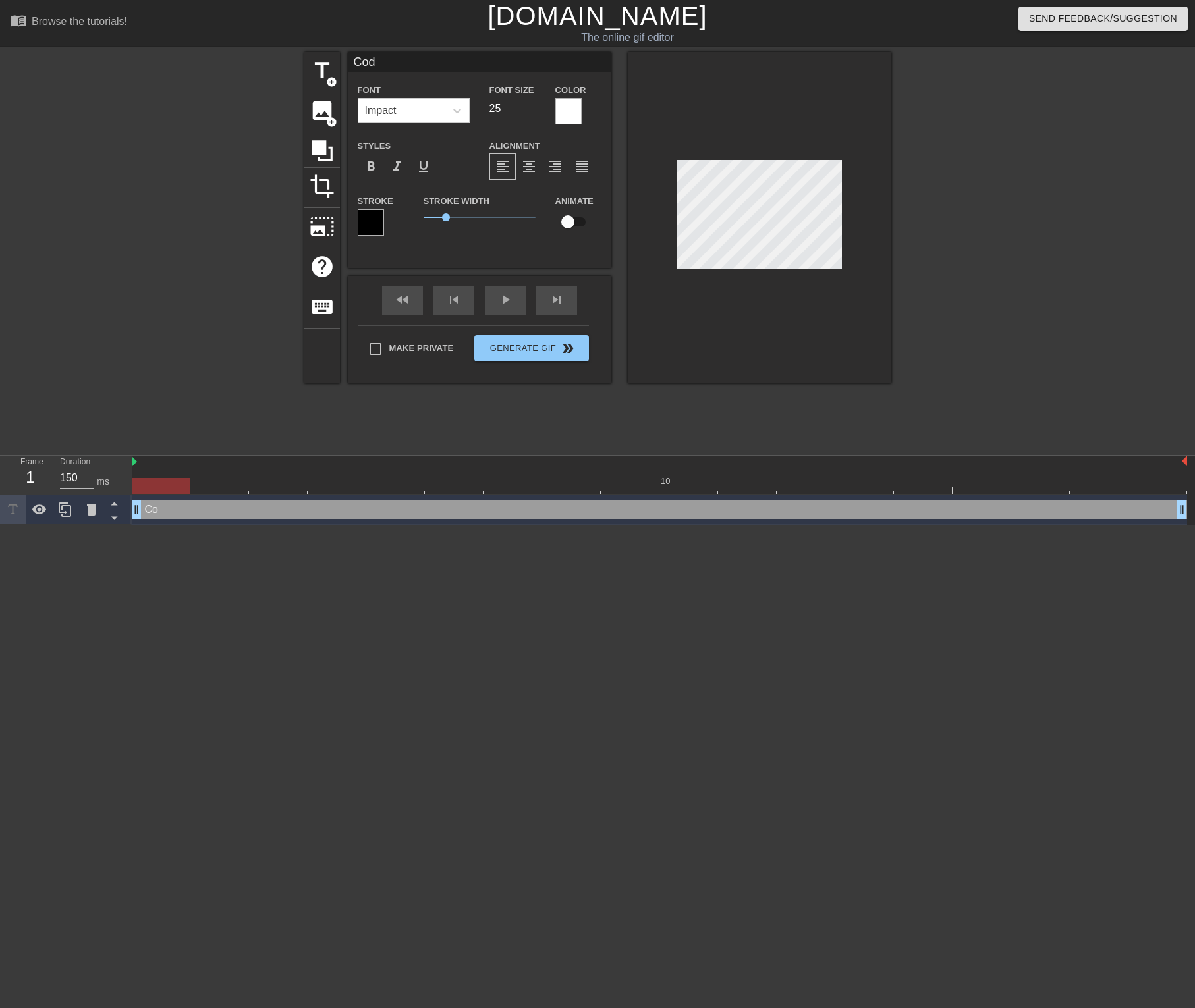
type textarea "Code"
type input "Cod"
type textarea "Cod"
type input "Co"
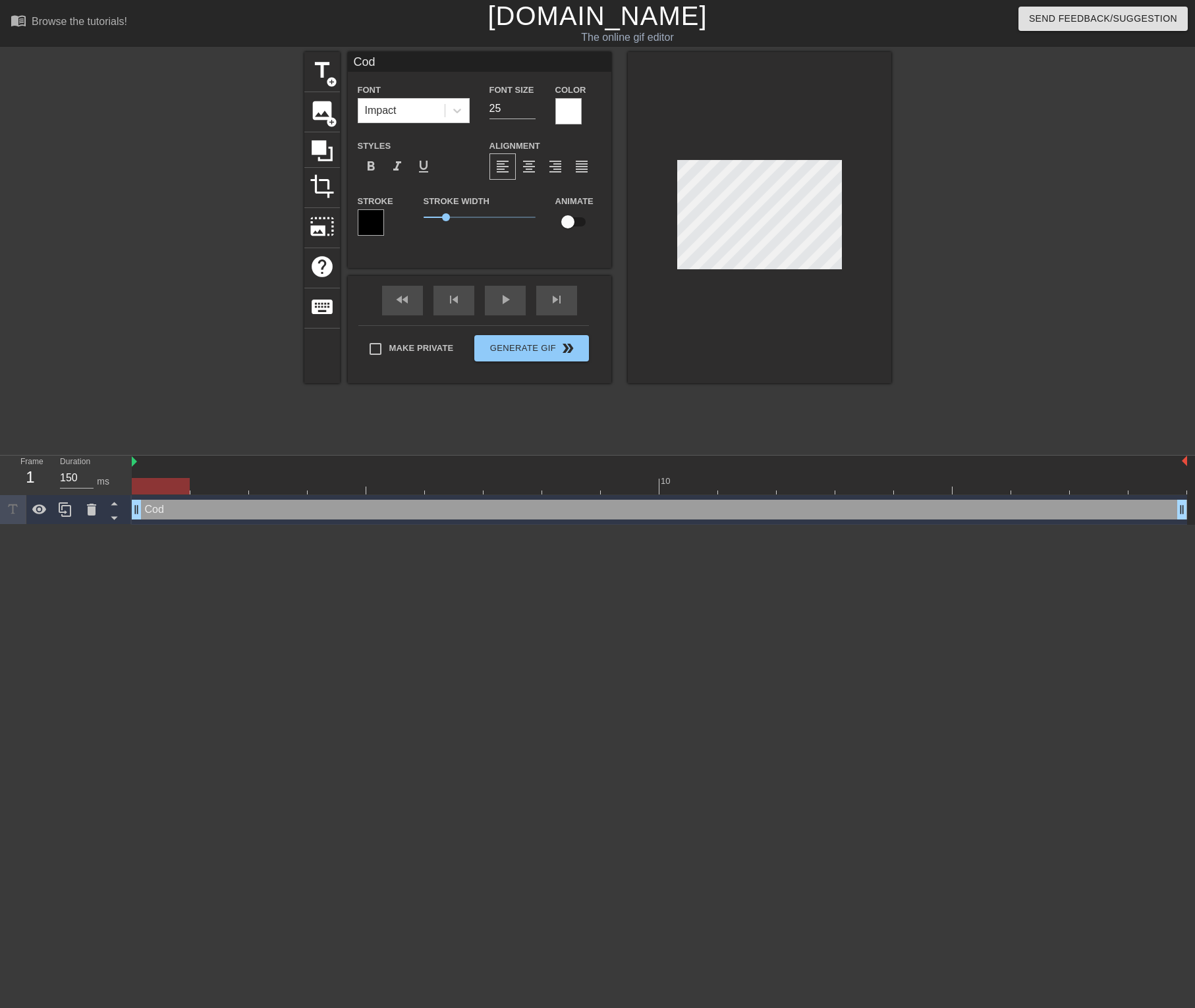
type textarea "Co"
type input "C"
type textarea "C"
type input "G"
type textarea "G"
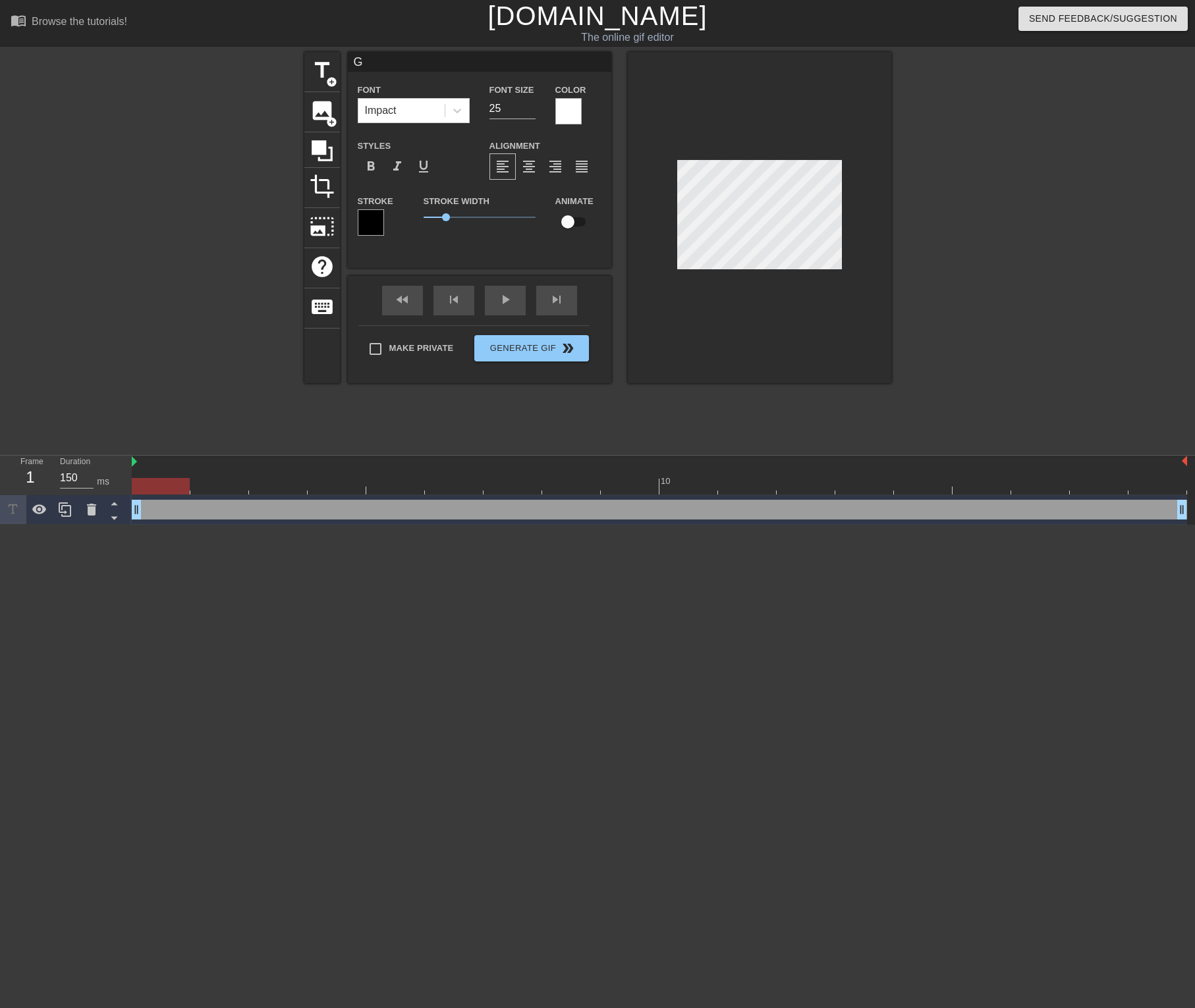
type input "Go"
type textarea "Go"
type input "Goo"
type textarea "Goo"
type input "Goog"
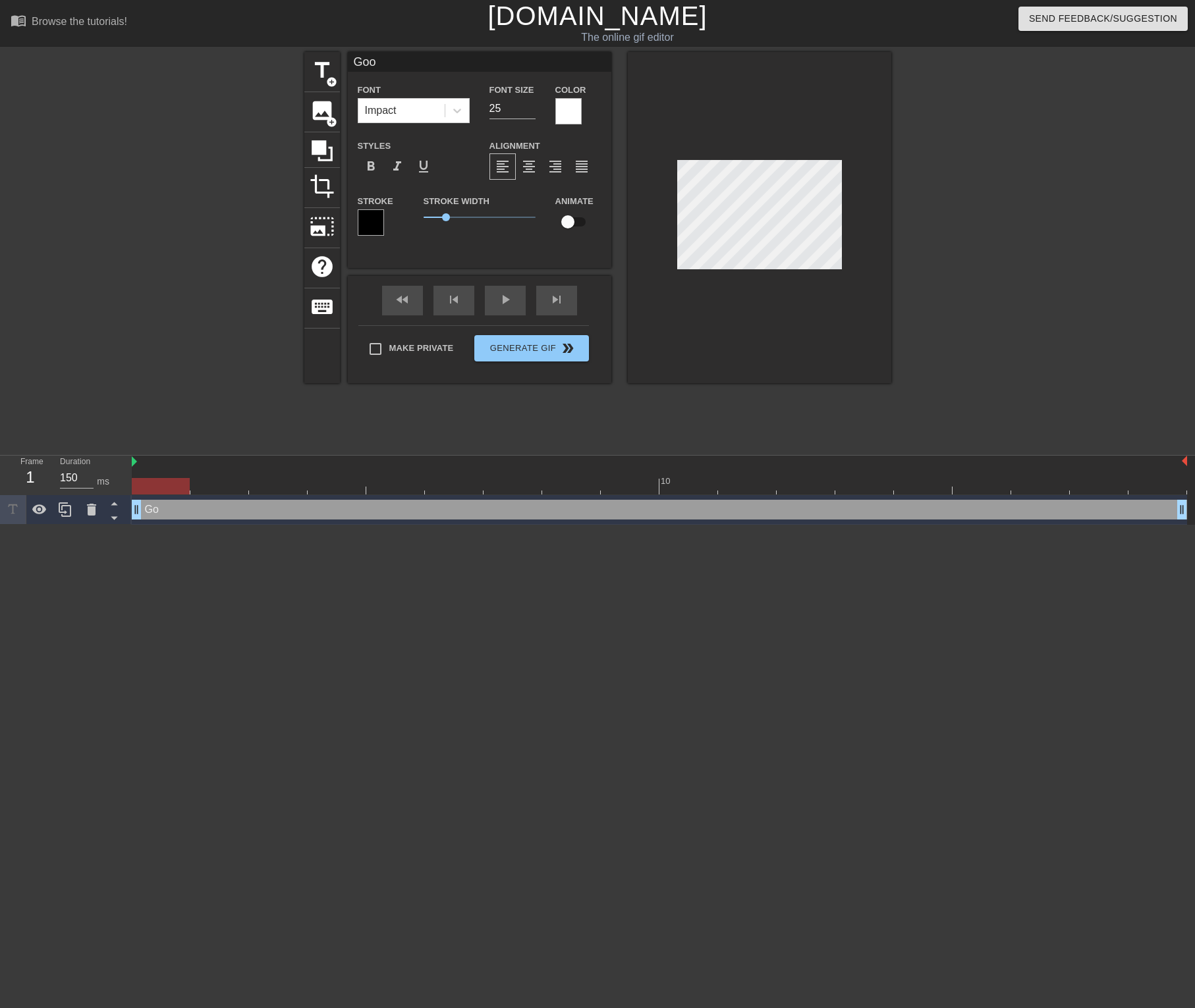
type textarea "Goog"
type input "Googl"
type textarea "Googl"
type input "Google"
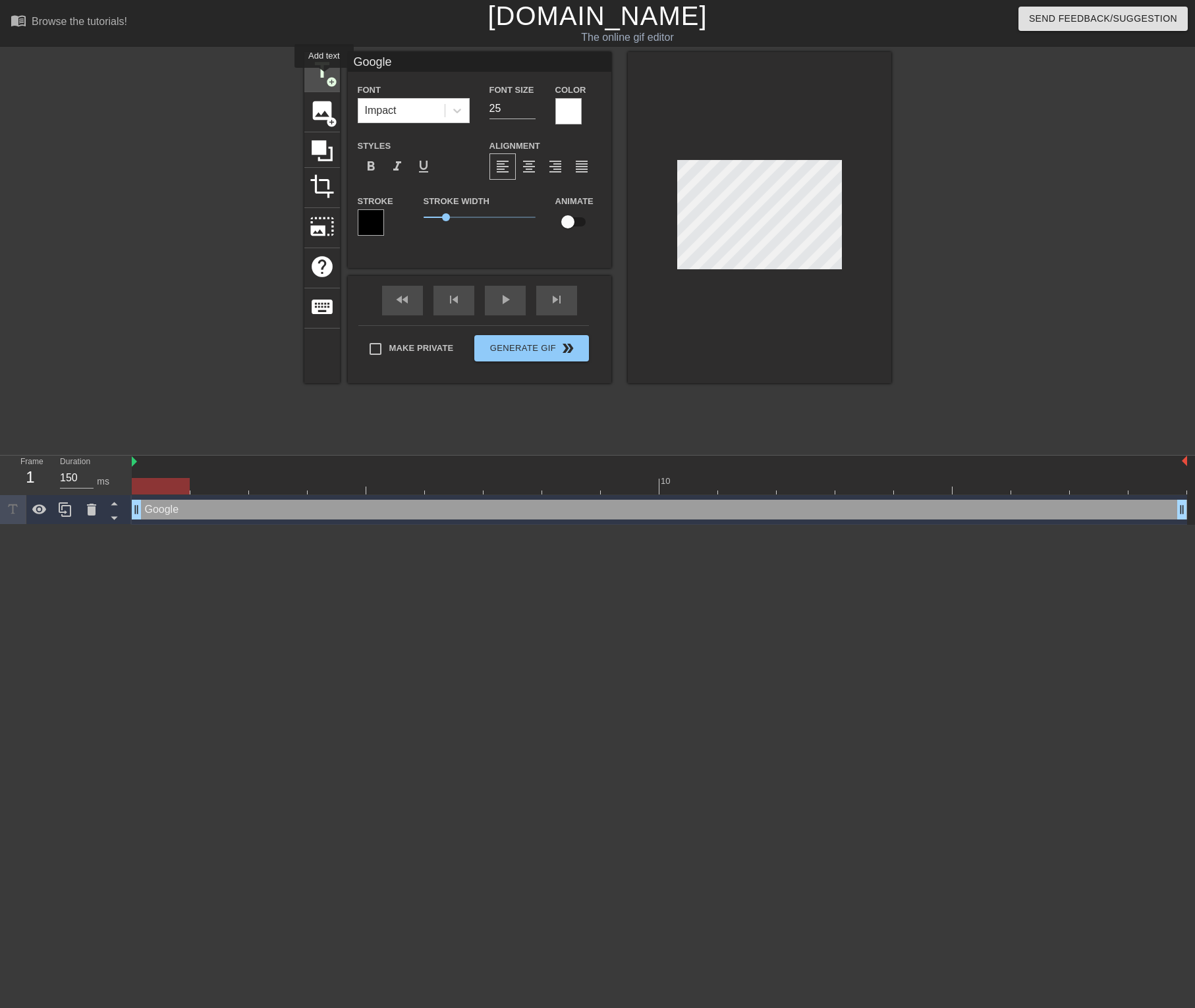
type textarea "Google"
click at [325, 77] on span "title" at bounding box center [321, 70] width 25 height 25
type input "New text 2"
type input "40"
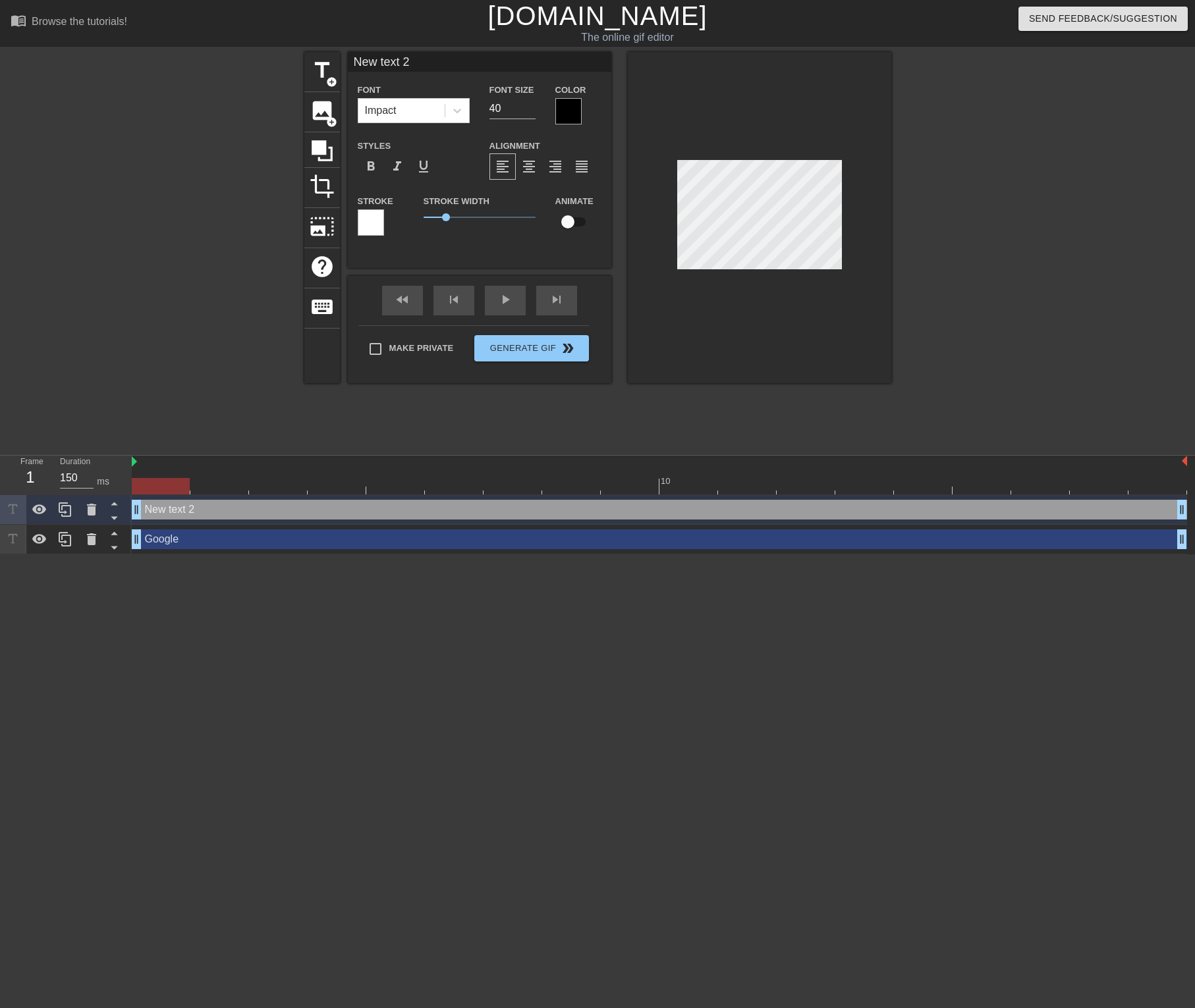
scroll to position [2, 2]
type input "S"
type textarea "S"
type input "Sa"
type textarea "Sa"
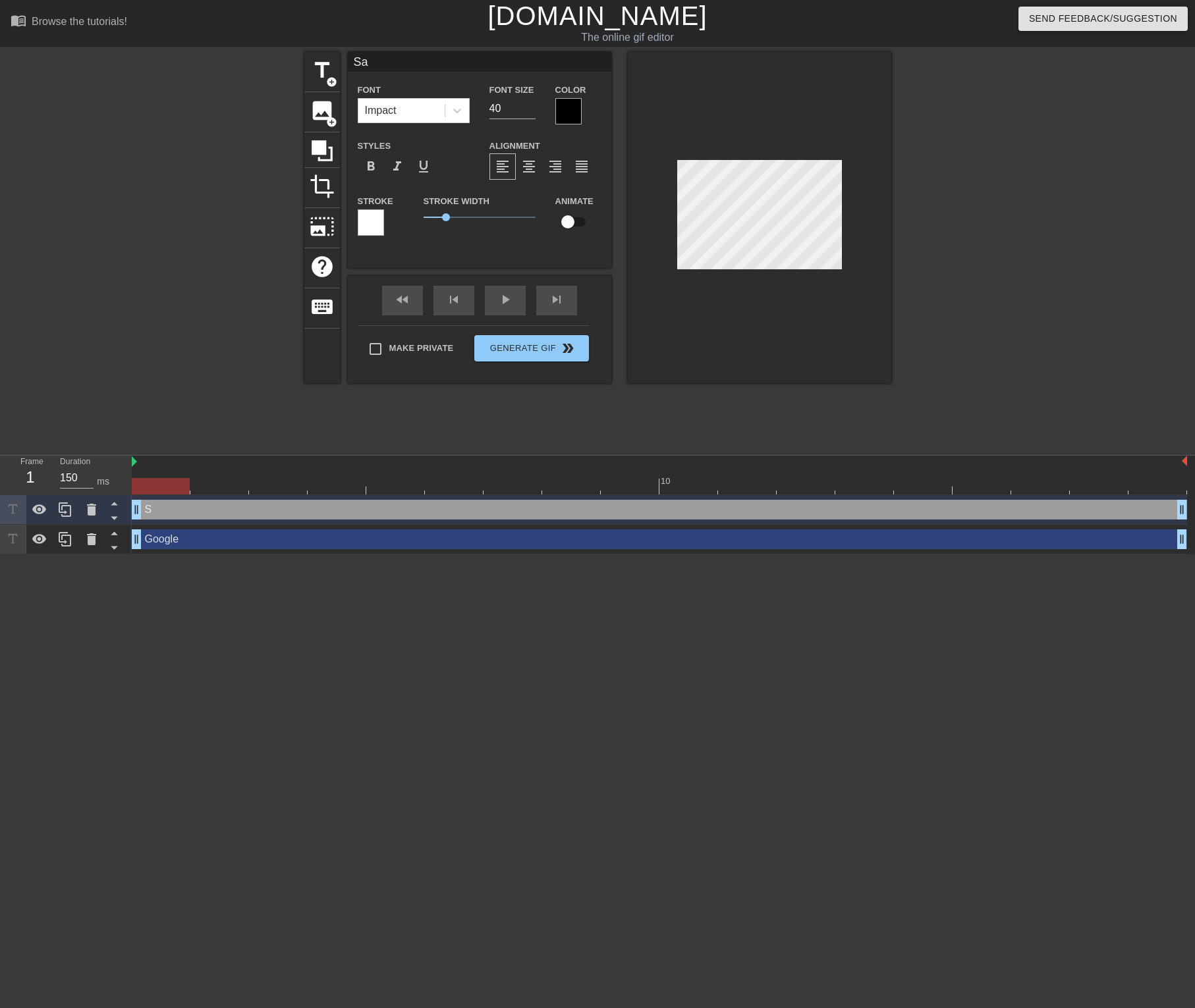
type input "[PERSON_NAME]"
type textarea "[PERSON_NAME]"
type input "Sale"
type textarea "Sale"
type input "Sales"
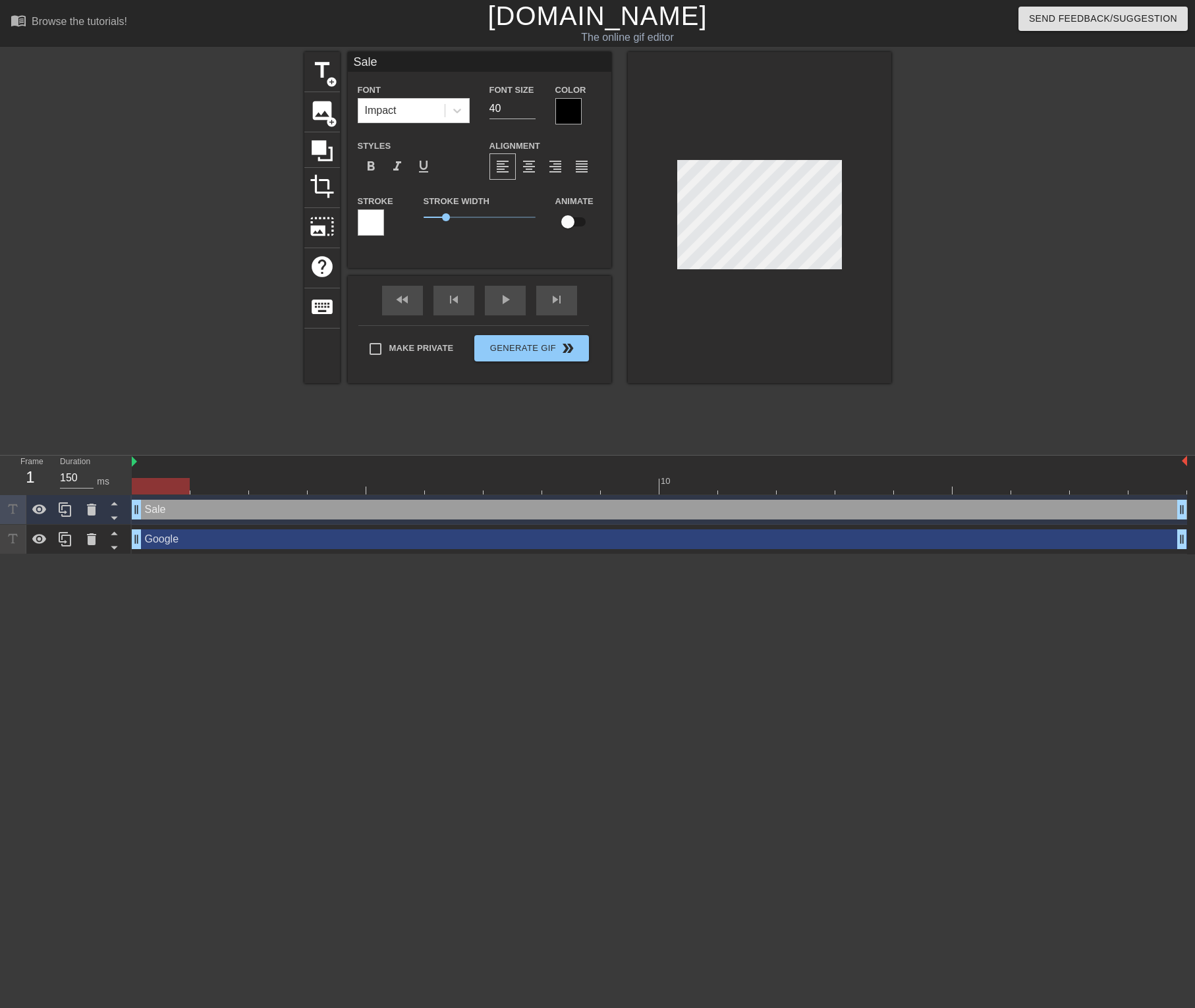
type textarea "Sales"
type input "Salesf"
type textarea "Salesf"
type input "Salesfo"
type textarea "Salesfo"
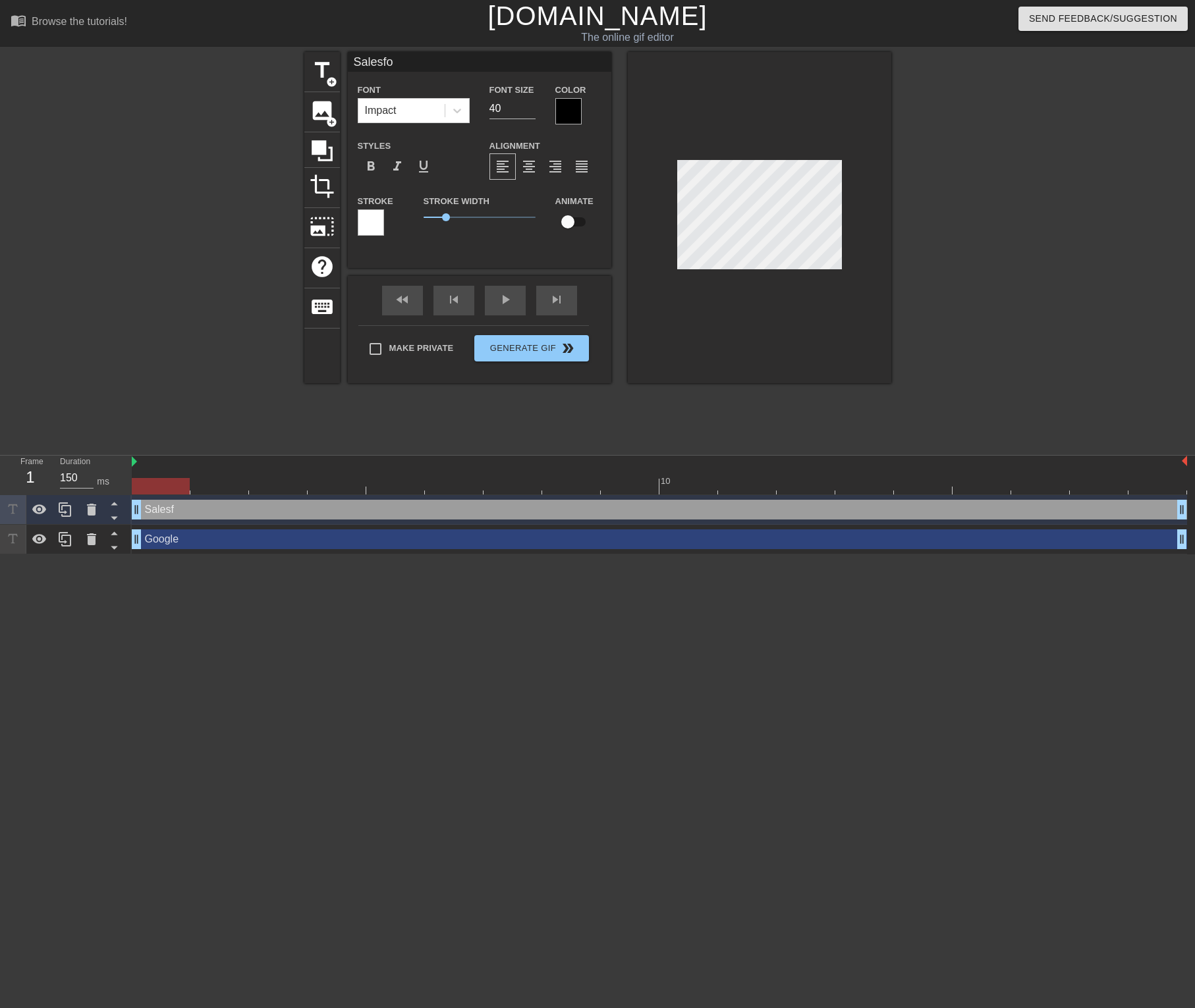
type input "Salesfor"
type textarea "Salesfor"
type input "Salesforc"
type textarea "Salesforc"
type input "Salesforce"
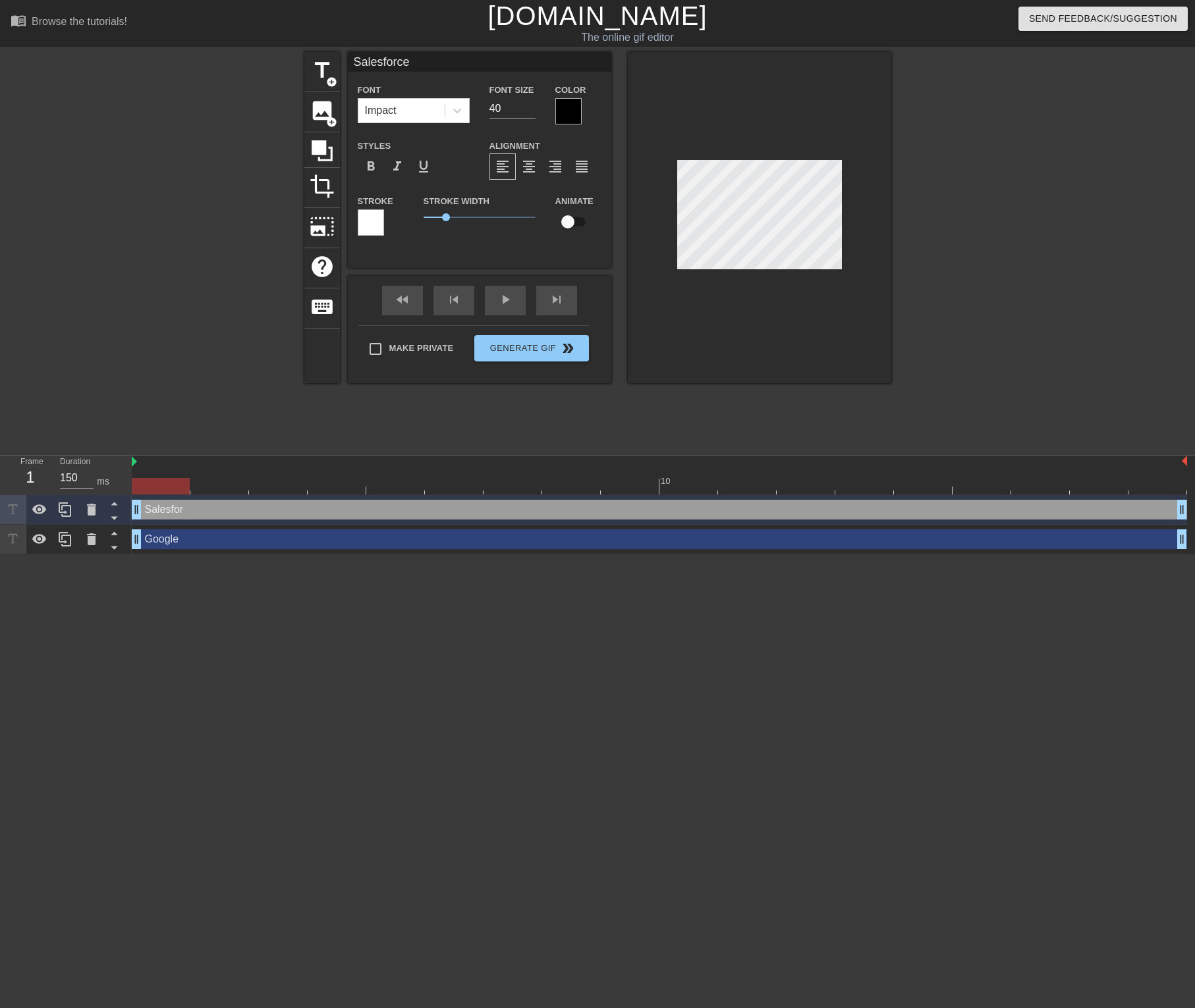
scroll to position [2, 4]
type textarea "Salesforce"
click at [564, 113] on div at bounding box center [569, 111] width 26 height 26
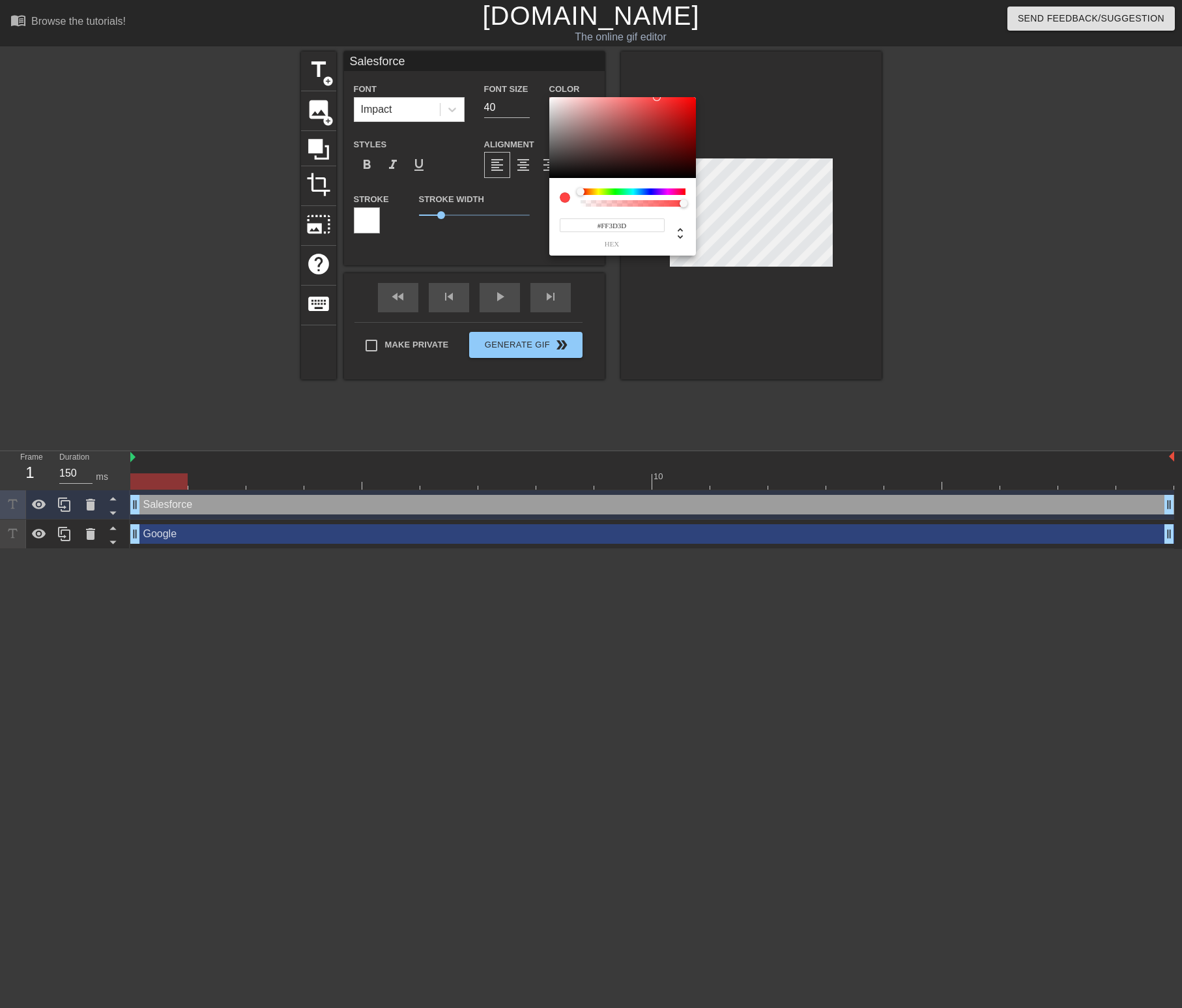
drag, startPoint x: 568, startPoint y: 139, endPoint x: 661, endPoint y: 97, distance: 102.0
click at [661, 97] on div at bounding box center [623, 138] width 147 height 81
type input "#3DC5FF"
click at [638, 192] on div at bounding box center [632, 192] width 105 height 7
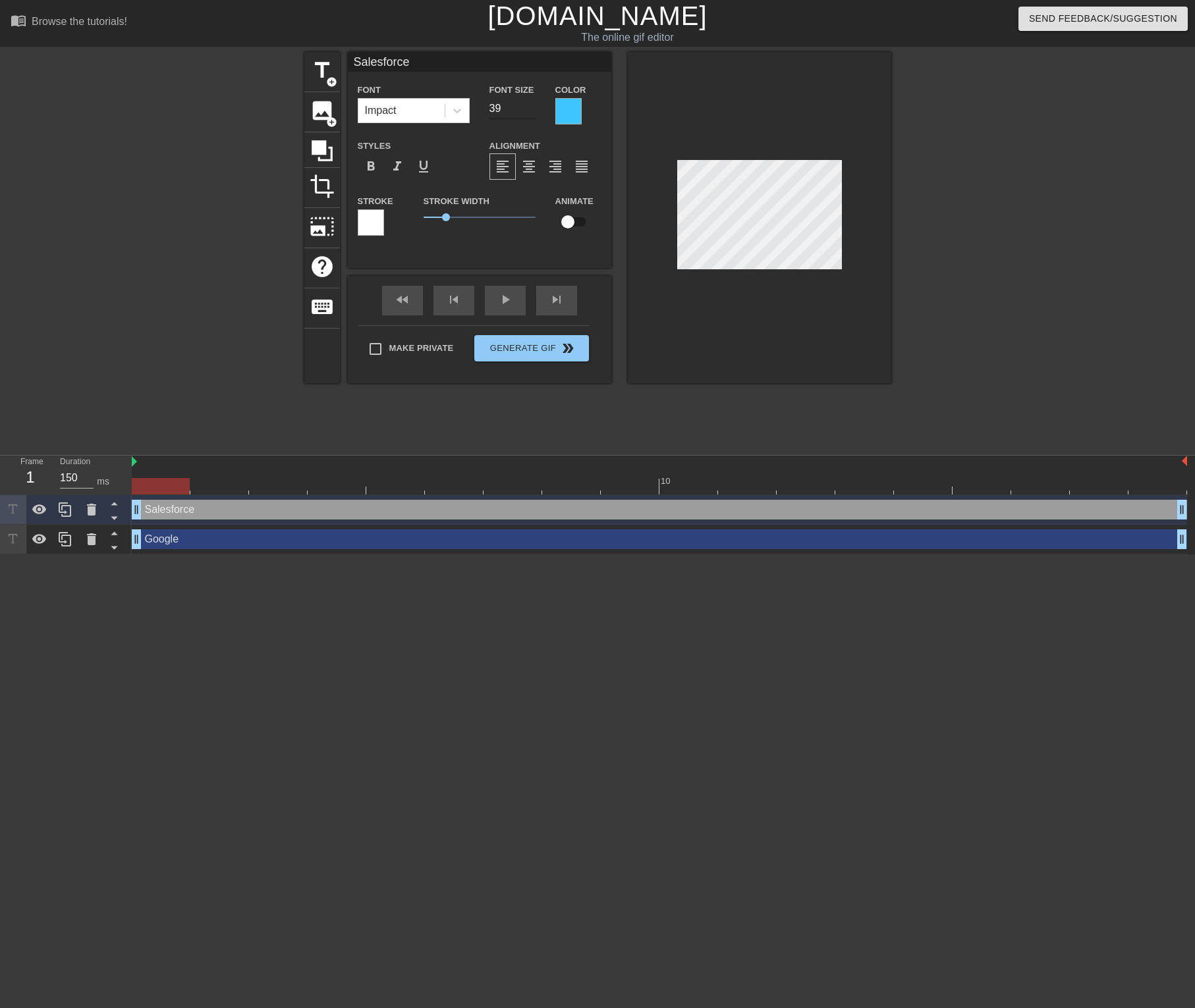
click at [531, 111] on input "39" at bounding box center [512, 109] width 46 height 21
click at [531, 110] on input "38" at bounding box center [512, 109] width 46 height 21
click at [531, 110] on input "37" at bounding box center [512, 109] width 46 height 21
click at [531, 110] on input "36" at bounding box center [512, 109] width 46 height 21
click at [531, 110] on input "35" at bounding box center [512, 109] width 46 height 21
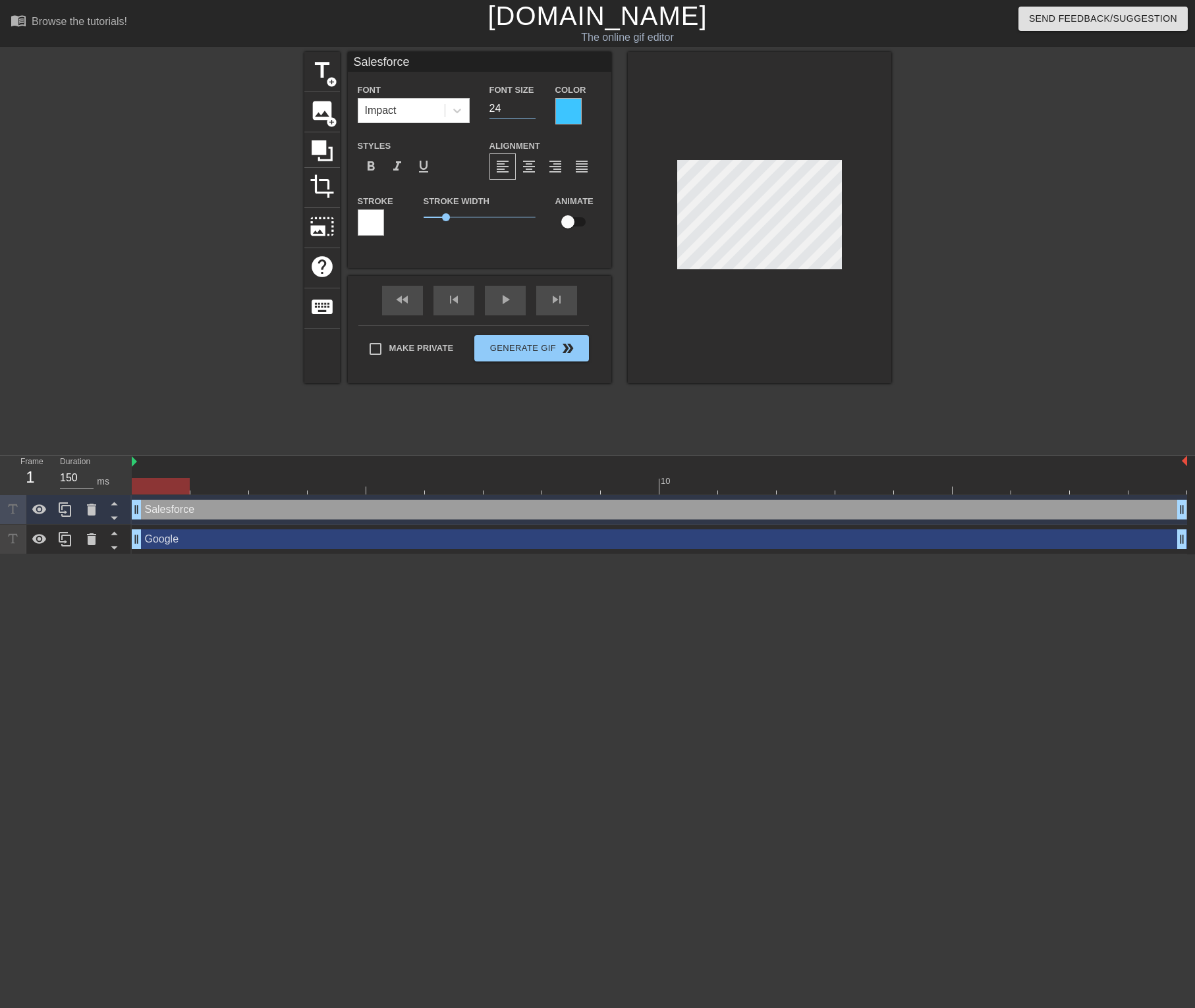
click at [531, 110] on input "24" at bounding box center [512, 109] width 46 height 21
type input "25"
click at [529, 104] on input "25" at bounding box center [512, 109] width 46 height 21
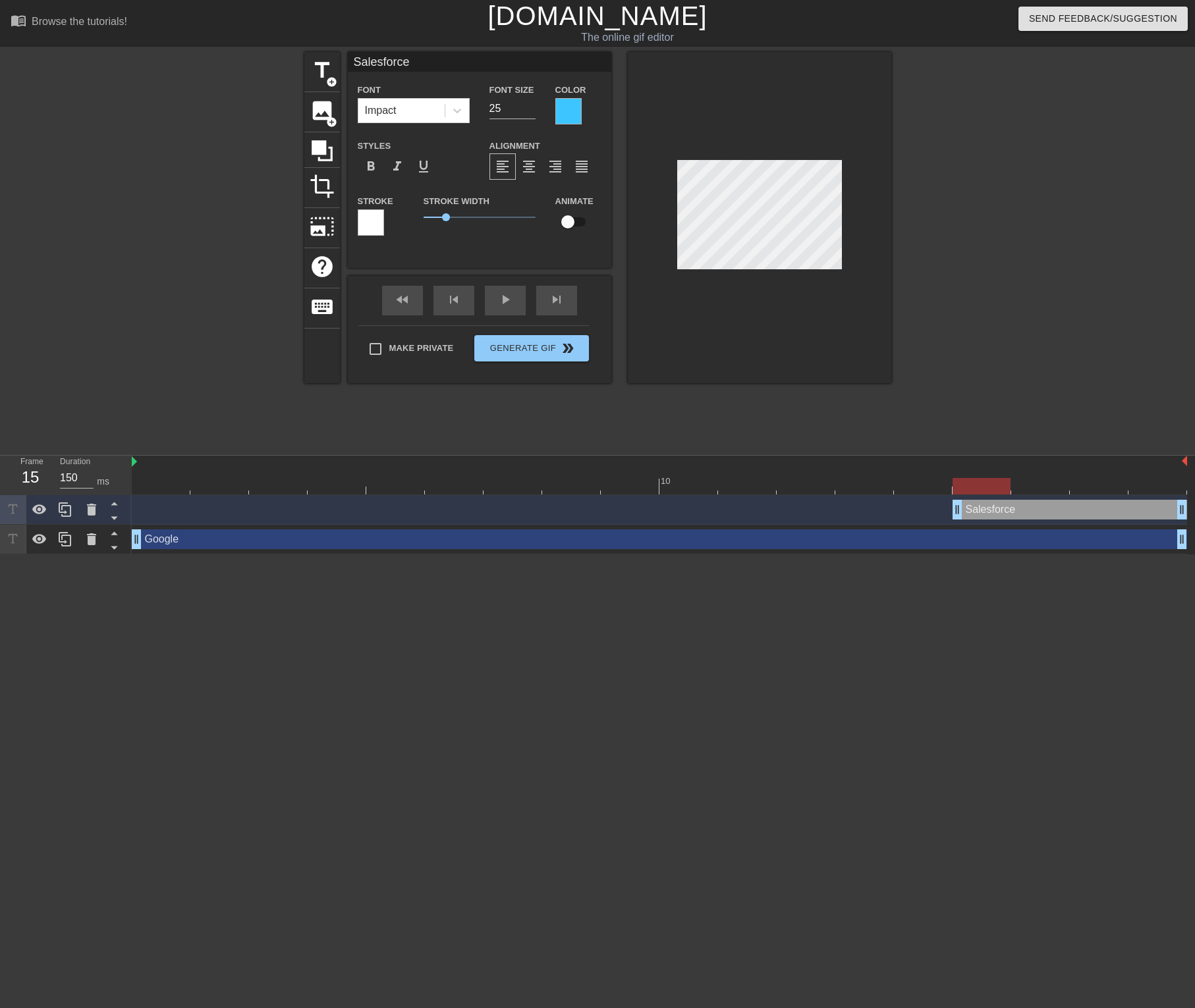
drag, startPoint x: 133, startPoint y: 510, endPoint x: 978, endPoint y: 514, distance: 845.0
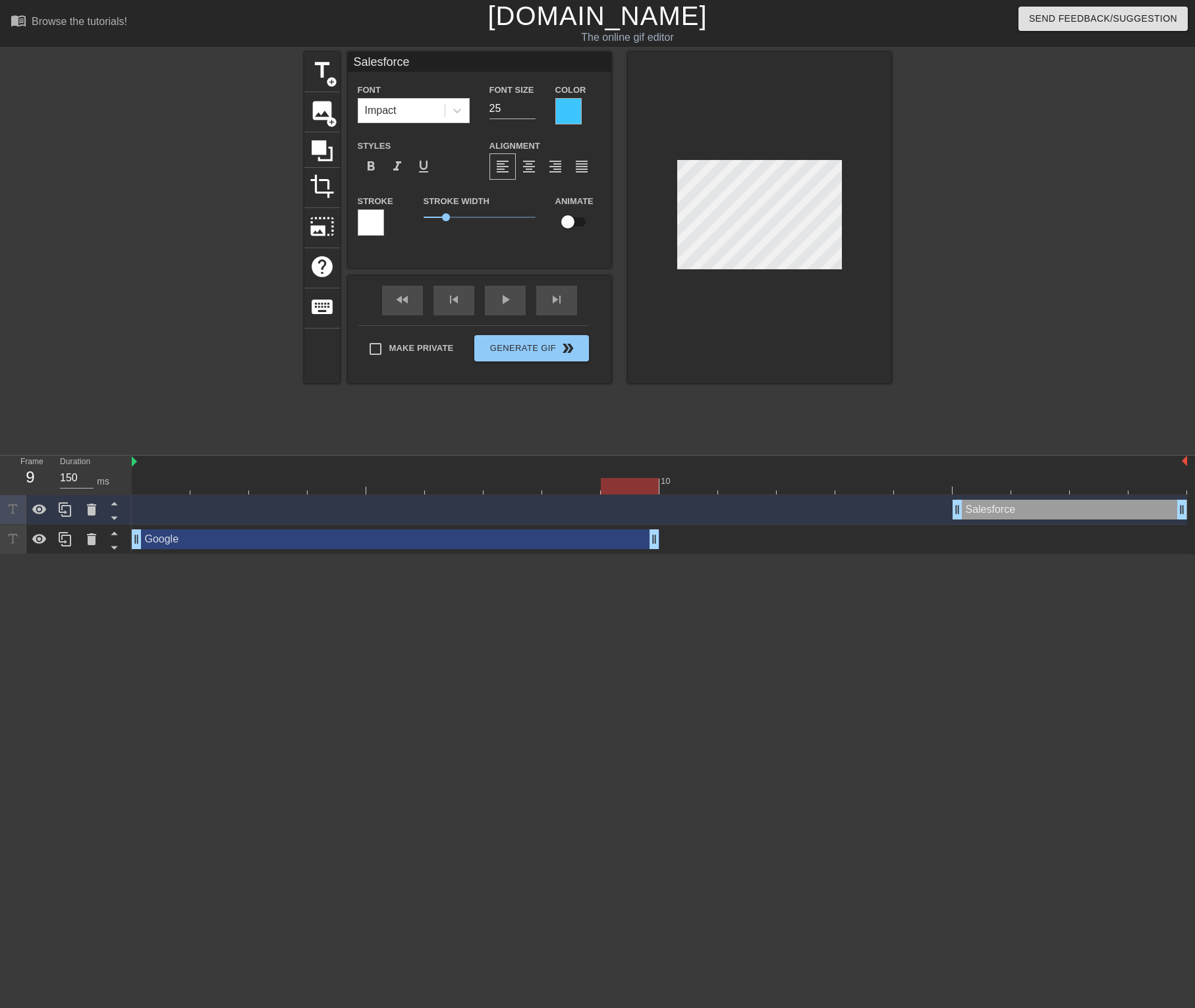
drag, startPoint x: 1178, startPoint y: 545, endPoint x: 633, endPoint y: 538, distance: 545.0
click at [149, 467] on div at bounding box center [658, 462] width 1055 height 13
click at [151, 485] on div at bounding box center [658, 486] width 1055 height 16
drag, startPoint x: 148, startPoint y: 485, endPoint x: 118, endPoint y: 485, distance: 30.0
click at [118, 485] on div "Frame 1 Duration 150 ms 10 Salesforce drag_handle drag_handle Google drag_handl…" at bounding box center [597, 505] width 1195 height 98
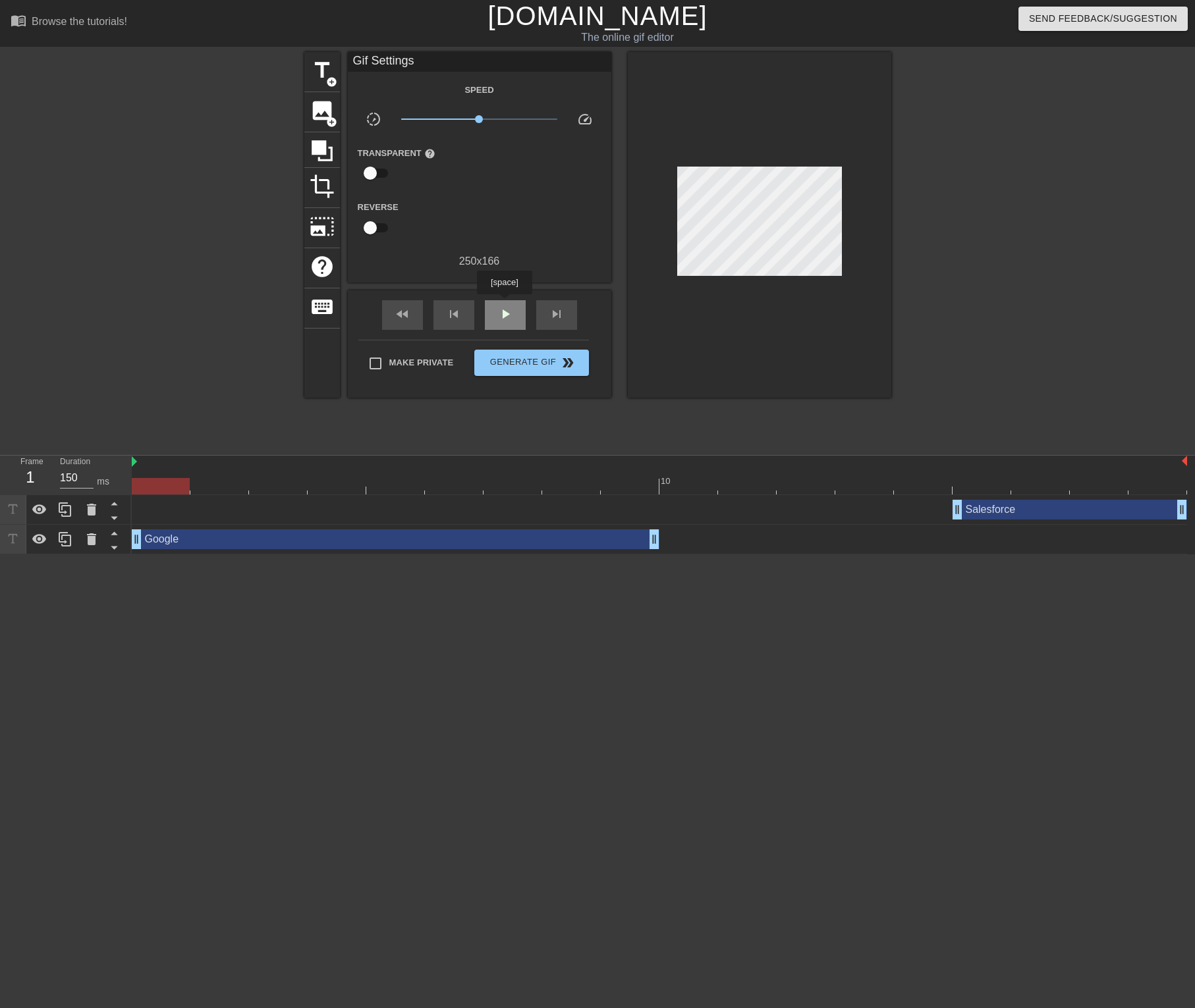
click at [506, 303] on div "play_arrow" at bounding box center [505, 315] width 41 height 29
click at [506, 311] on span "pause" at bounding box center [505, 314] width 16 height 16
drag, startPoint x: 957, startPoint y: 514, endPoint x: 1034, endPoint y: 517, distance: 77.1
click at [508, 317] on span "play_arrow" at bounding box center [505, 314] width 16 height 16
click at [508, 317] on span "pause" at bounding box center [505, 314] width 16 height 16
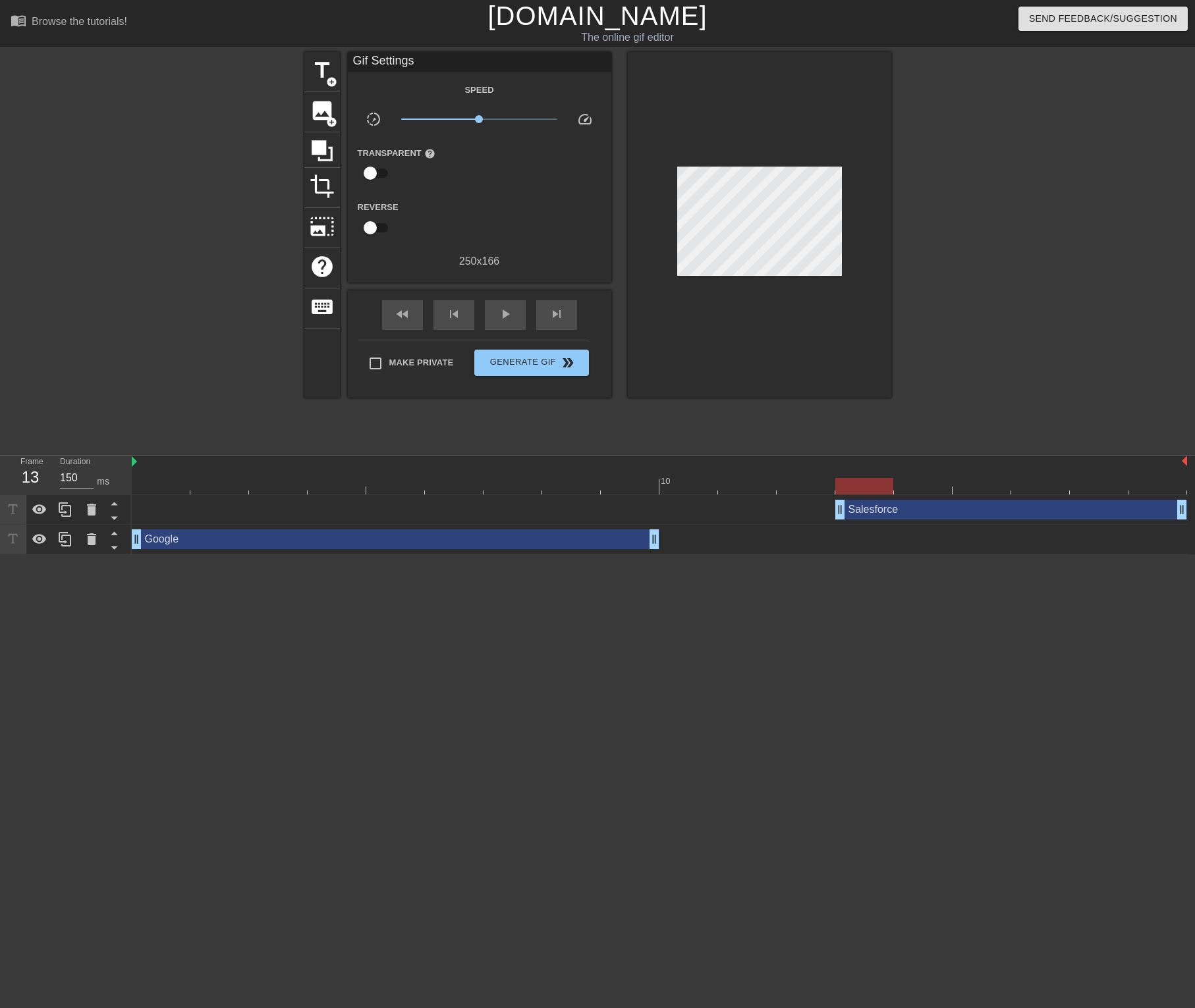
drag, startPoint x: 1014, startPoint y: 511, endPoint x: 845, endPoint y: 515, distance: 169.0
click at [183, 511] on div "Salesforce drag_handle drag_handle" at bounding box center [658, 510] width 1055 height 20
click at [955, 511] on div "Salesforce drag_handle drag_handle" at bounding box center [1011, 510] width 352 height 20
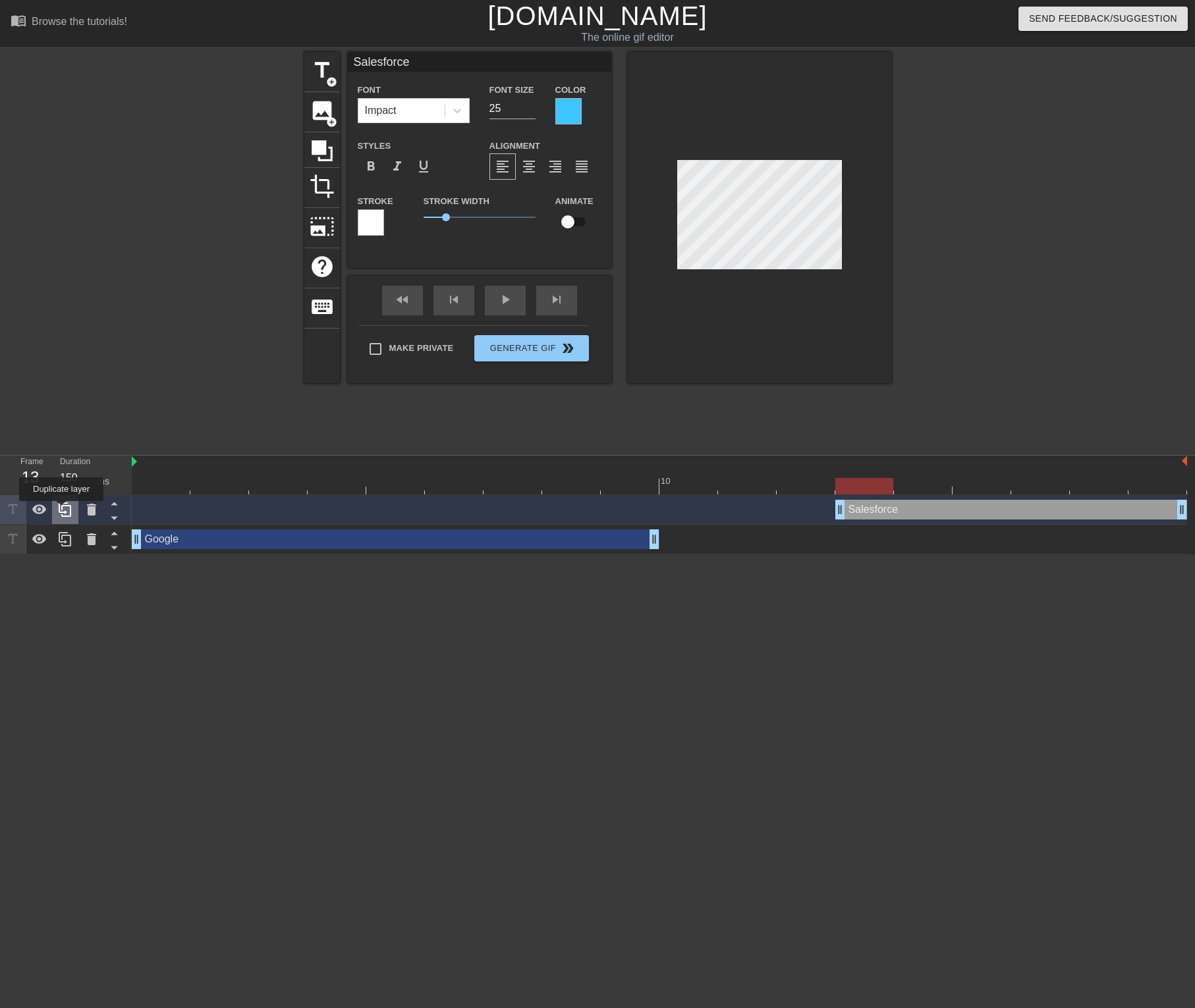
click at [62, 510] on icon at bounding box center [65, 510] width 16 height 16
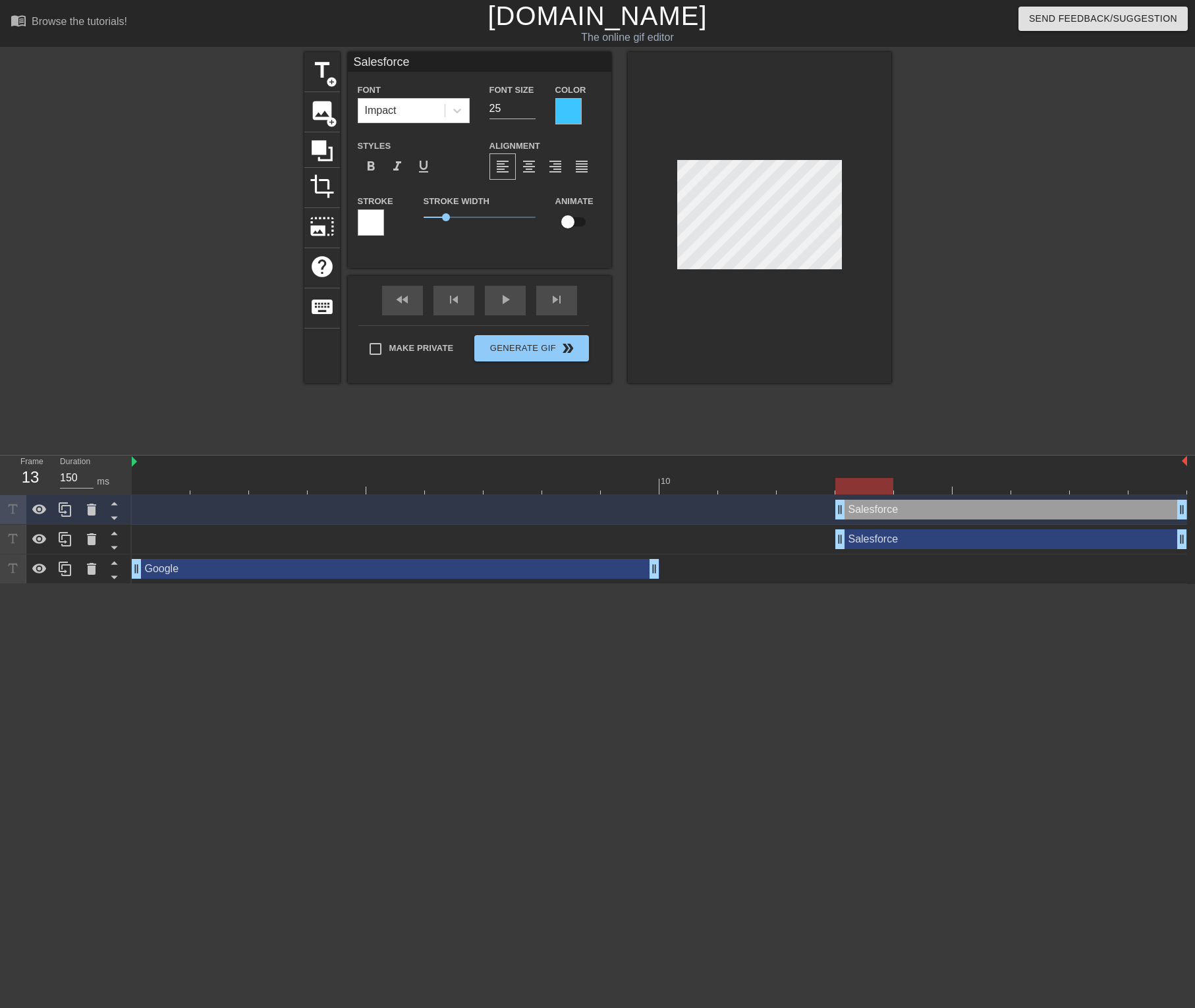
click at [876, 512] on div "Salesforce drag_handle drag_handle" at bounding box center [1011, 510] width 352 height 20
drag, startPoint x: 1178, startPoint y: 508, endPoint x: 997, endPoint y: 517, distance: 181.2
type input "Sales"
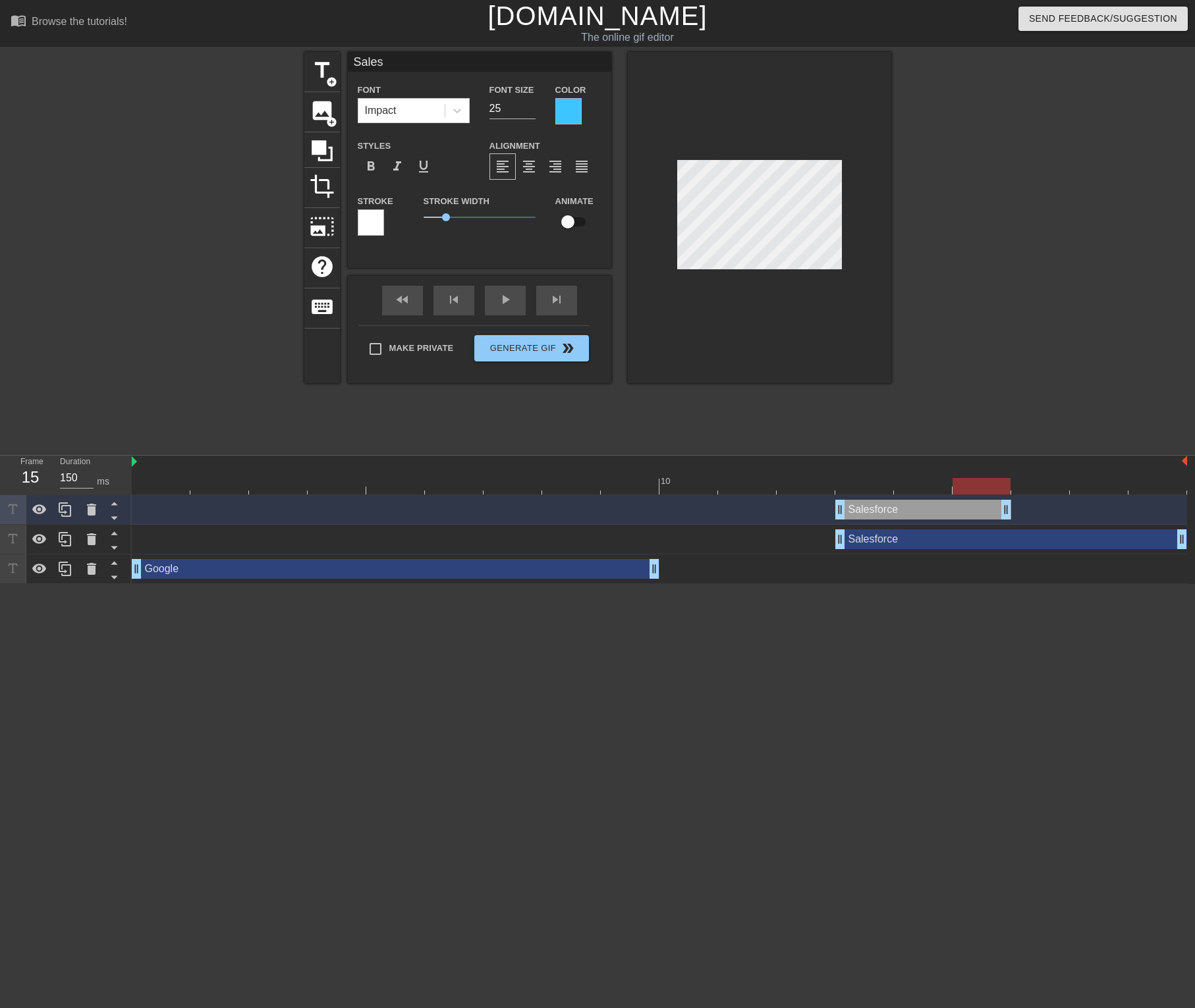
scroll to position [2, 3]
type textarea "Sales"
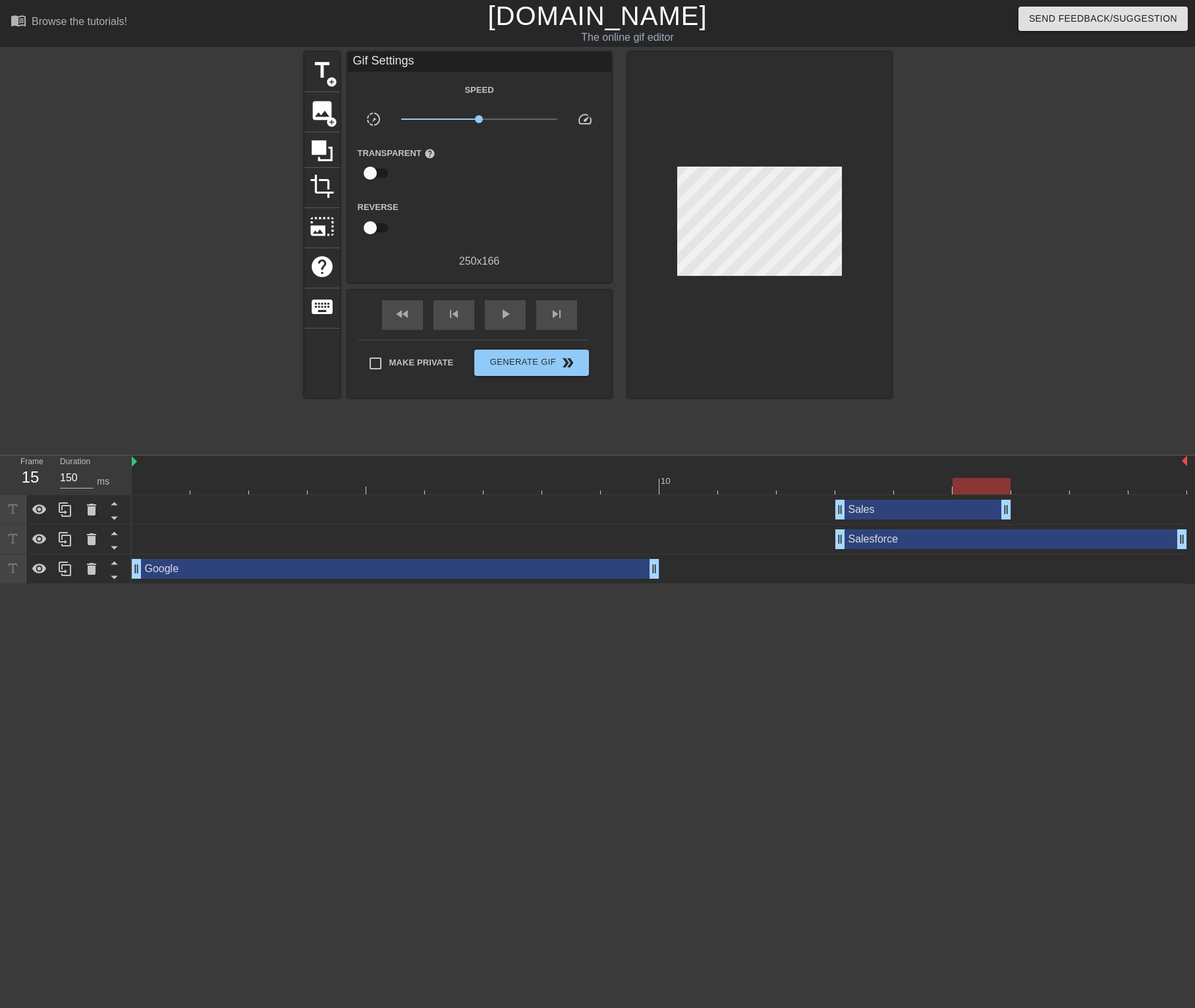
click at [759, 314] on div at bounding box center [760, 225] width 264 height 346
drag, startPoint x: 843, startPoint y: 543, endPoint x: 1009, endPoint y: 542, distance: 166.0
click at [1009, 542] on div "Salesforce drag_handle drag_handle" at bounding box center [658, 539] width 1055 height 20
drag, startPoint x: 498, startPoint y: 479, endPoint x: 264, endPoint y: 395, distance: 248.6
click at [133, 490] on div "10" at bounding box center [658, 475] width 1055 height 39
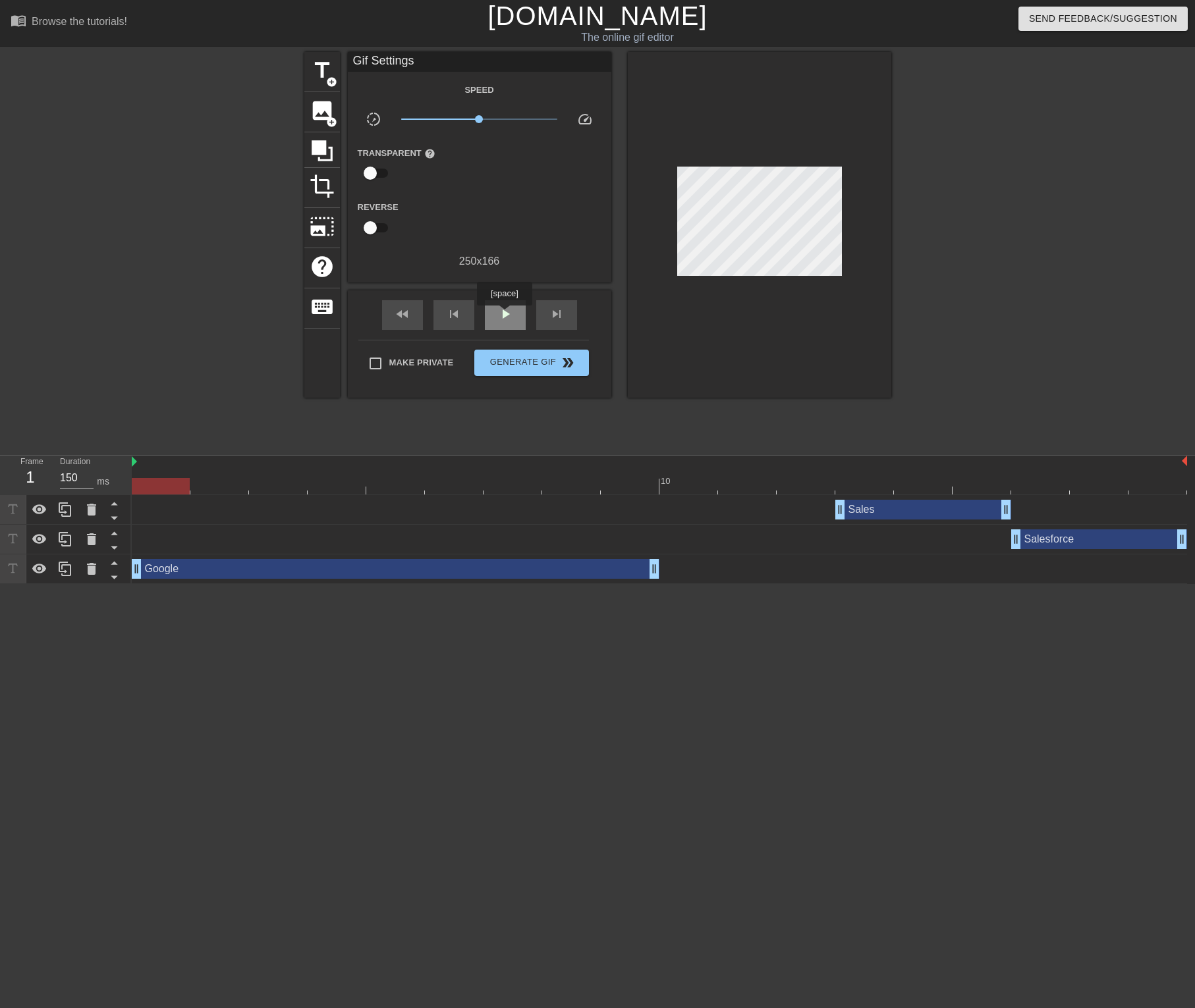
click at [506, 314] on span "play_arrow" at bounding box center [505, 314] width 16 height 16
click at [506, 314] on span "pause" at bounding box center [505, 314] width 16 height 16
drag, startPoint x: 651, startPoint y: 567, endPoint x: 839, endPoint y: 572, distance: 188.1
click at [839, 572] on div "Google drag_handle drag_handle" at bounding box center [658, 568] width 1055 height 20
click at [518, 318] on div "play_arrow" at bounding box center [505, 315] width 41 height 29
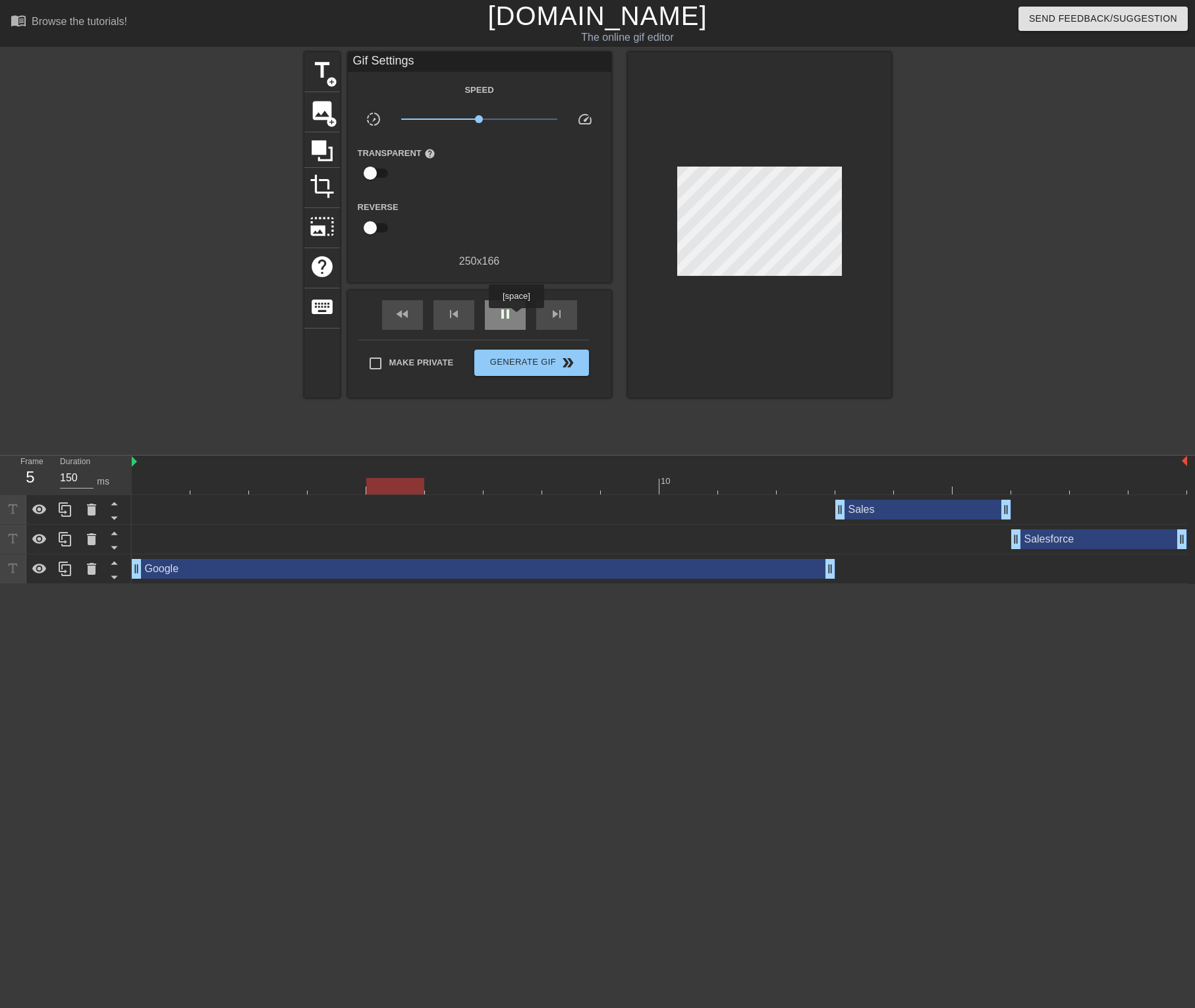
click at [518, 318] on div "pause" at bounding box center [505, 315] width 41 height 29
click at [517, 365] on span "Generate Gif double_arrow" at bounding box center [531, 363] width 104 height 16
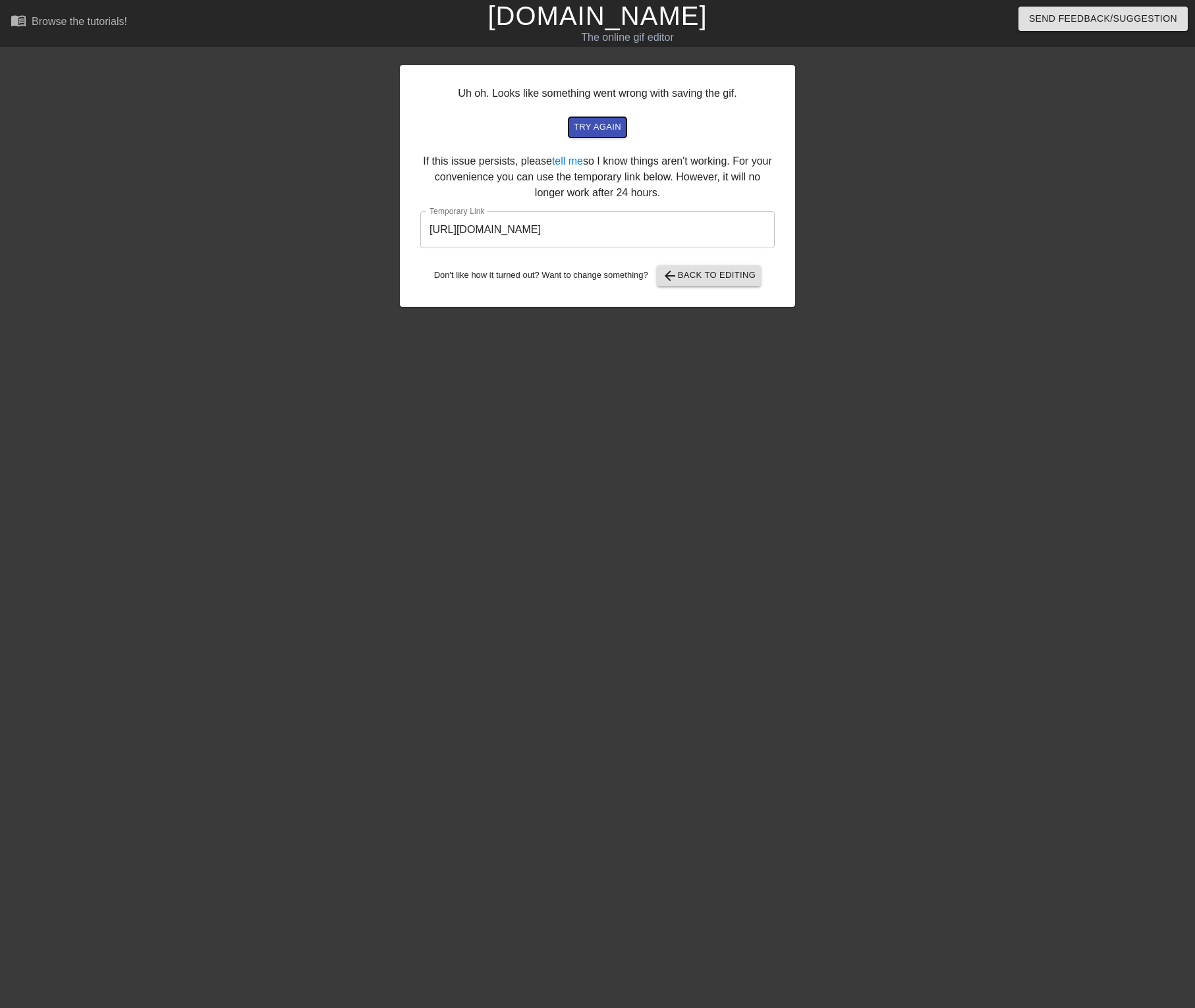
click at [611, 131] on span "try again" at bounding box center [597, 128] width 48 height 16
click at [555, 224] on input "[URL][DOMAIN_NAME]" at bounding box center [597, 230] width 354 height 37
